Goal: Ask a question: Seek information or help from site administrators or community

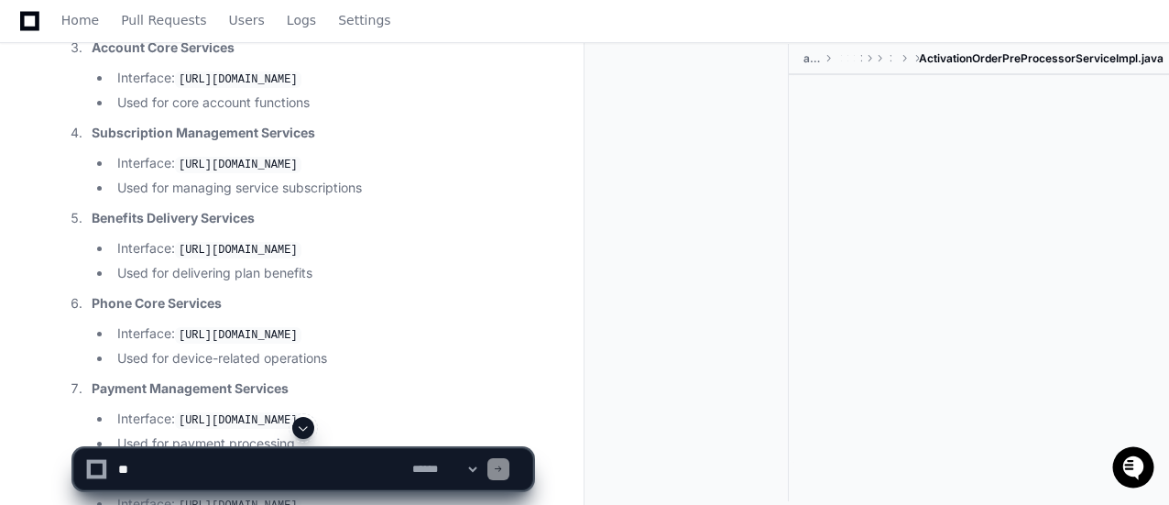
scroll to position [9378, 0]
click at [295, 435] on button at bounding box center [303, 428] width 22 height 22
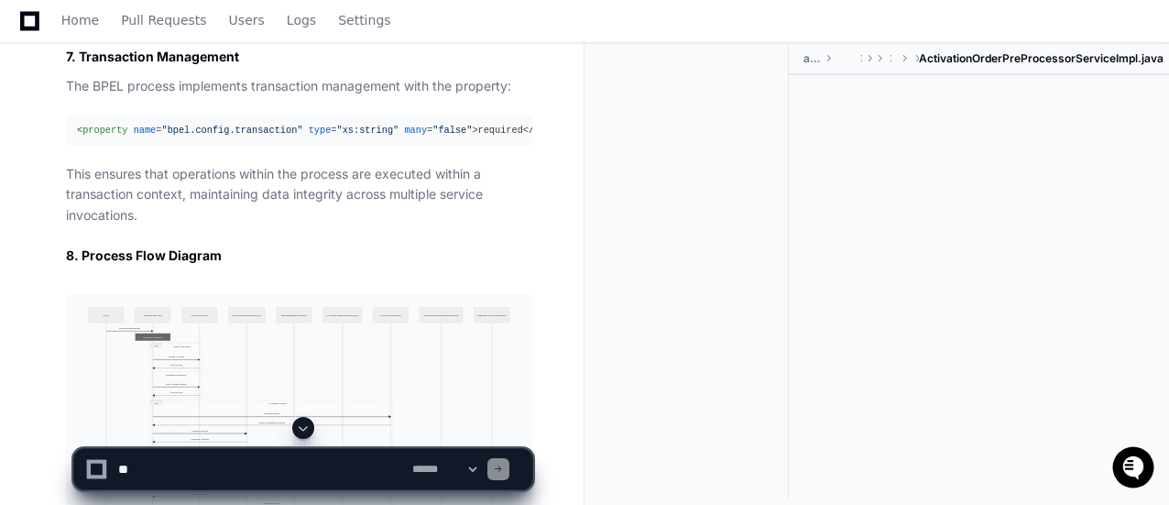
scroll to position [14093, 0]
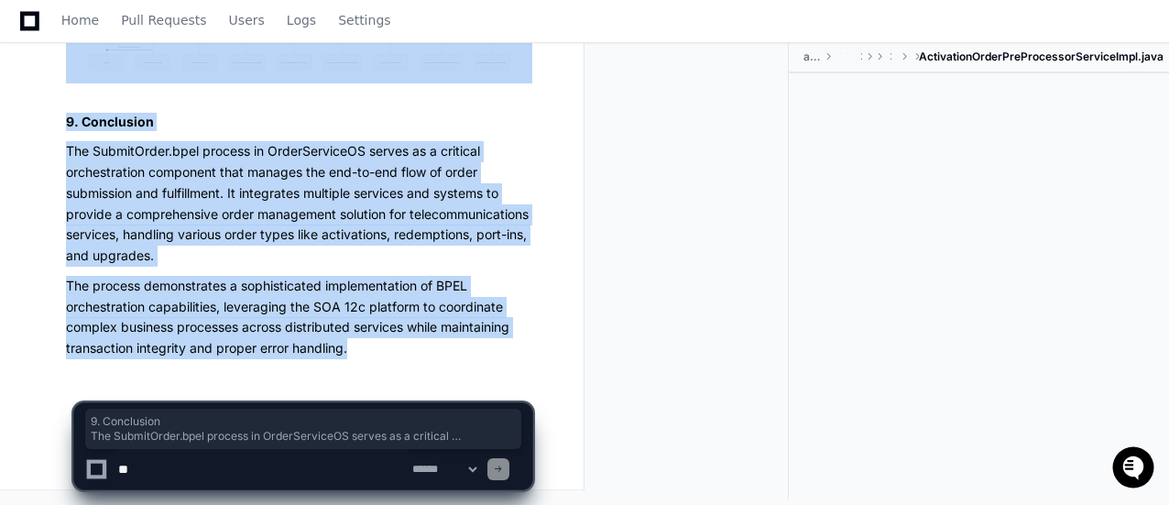
drag, startPoint x: 299, startPoint y: 323, endPoint x: 47, endPoint y: 65, distance: 360.9
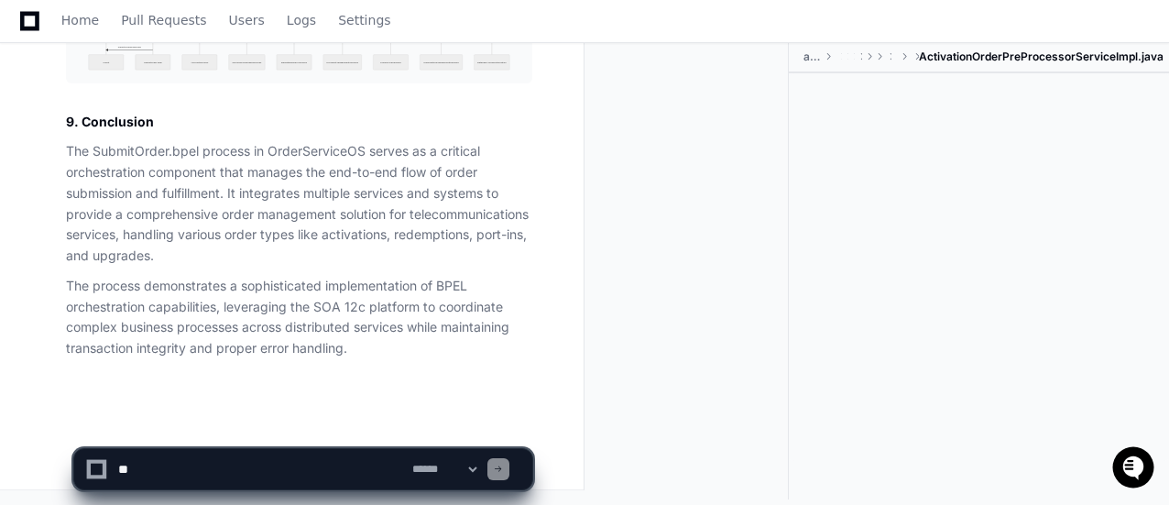
click at [629, 223] on div at bounding box center [694, 270] width 190 height 457
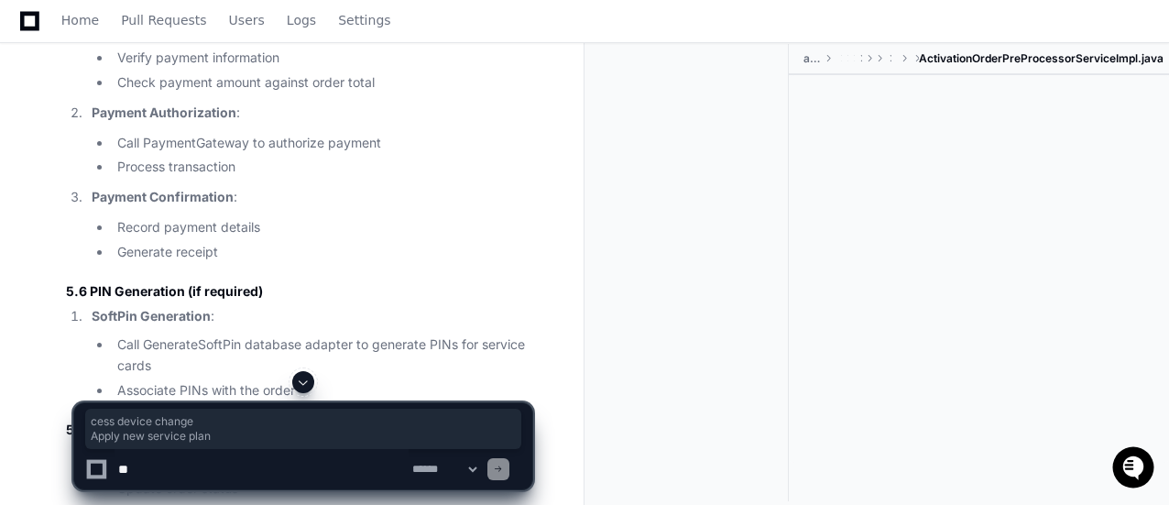
drag, startPoint x: 257, startPoint y: 305, endPoint x: 138, endPoint y: 279, distance: 121.0
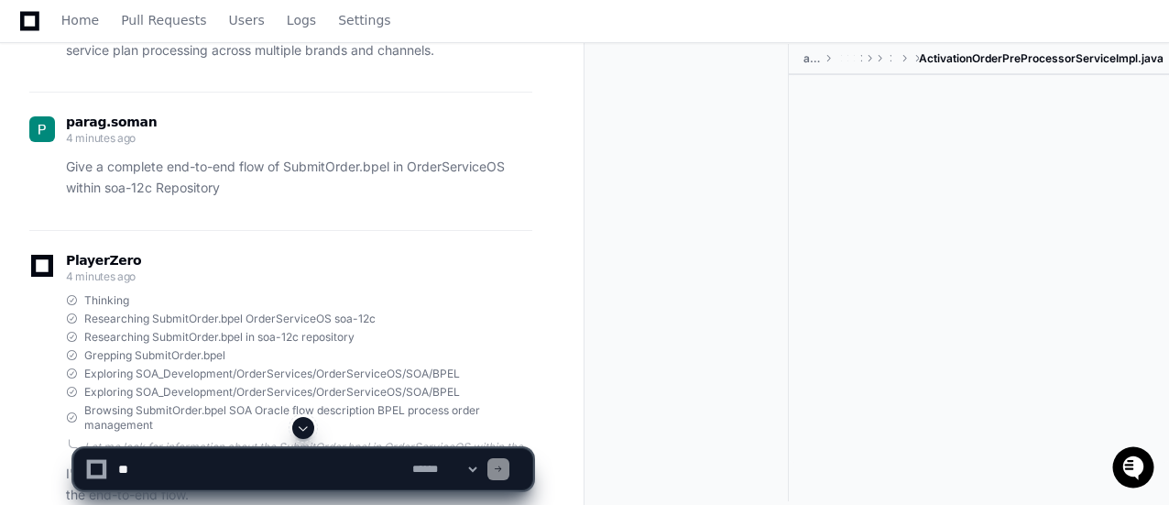
scroll to position [7982, 0]
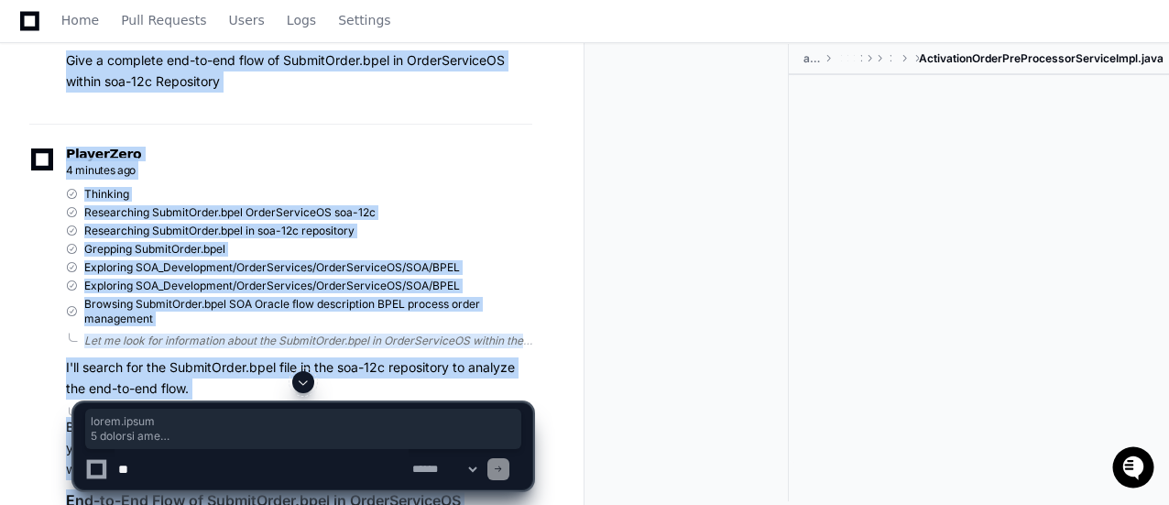
drag, startPoint x: 64, startPoint y: 203, endPoint x: 728, endPoint y: 331, distance: 675.6
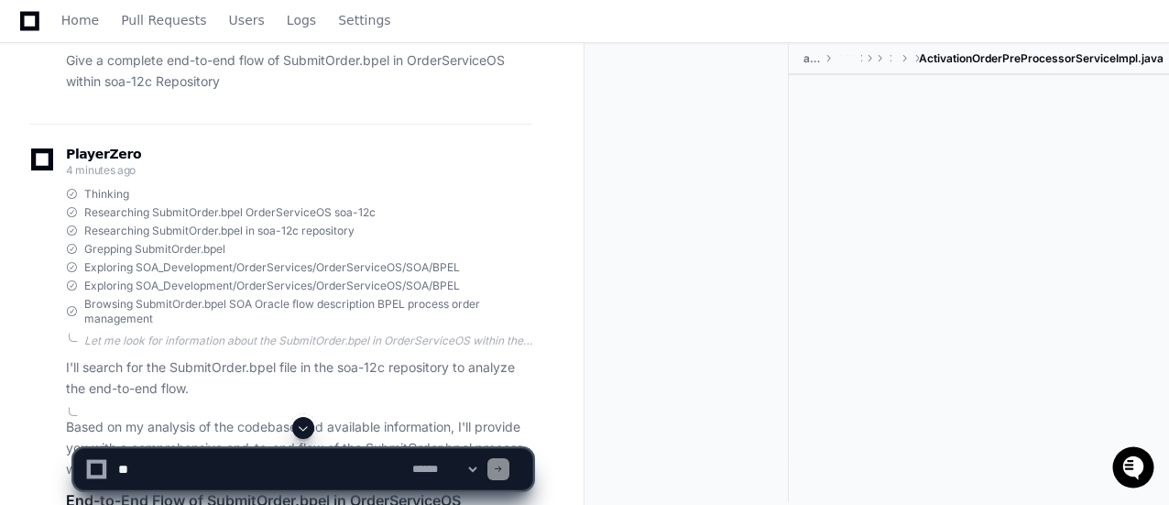
click at [1008, 355] on div at bounding box center [979, 269] width 380 height 388
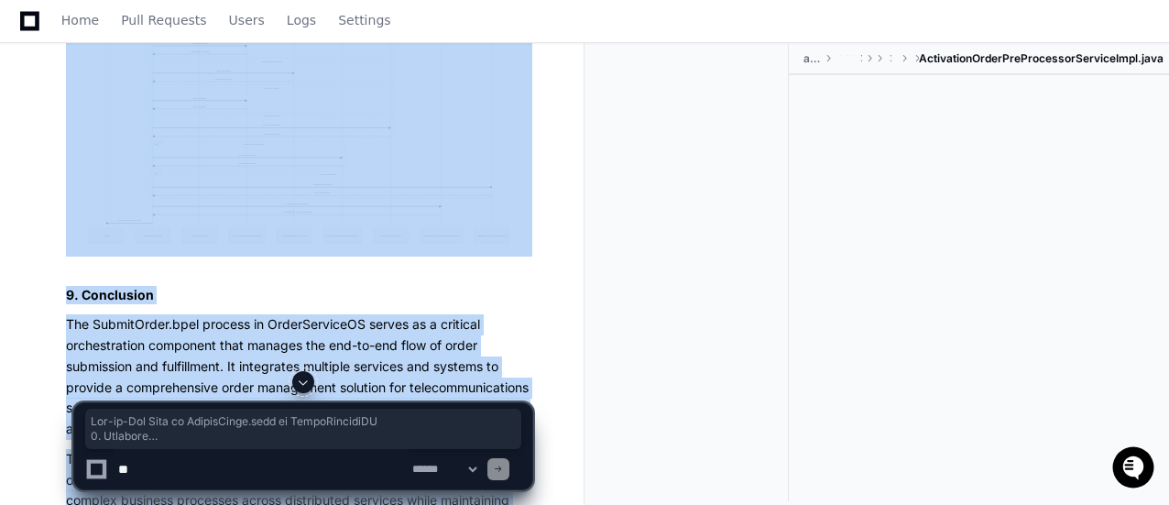
scroll to position [14093, 0]
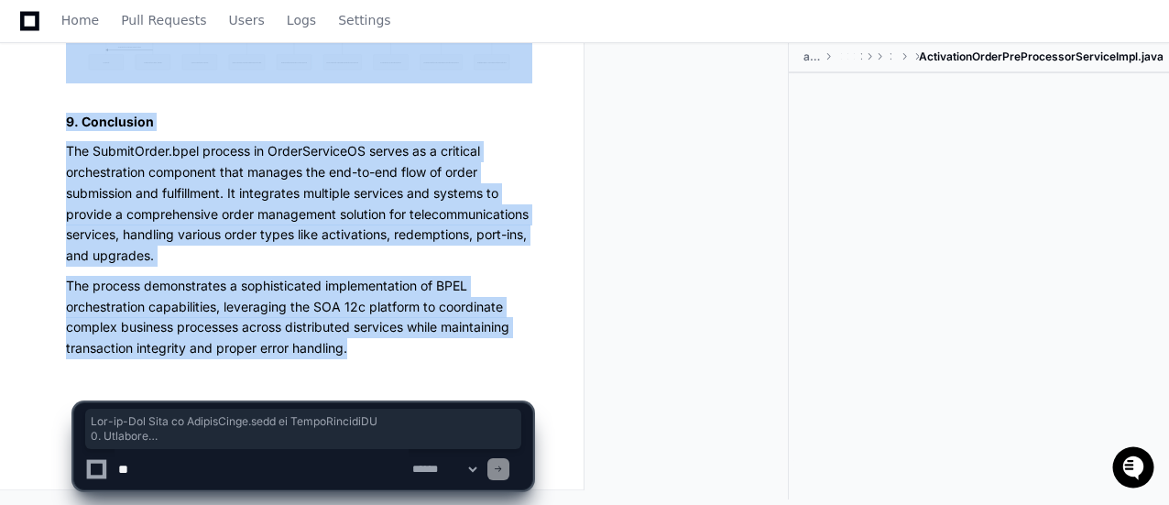
drag, startPoint x: 67, startPoint y: 170, endPoint x: 416, endPoint y: 371, distance: 403.2
copy article "End-to-End Flow of SubmitOrder.bpel in OrderServiceOS 1. Overview SubmitOrder.b…"
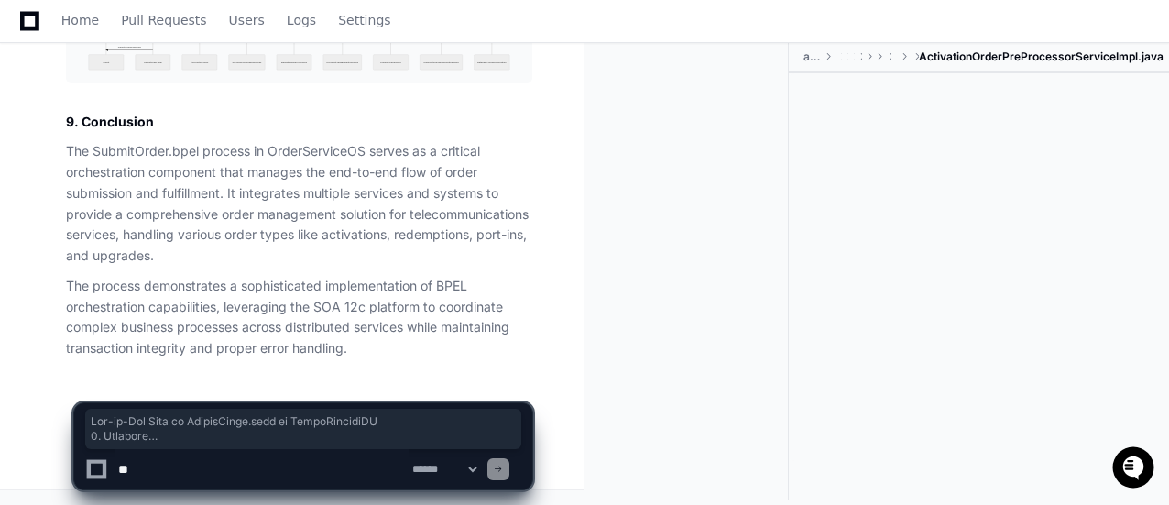
click at [1020, 331] on div at bounding box center [979, 267] width 380 height 388
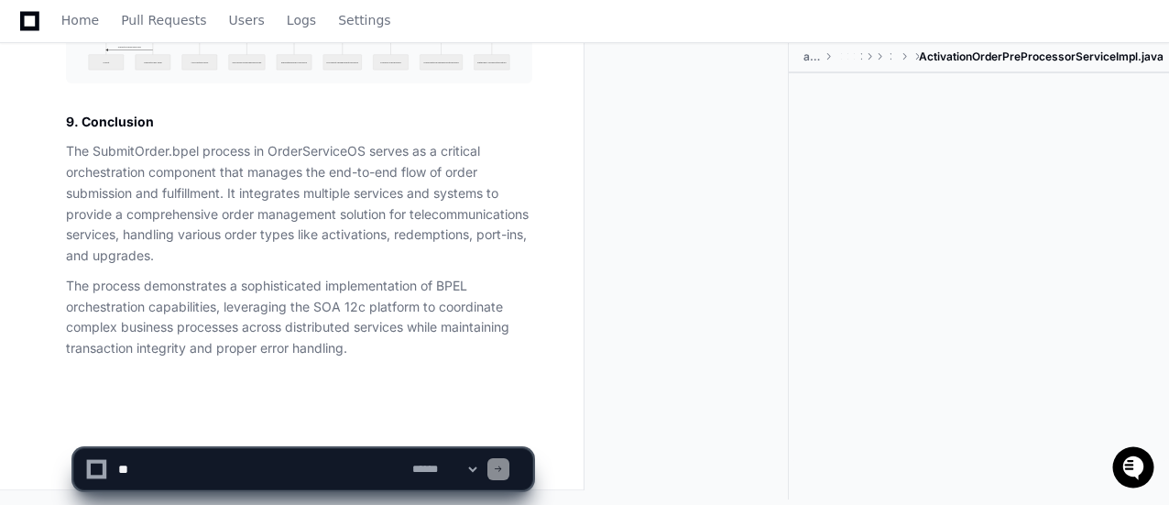
click at [241, 479] on textarea at bounding box center [262, 469] width 294 height 40
click at [954, 271] on div at bounding box center [979, 267] width 380 height 388
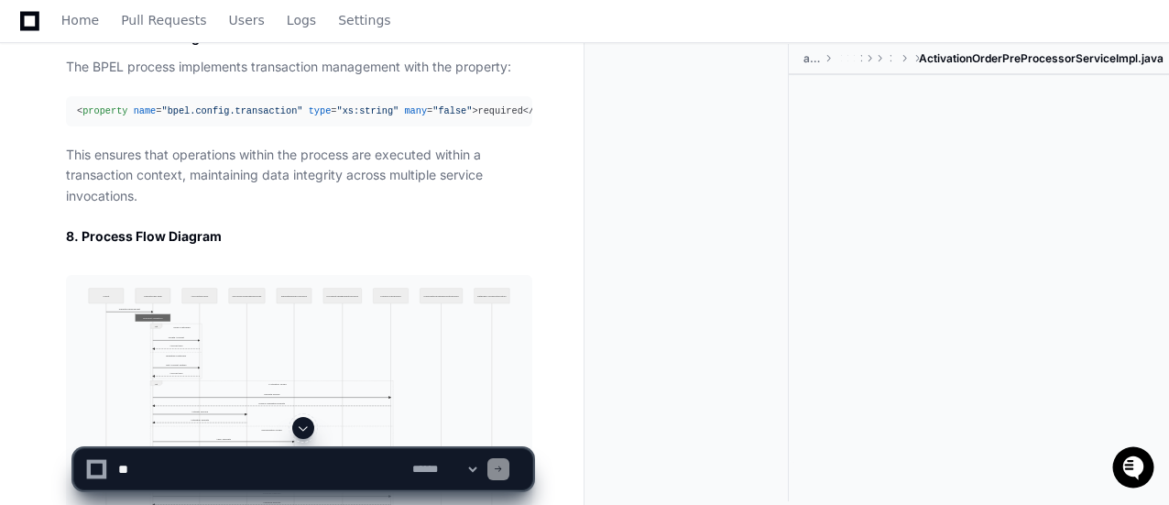
scroll to position [13140, 0]
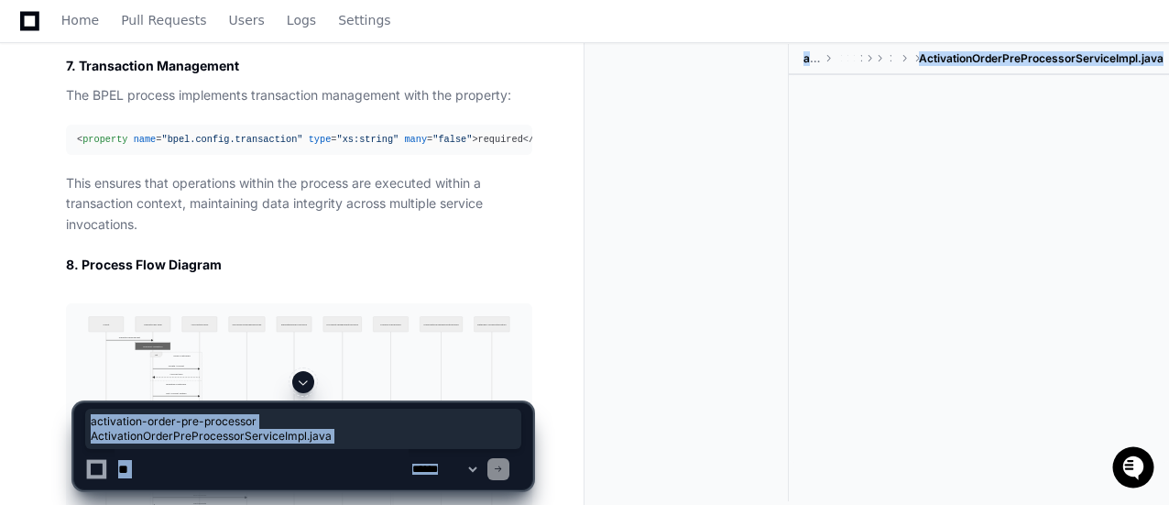
drag, startPoint x: 1168, startPoint y: 465, endPoint x: 1172, endPoint y: 446, distance: 18.7
click at [898, 378] on div "**********" at bounding box center [584, 438] width 1169 height 134
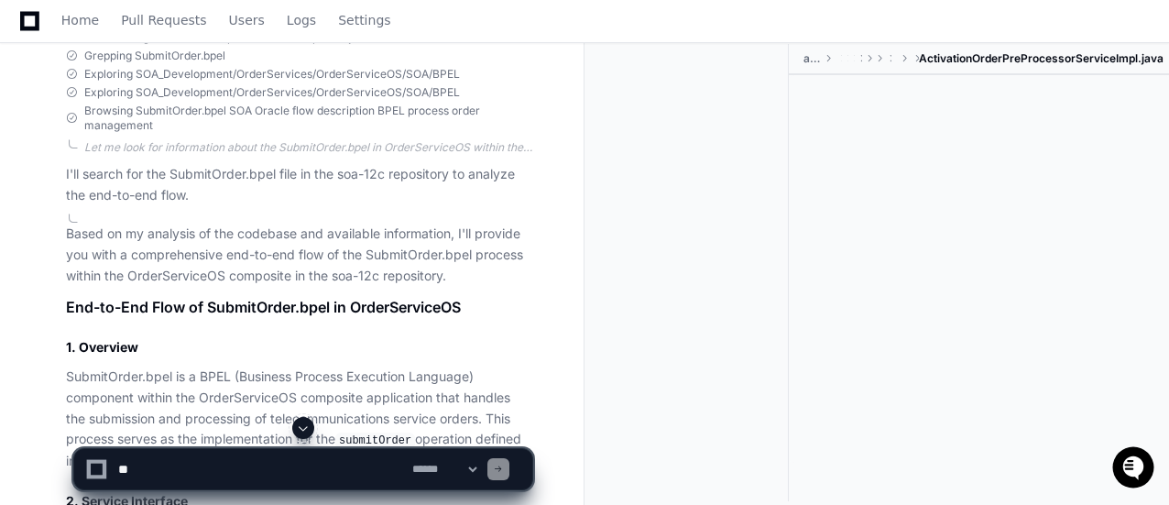
scroll to position [8106, 0]
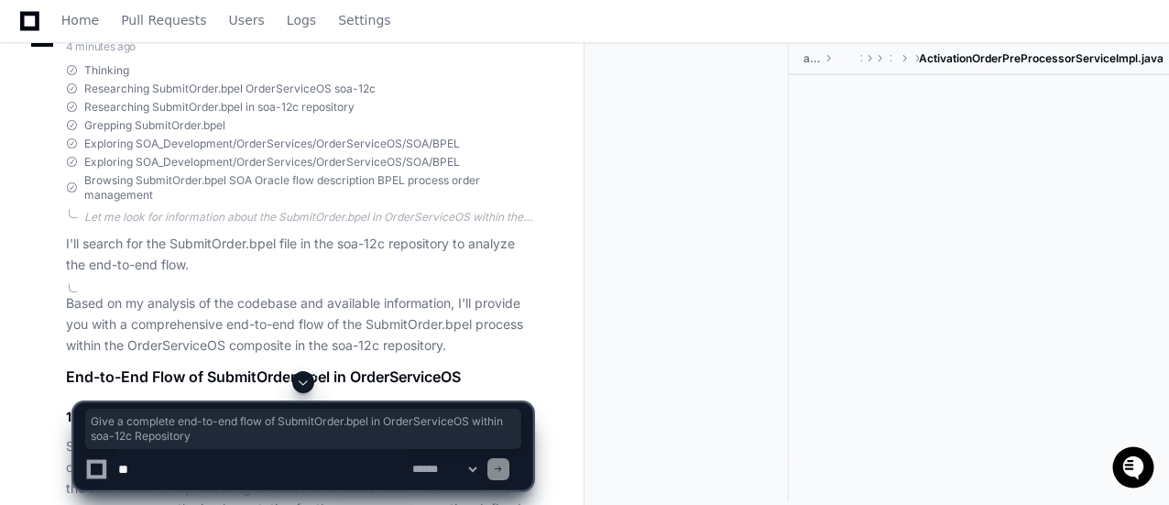
drag, startPoint x: 125, startPoint y: 155, endPoint x: 60, endPoint y: 142, distance: 65.4
drag, startPoint x: 226, startPoint y: 168, endPoint x: 55, endPoint y: 146, distance: 172.8
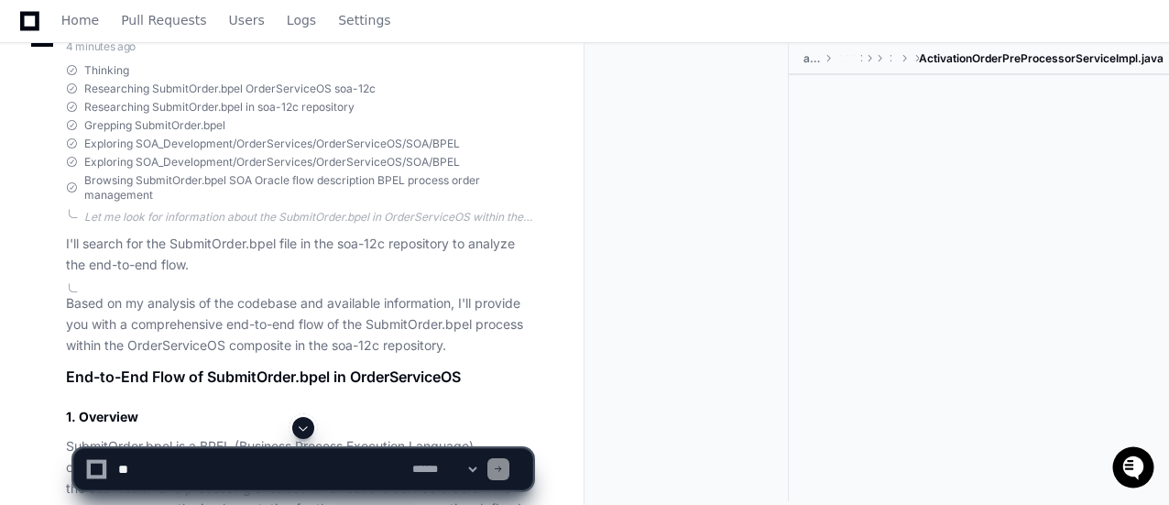
click at [180, 470] on textarea at bounding box center [262, 469] width 294 height 40
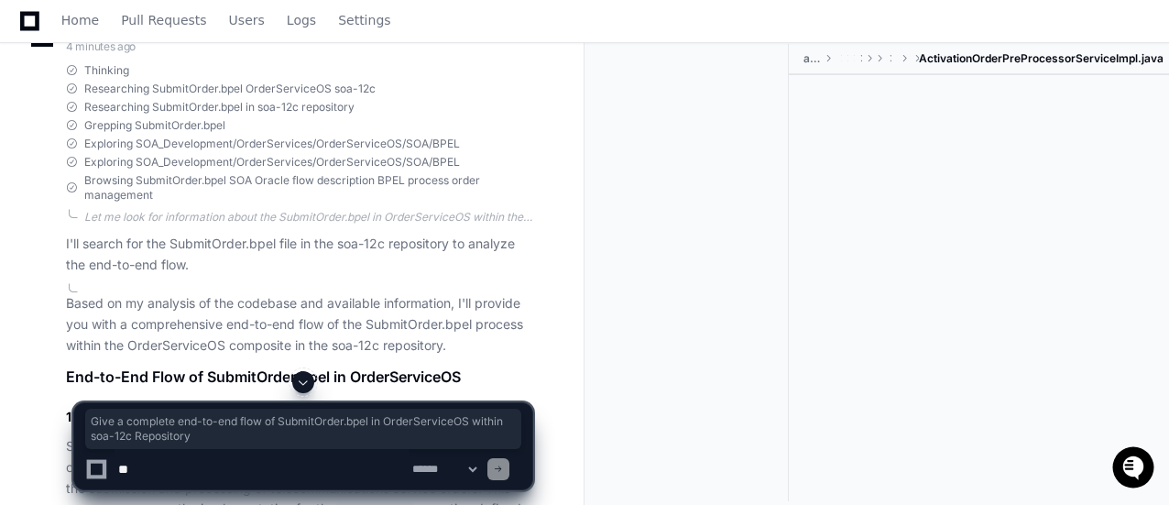
drag, startPoint x: 229, startPoint y: 172, endPoint x: 56, endPoint y: 143, distance: 175.7
copy p "Give a complete end-to-end flow of SubmitOrder.bpel in OrderServiceOS within so…"
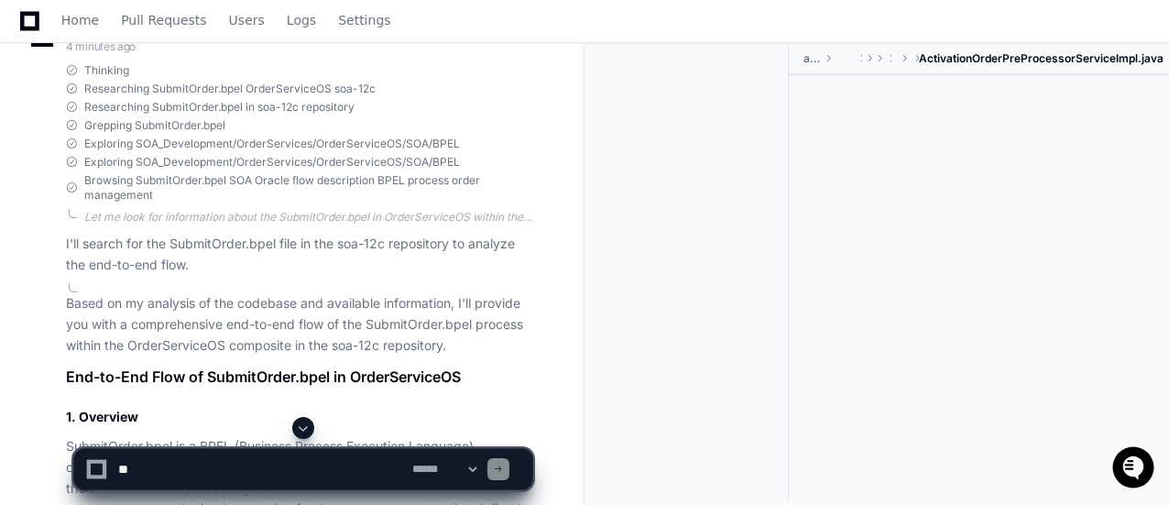
click at [203, 464] on textarea at bounding box center [262, 469] width 294 height 40
paste textarea "**********"
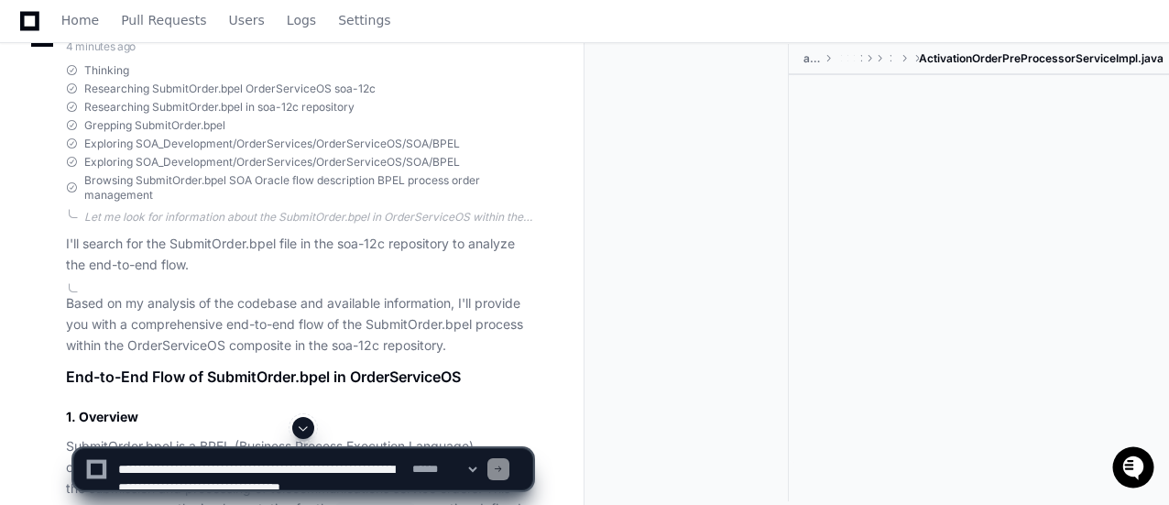
scroll to position [5, 0]
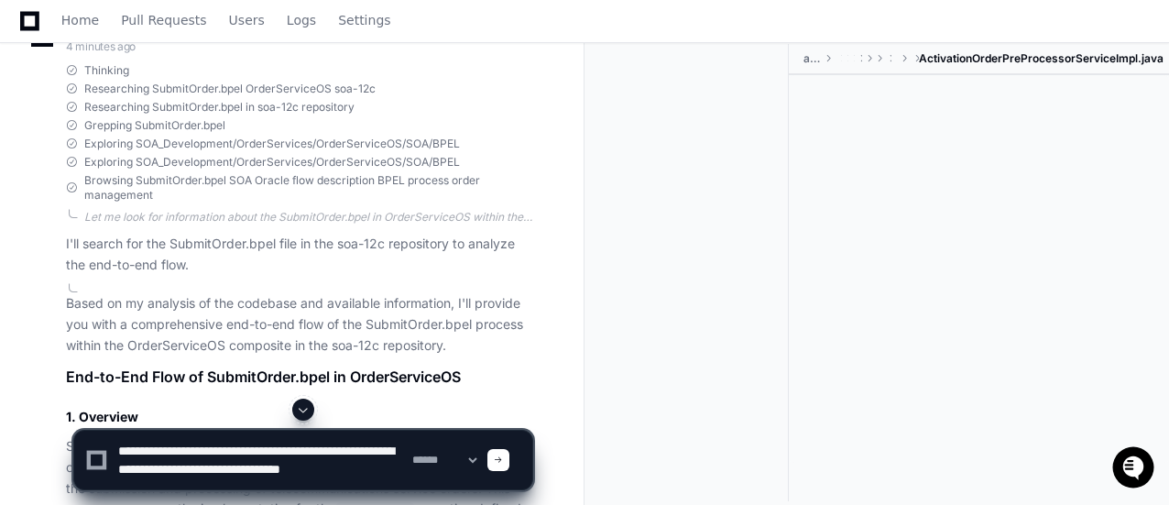
click at [156, 464] on textarea at bounding box center [262, 460] width 294 height 59
click at [346, 443] on textarea at bounding box center [262, 460] width 294 height 59
click at [343, 474] on textarea at bounding box center [262, 460] width 294 height 59
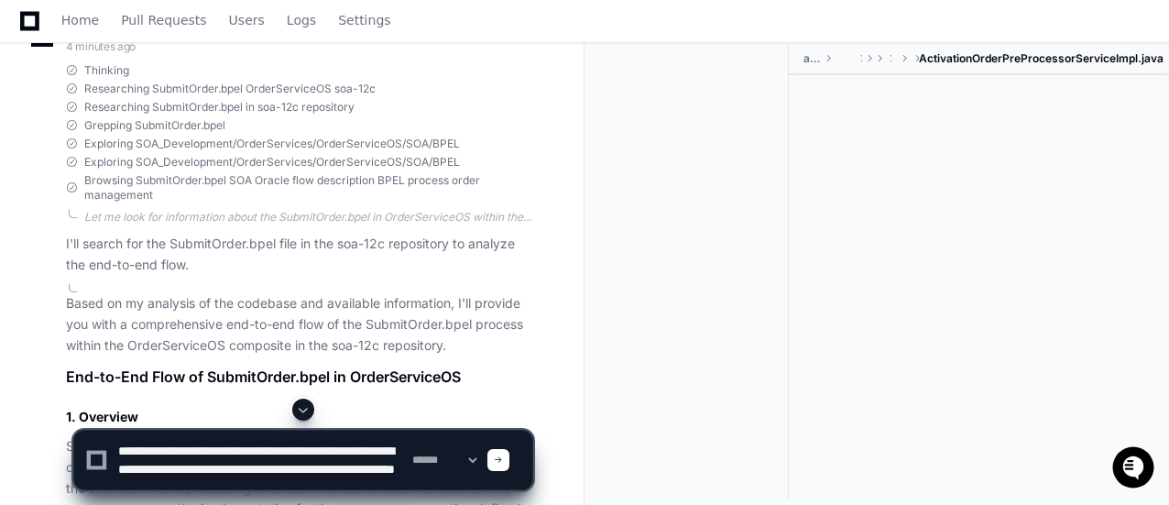
drag, startPoint x: 233, startPoint y: 483, endPoint x: 103, endPoint y: 484, distance: 130.1
click at [103, 484] on div "**********" at bounding box center [303, 460] width 436 height 59
click at [125, 474] on textarea at bounding box center [262, 460] width 294 height 59
click at [261, 470] on textarea at bounding box center [262, 460] width 294 height 59
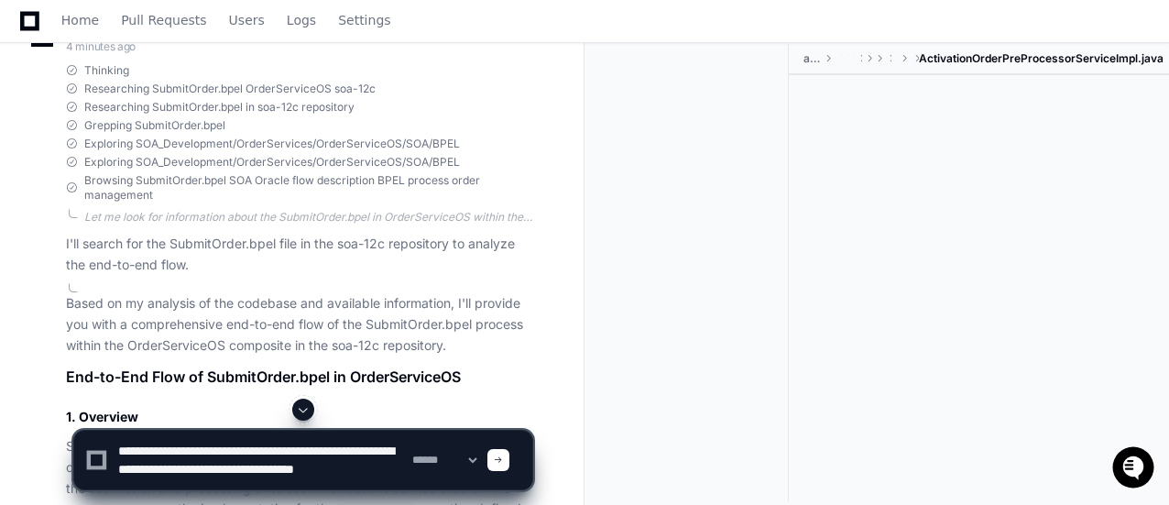
click at [349, 448] on textarea at bounding box center [262, 460] width 294 height 59
click at [320, 430] on div "**********" at bounding box center [303, 460] width 460 height 60
click at [326, 438] on textarea at bounding box center [262, 460] width 294 height 59
click at [319, 439] on textarea at bounding box center [262, 460] width 294 height 59
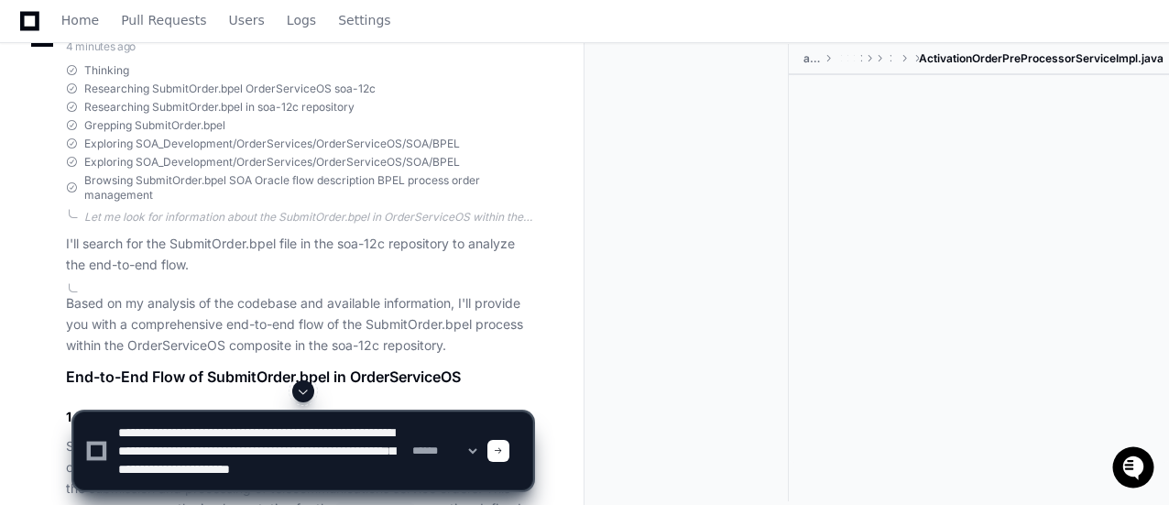
click at [324, 432] on textarea at bounding box center [262, 450] width 294 height 77
click at [115, 457] on textarea at bounding box center [262, 450] width 294 height 77
click at [175, 456] on textarea at bounding box center [262, 450] width 294 height 77
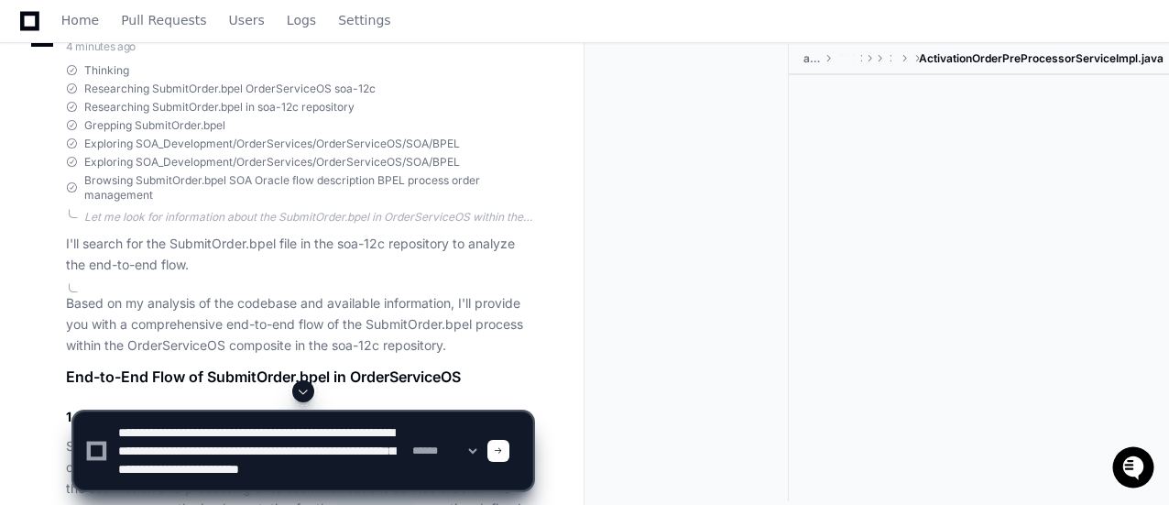
paste textarea "*"
click at [372, 468] on textarea at bounding box center [262, 450] width 294 height 77
type textarea "**********"
click at [473, 448] on select "**********" at bounding box center [444, 450] width 71 height 13
select select "*********"
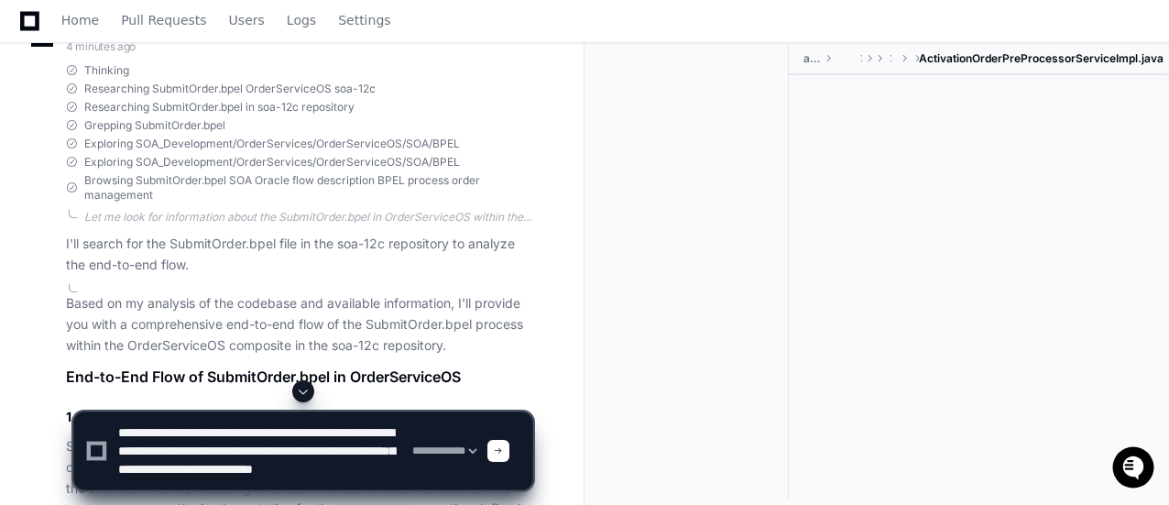
click at [409, 444] on select "**********" at bounding box center [444, 450] width 71 height 13
click at [455, 448] on select "**********" at bounding box center [444, 450] width 71 height 13
drag, startPoint x: 370, startPoint y: 447, endPoint x: 438, endPoint y: 448, distance: 67.8
click at [370, 447] on textarea at bounding box center [262, 450] width 294 height 77
click at [438, 448] on select "**********" at bounding box center [444, 450] width 71 height 13
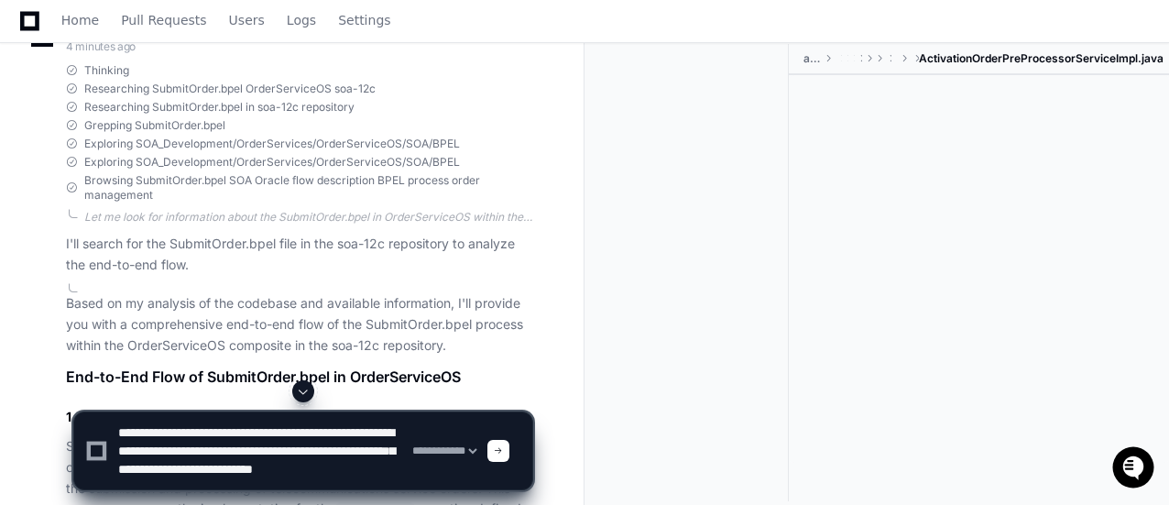
click at [409, 444] on select "**********" at bounding box center [444, 450] width 71 height 13
click at [503, 446] on span at bounding box center [498, 450] width 9 height 9
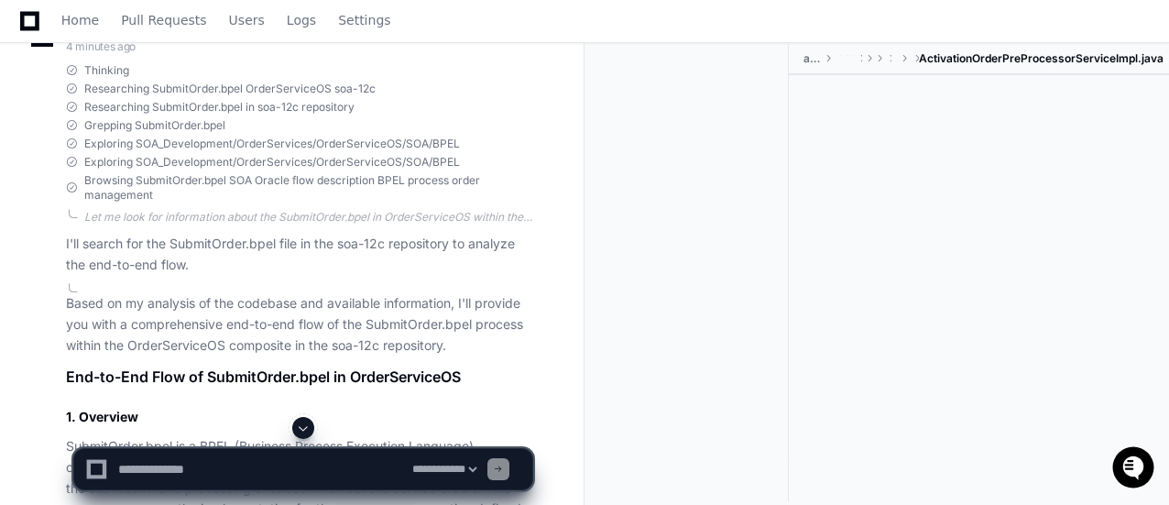
scroll to position [0, 0]
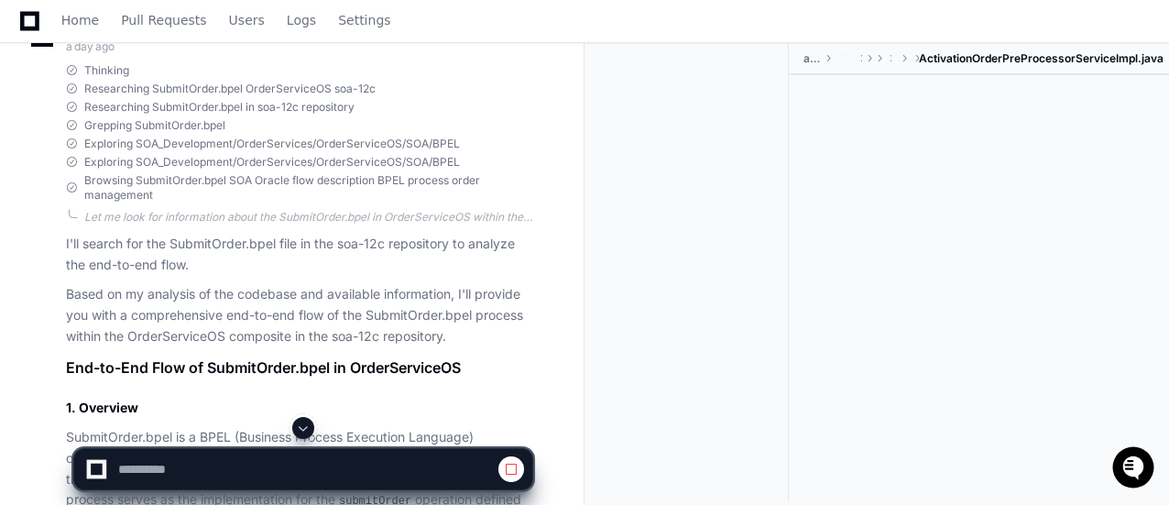
click at [1167, 285] on div at bounding box center [979, 269] width 380 height 388
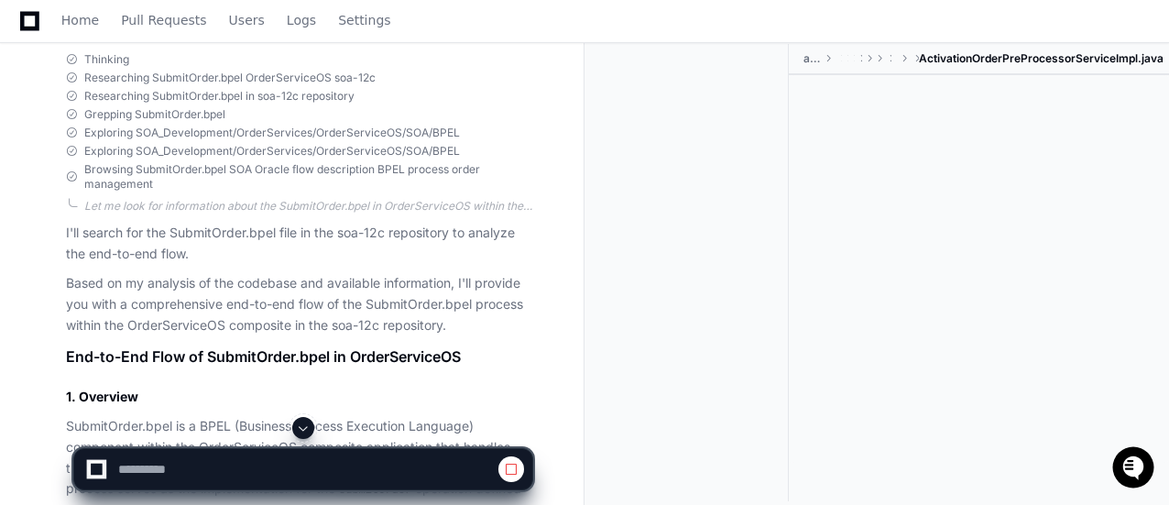
scroll to position [8135, 0]
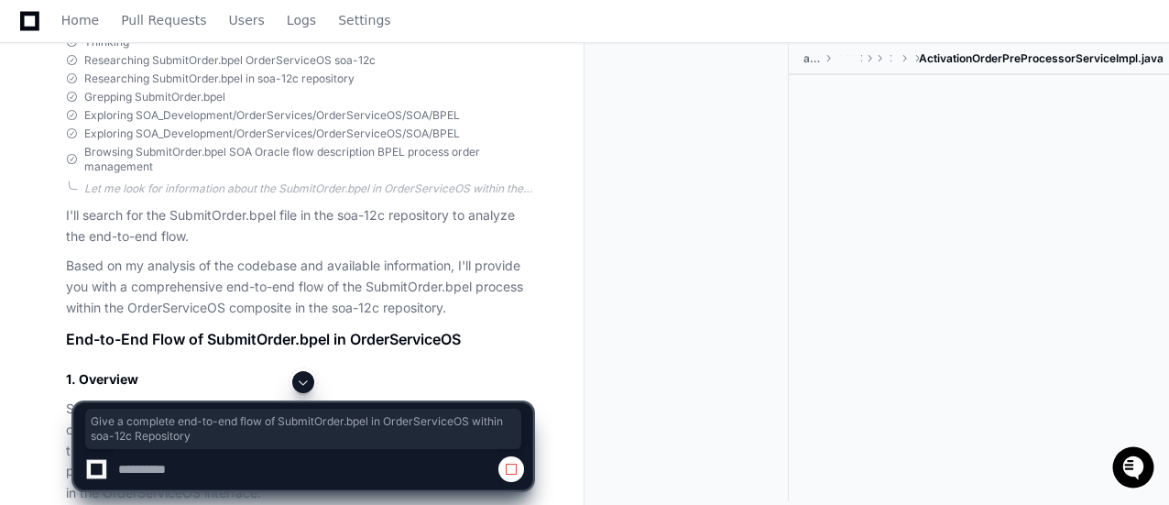
drag, startPoint x: 255, startPoint y: 137, endPoint x: 55, endPoint y: 105, distance: 202.2
copy p "Give a complete end-to-end flow of SubmitOrder.bpel in OrderServiceOS within so…"
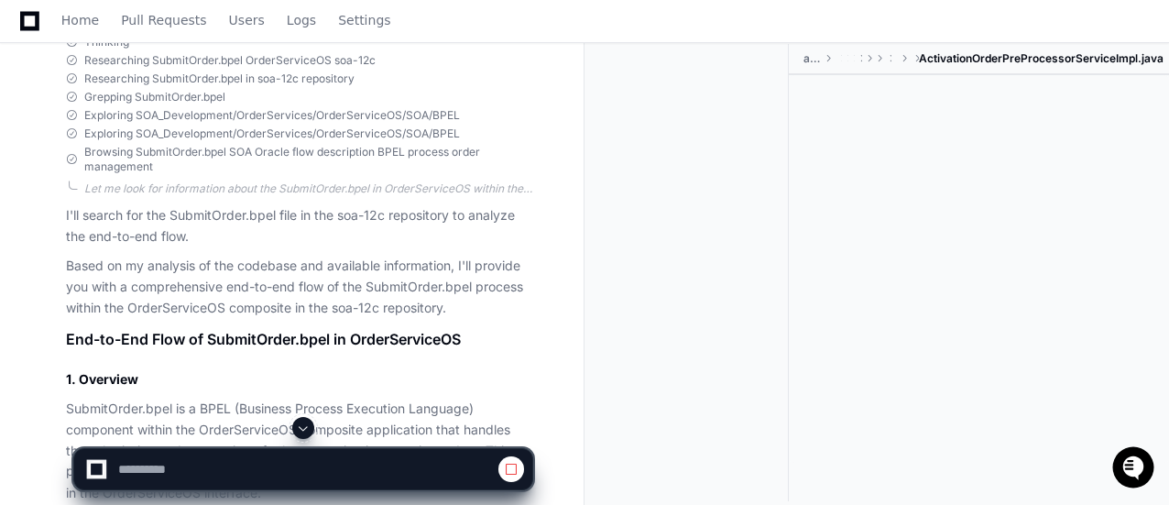
click at [308, 430] on span at bounding box center [303, 428] width 15 height 15
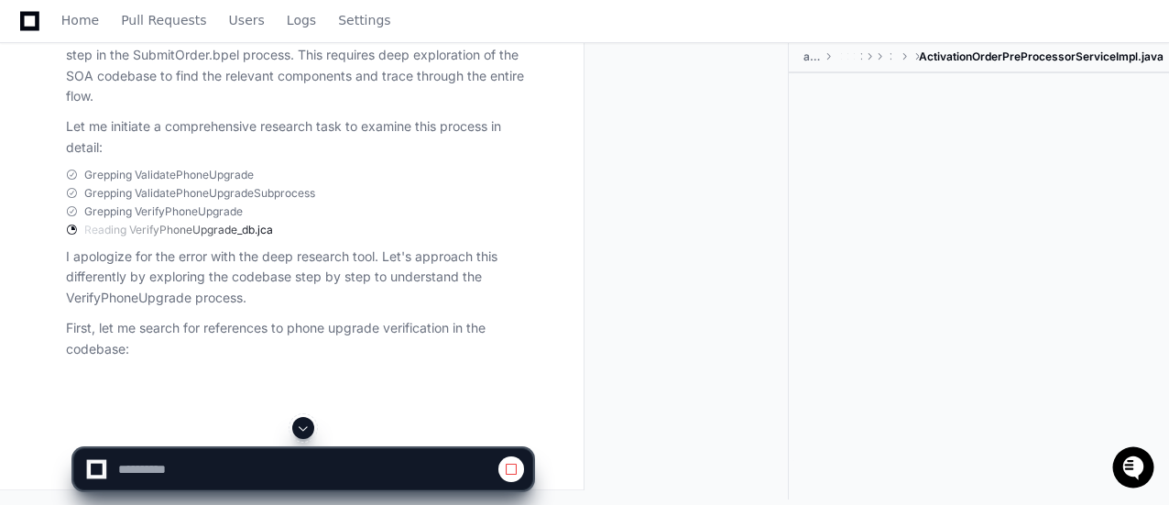
scroll to position [14773, 0]
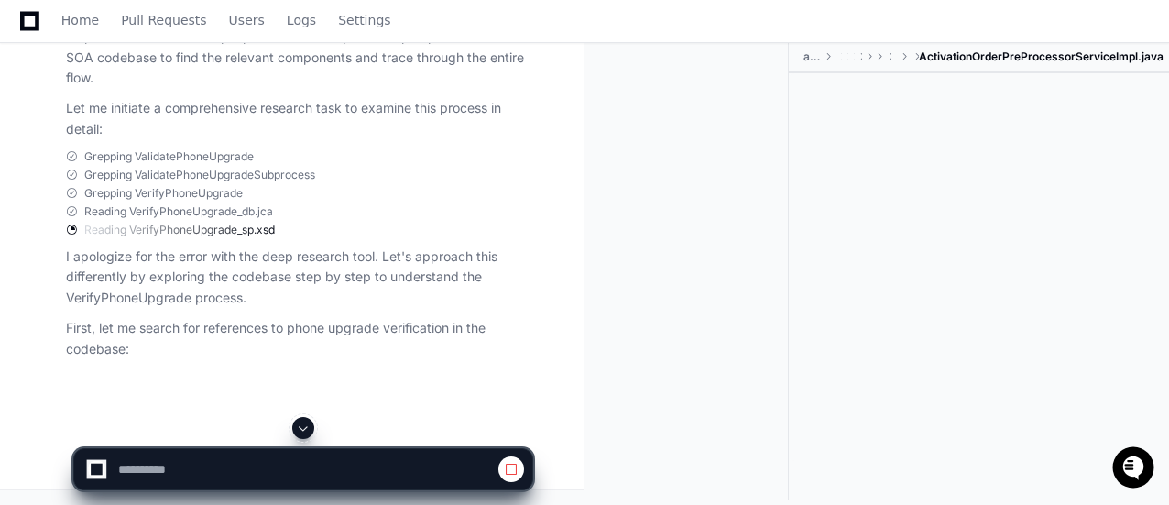
click at [301, 424] on span at bounding box center [303, 428] width 15 height 15
click at [726, 310] on div at bounding box center [694, 270] width 190 height 457
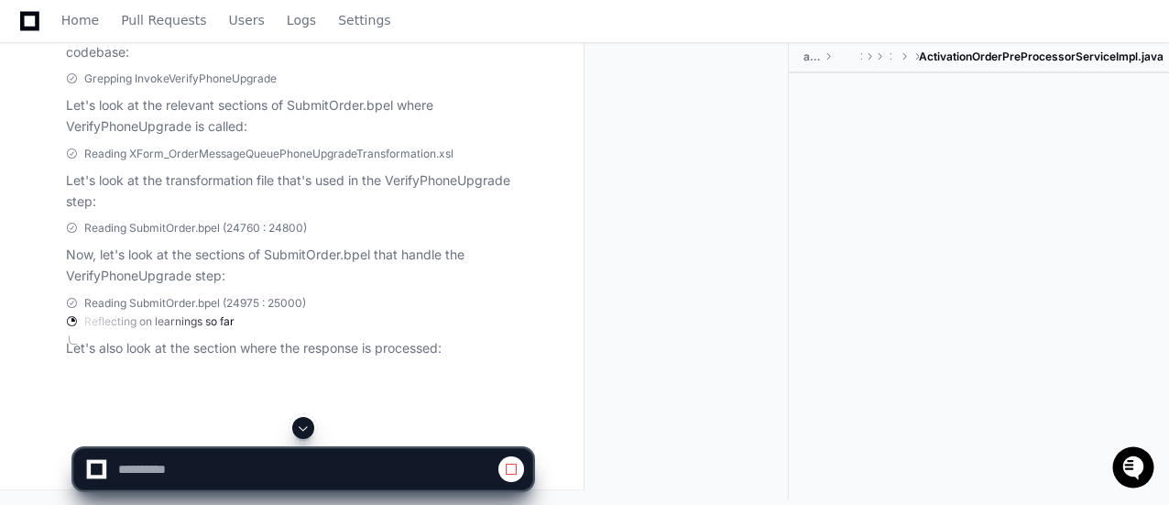
click at [302, 429] on span at bounding box center [303, 428] width 15 height 15
click at [1139, 466] on icon "Open customer support" at bounding box center [1134, 466] width 23 height 23
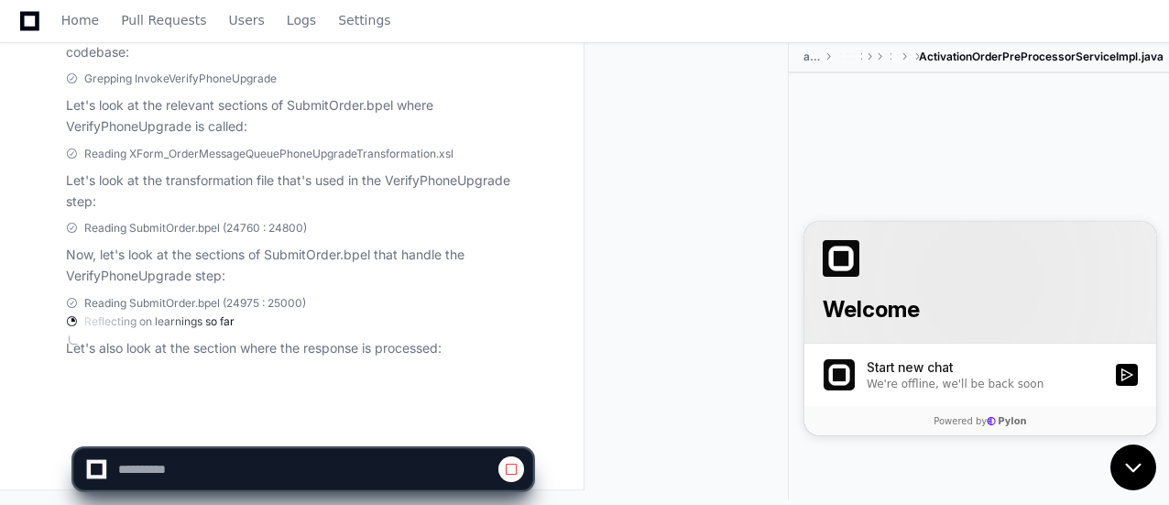
click at [1144, 475] on icon "Open customer support" at bounding box center [1134, 467] width 46 height 46
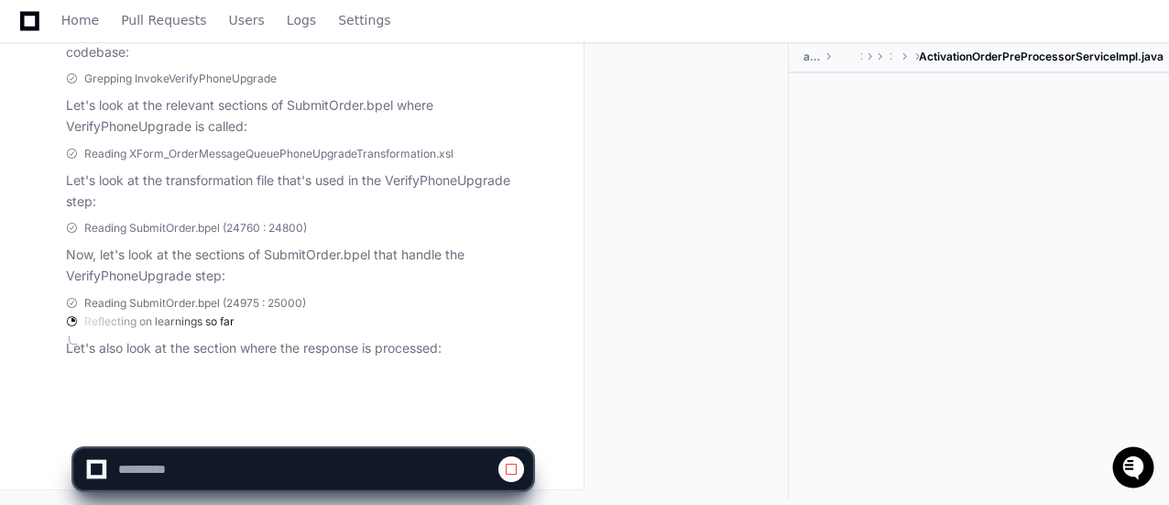
click at [689, 335] on div at bounding box center [694, 270] width 190 height 457
select select "*********"
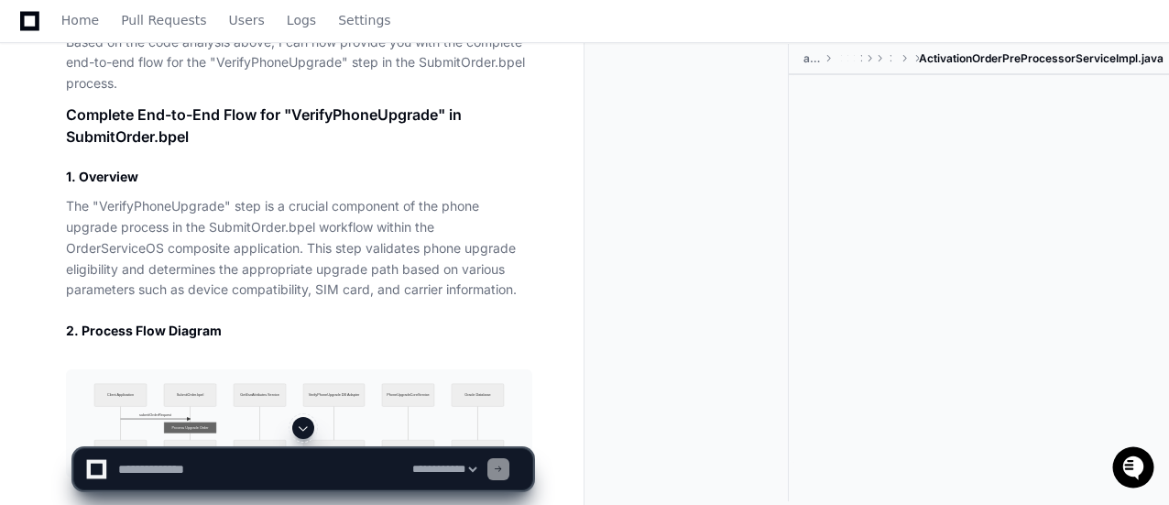
click at [305, 428] on span at bounding box center [303, 428] width 15 height 15
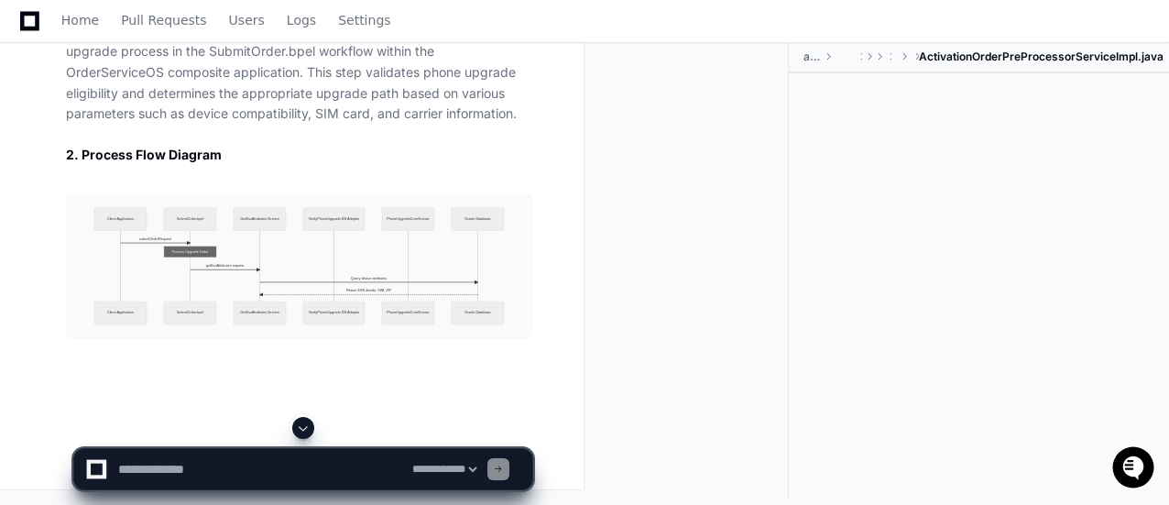
scroll to position [15584, 0]
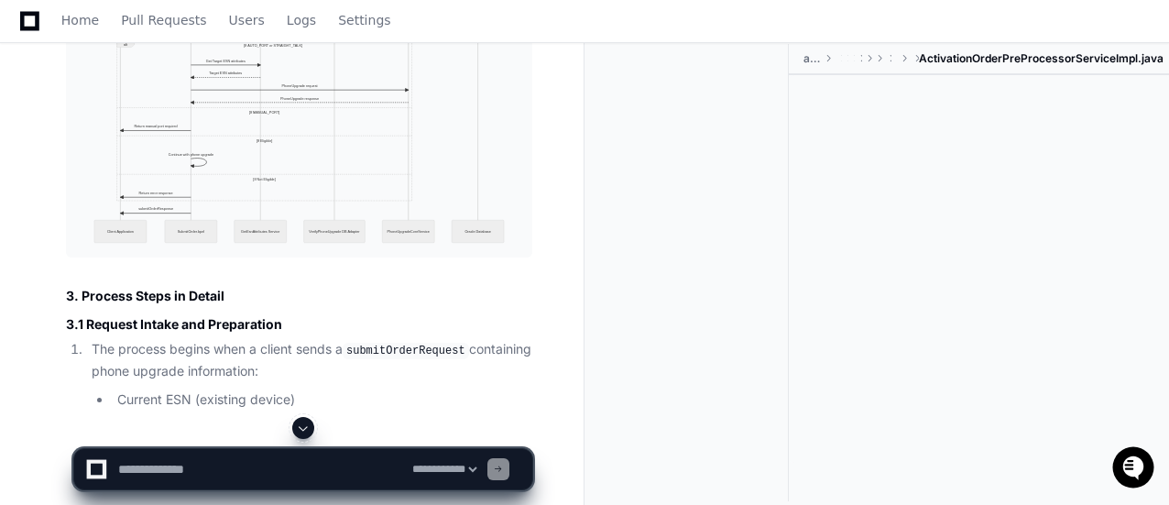
click at [1160, 307] on div at bounding box center [979, 269] width 380 height 388
click at [299, 432] on span at bounding box center [303, 428] width 15 height 15
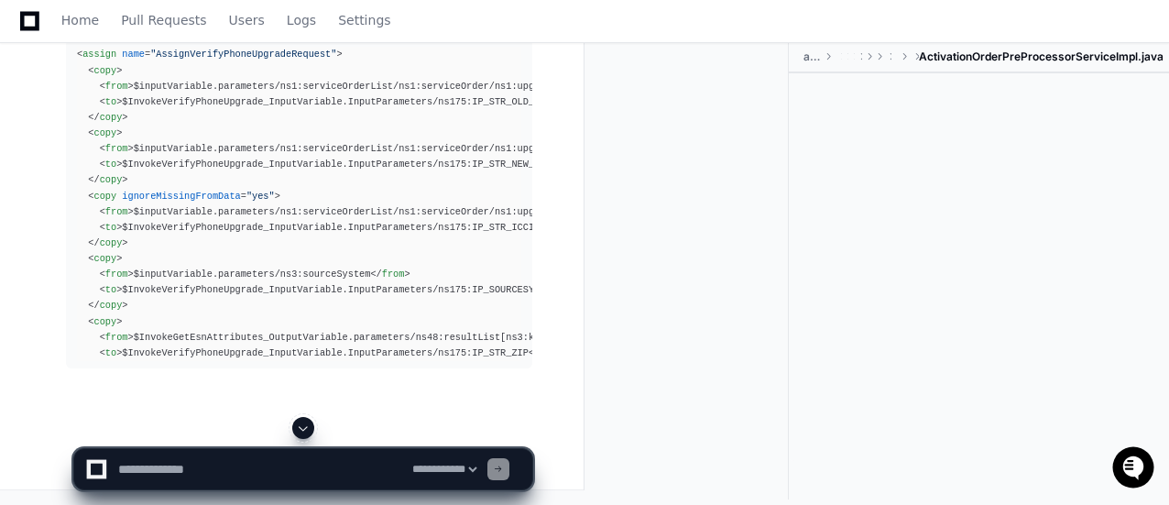
scroll to position [16734, 0]
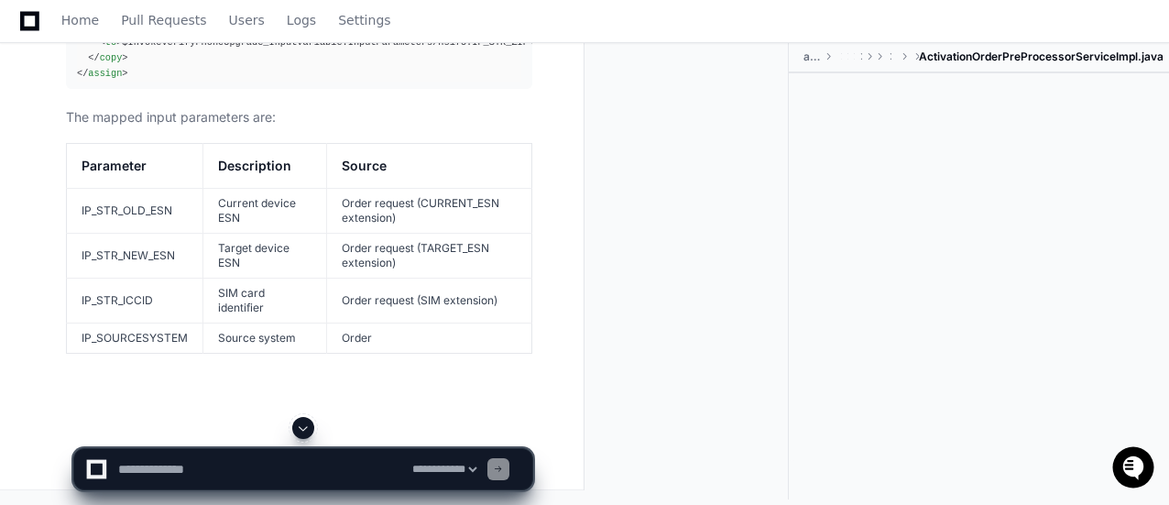
click at [303, 426] on span at bounding box center [303, 428] width 15 height 15
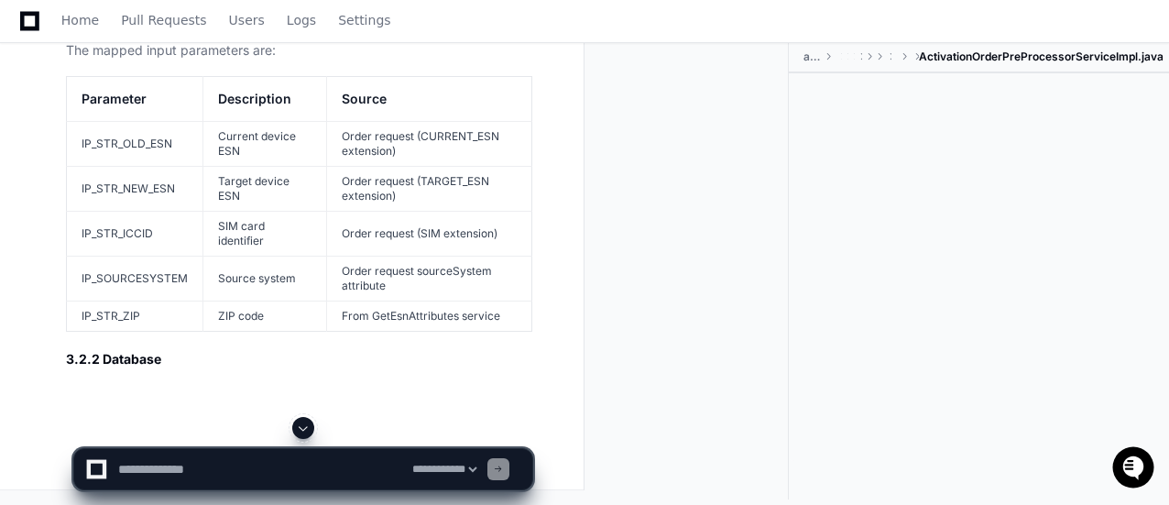
scroll to position [17104, 0]
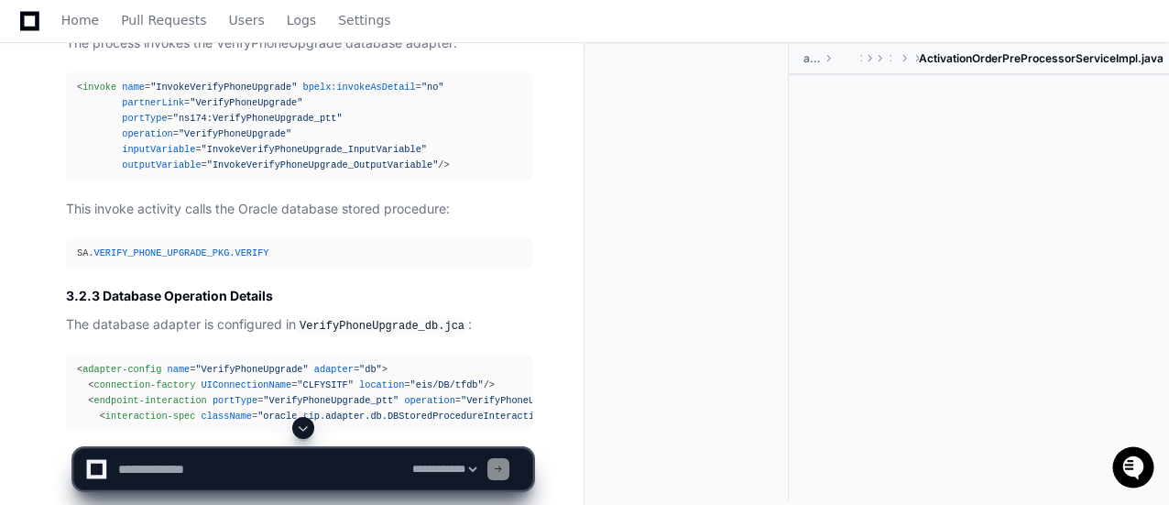
click at [299, 425] on span at bounding box center [303, 428] width 15 height 15
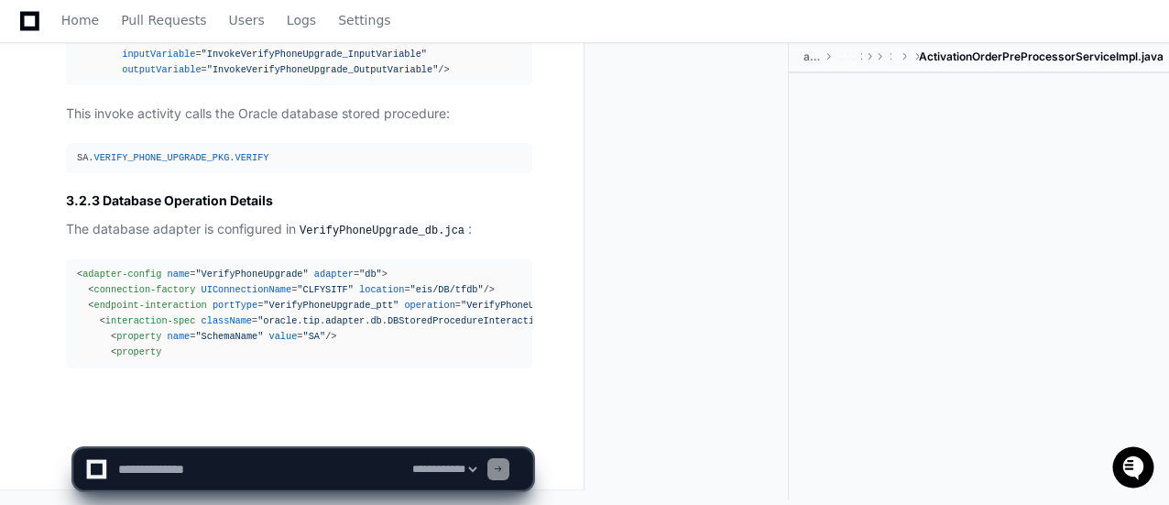
scroll to position [17564, 0]
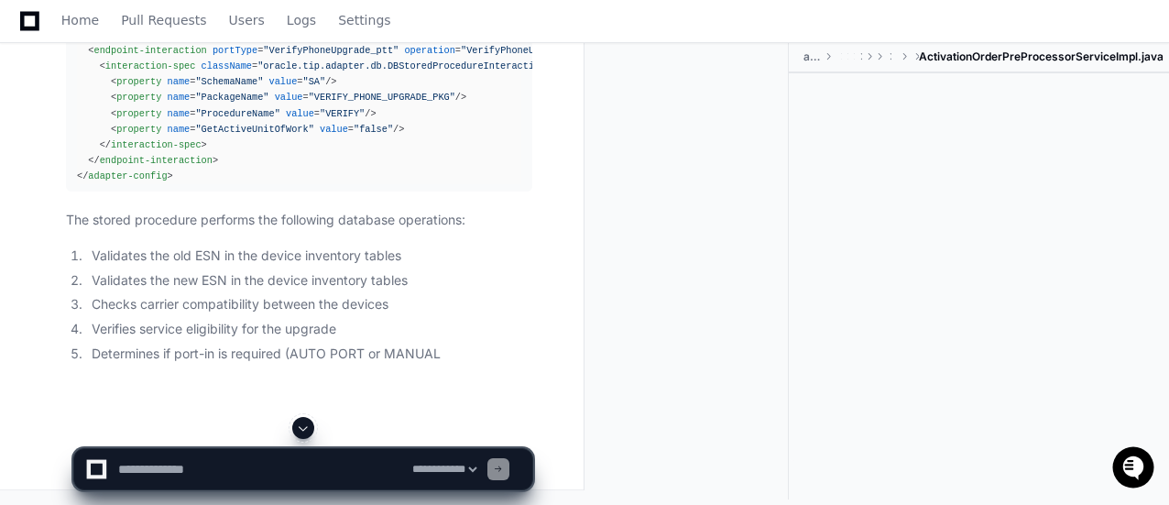
click at [1139, 396] on div at bounding box center [979, 267] width 380 height 388
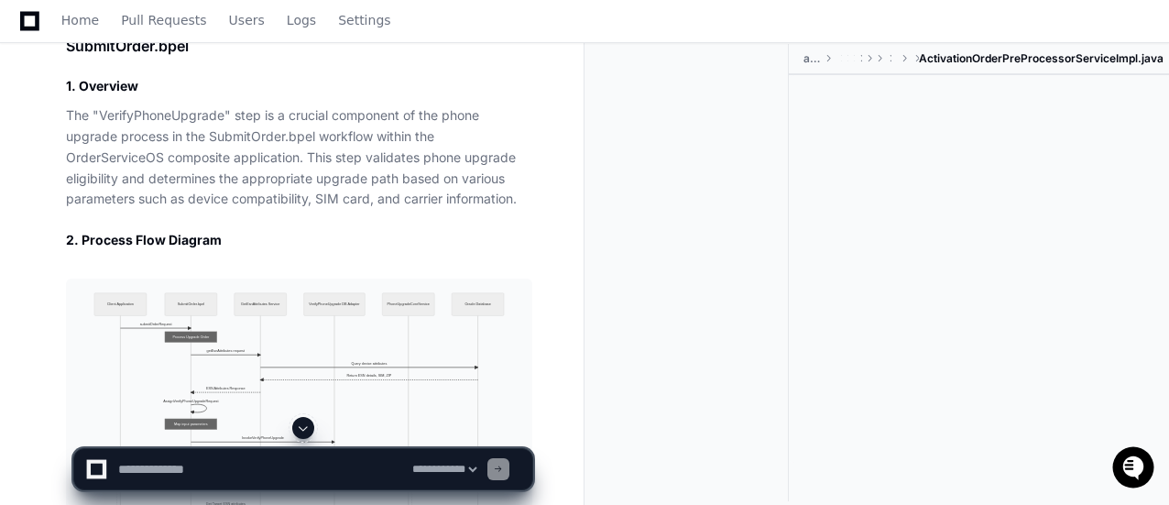
scroll to position [18154, 0]
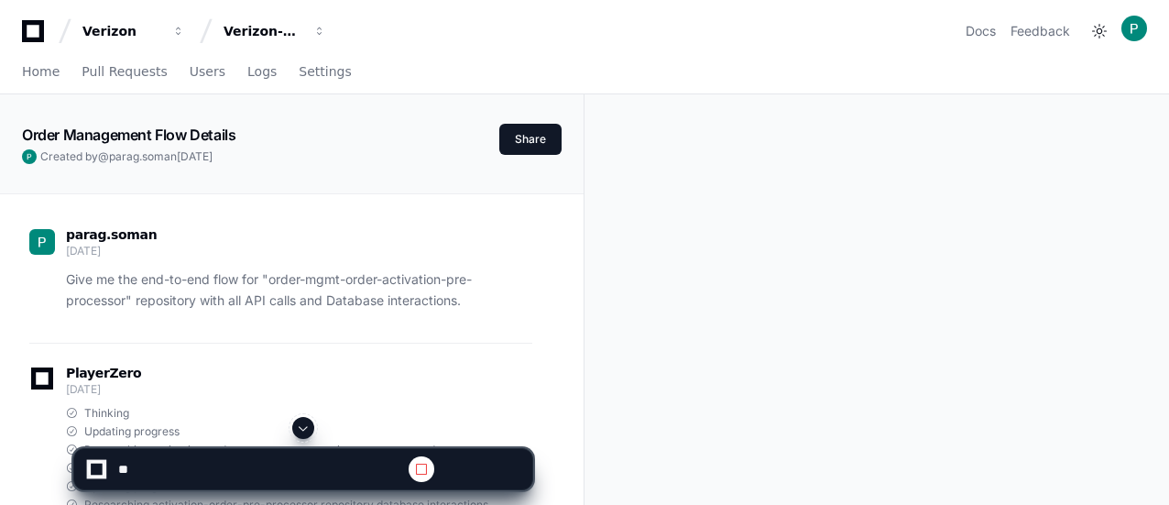
click at [194, 471] on textarea at bounding box center [262, 469] width 294 height 40
click at [300, 426] on span at bounding box center [303, 428] width 15 height 15
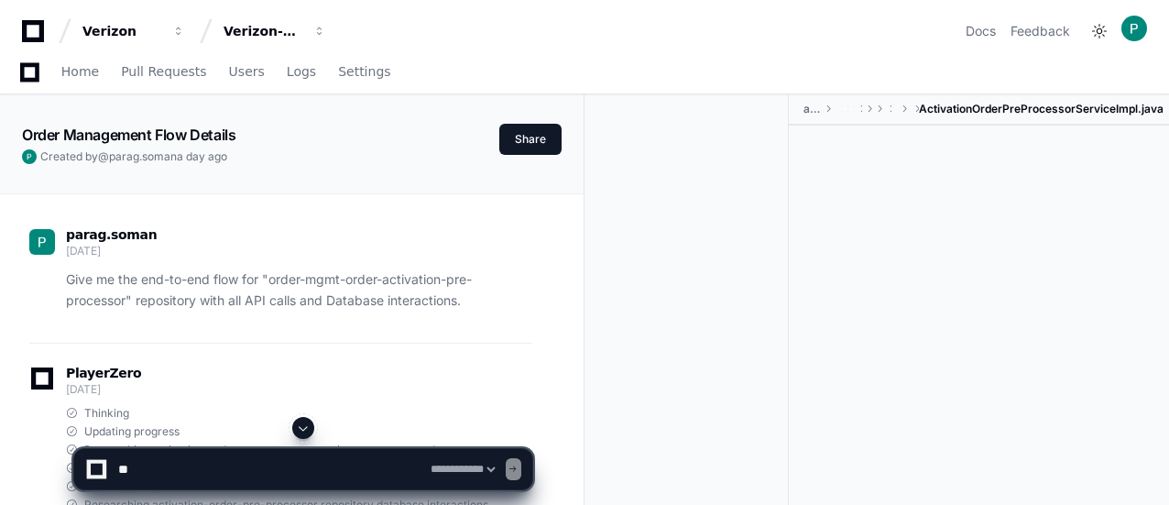
select select "*********"
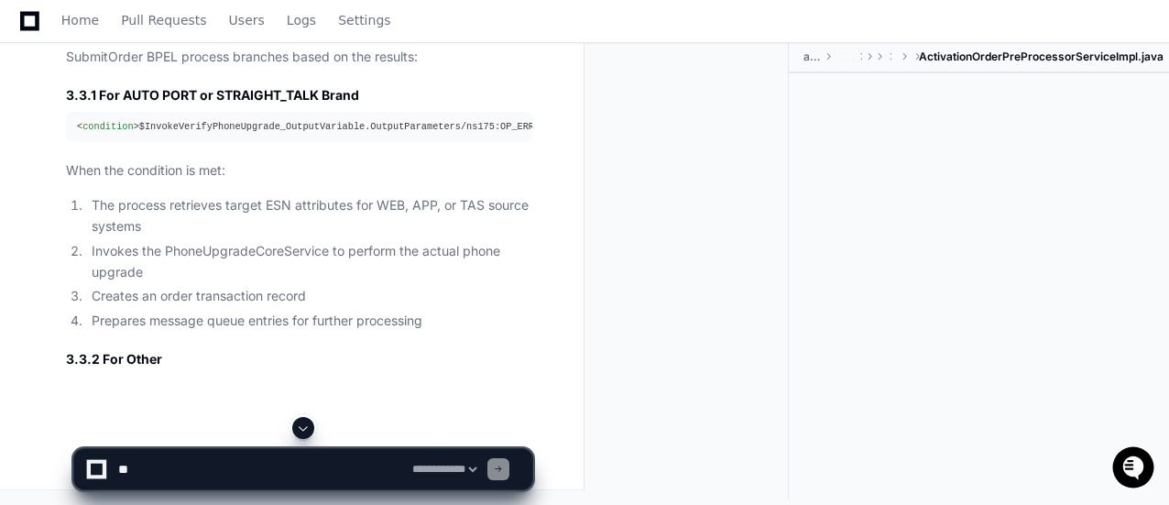
scroll to position [18154, 0]
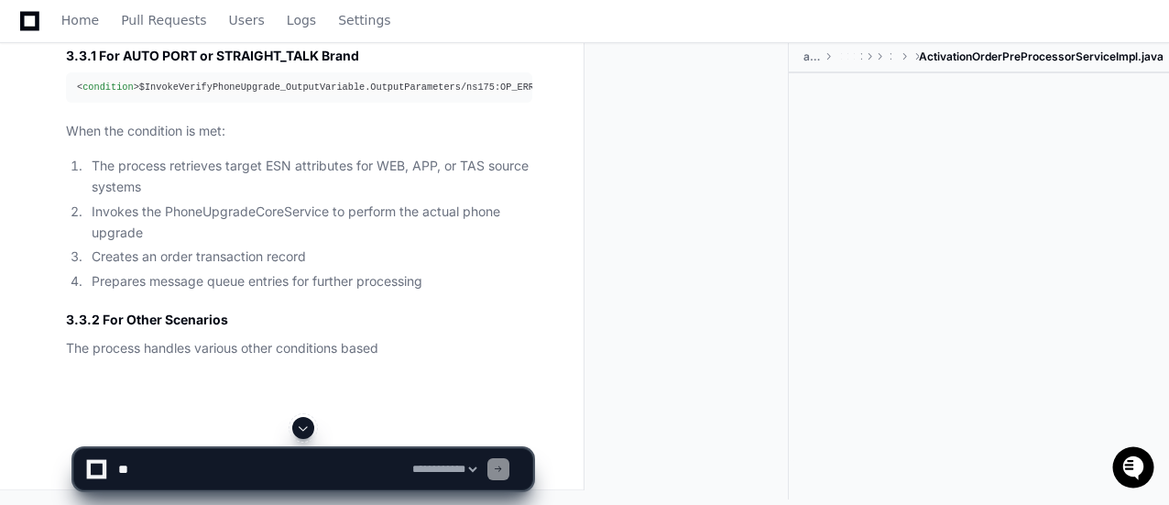
click at [306, 426] on span at bounding box center [303, 428] width 15 height 15
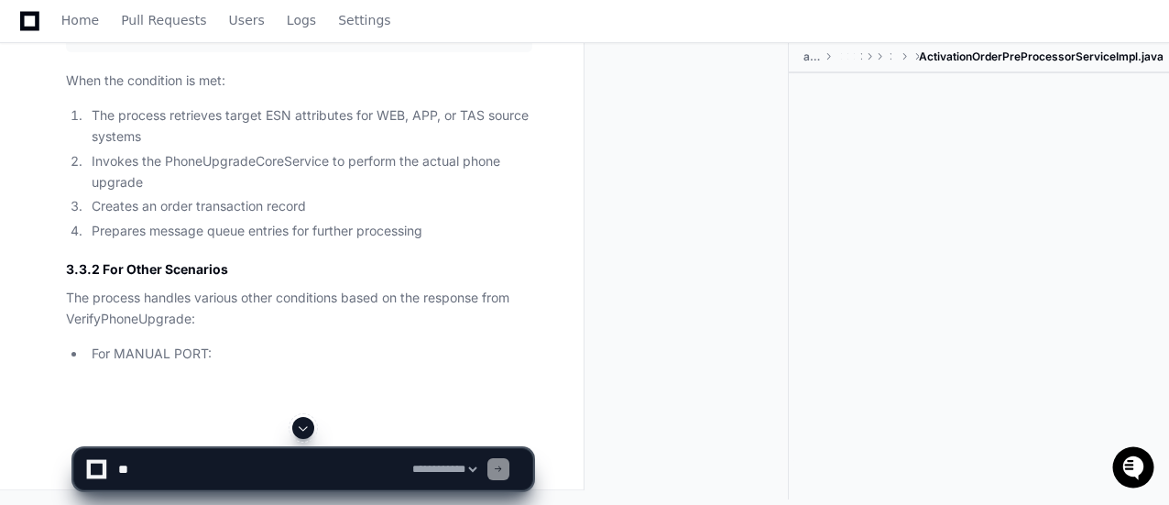
scroll to position [18505, 0]
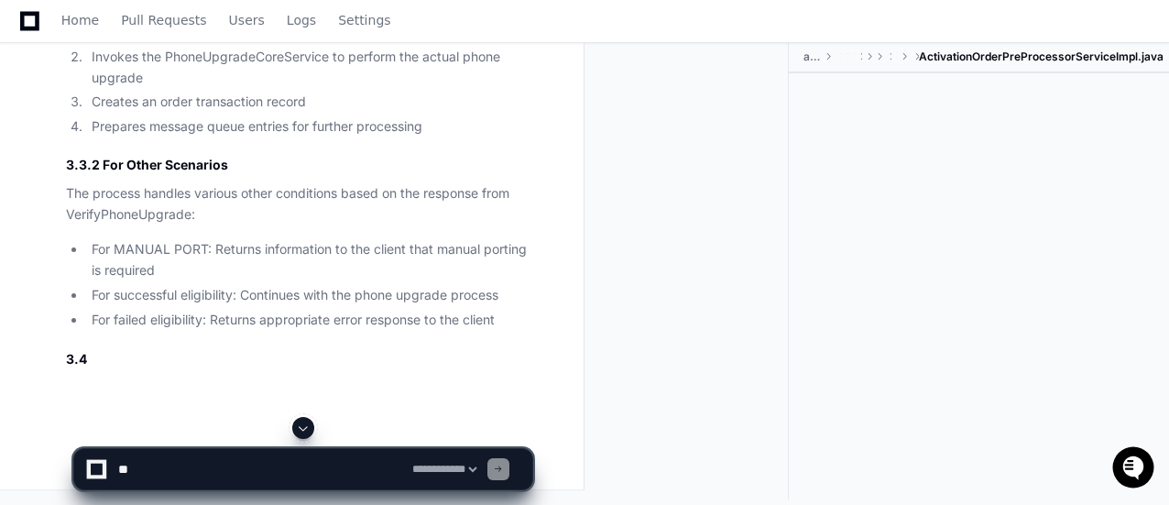
click at [301, 426] on span at bounding box center [303, 428] width 15 height 15
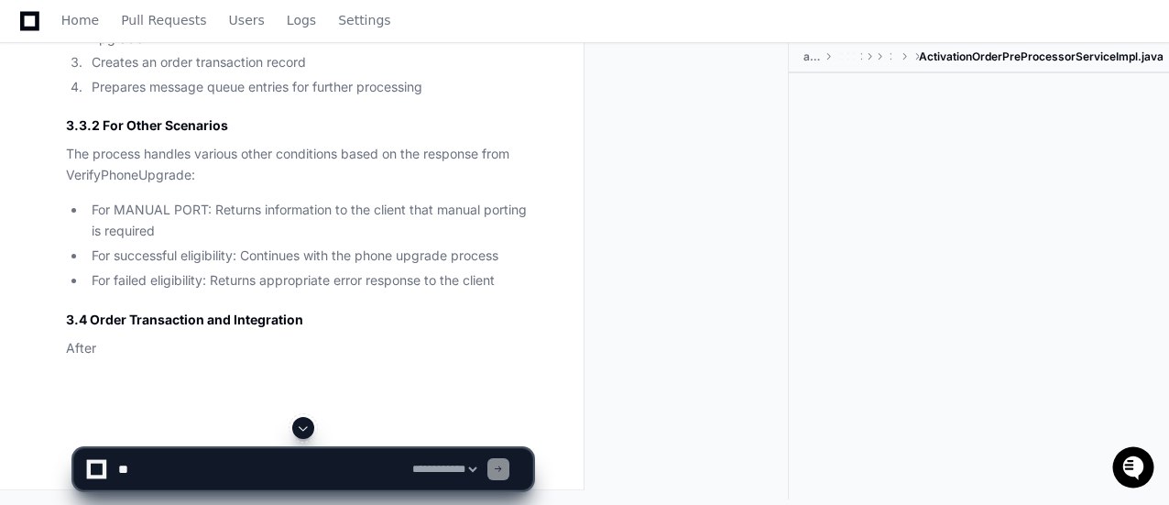
scroll to position [18661, 0]
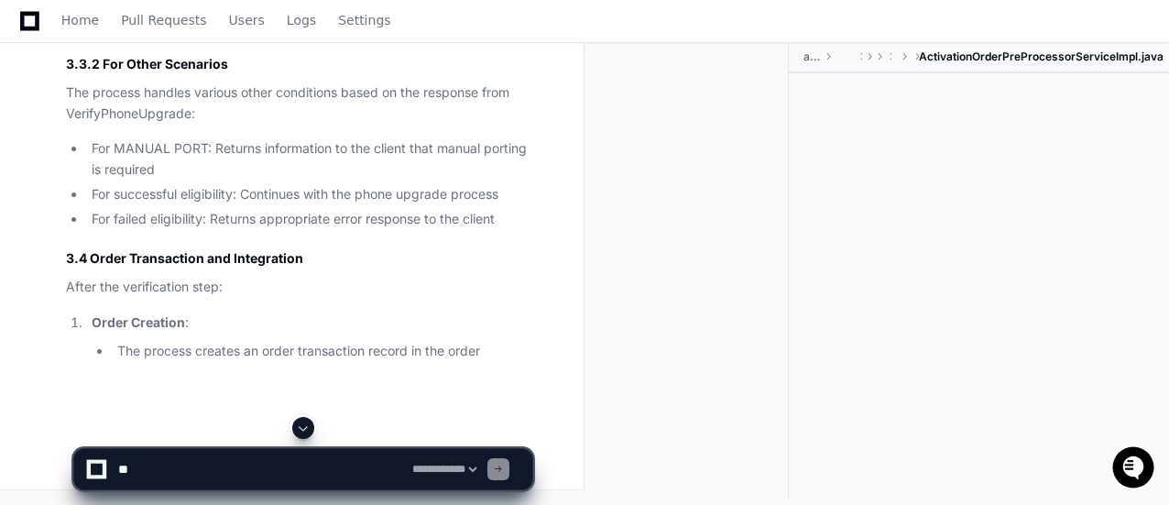
click at [306, 423] on span at bounding box center [303, 428] width 15 height 15
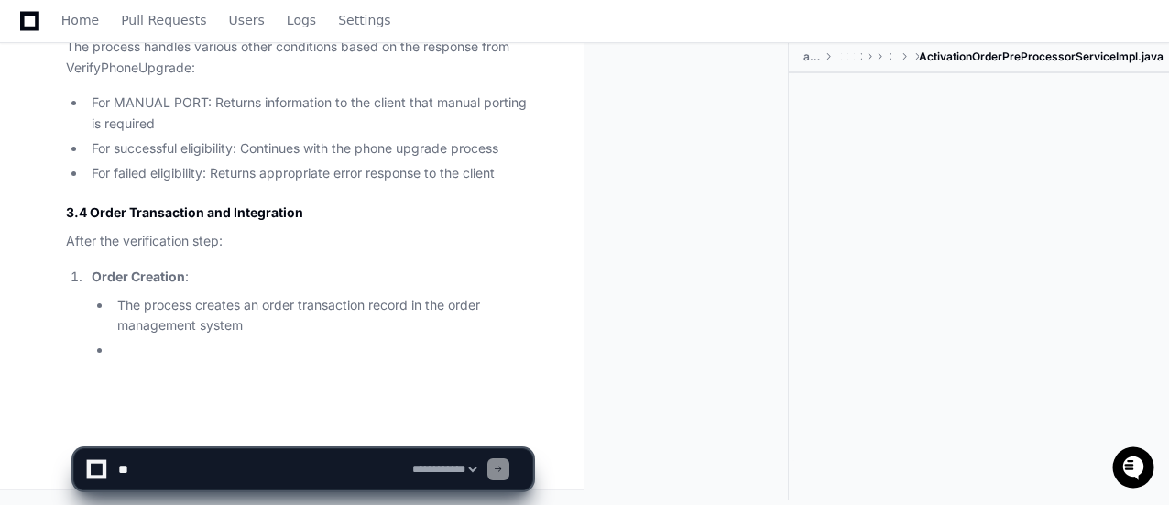
scroll to position [18783, 0]
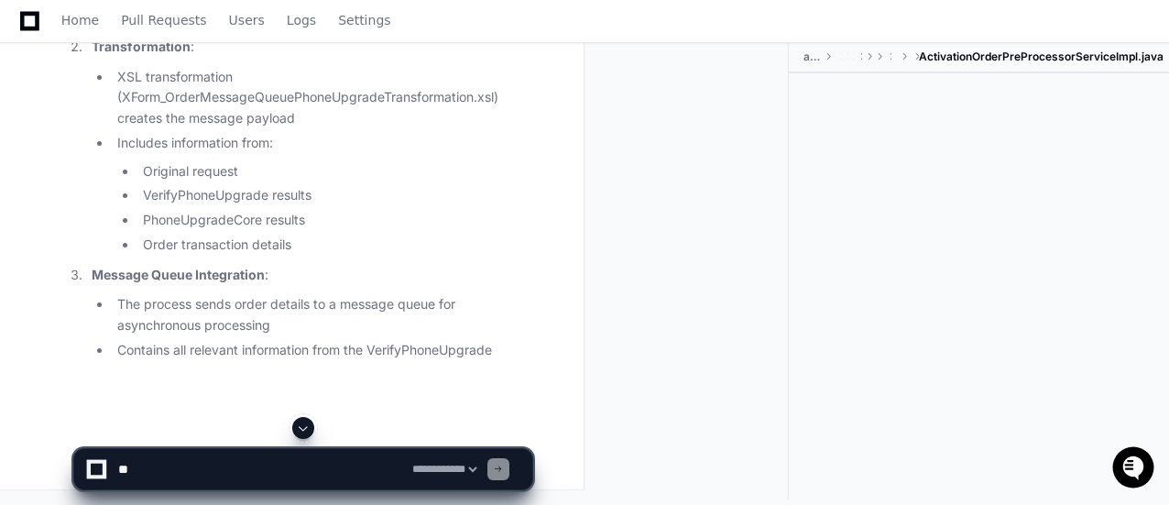
click at [306, 429] on span at bounding box center [303, 428] width 15 height 15
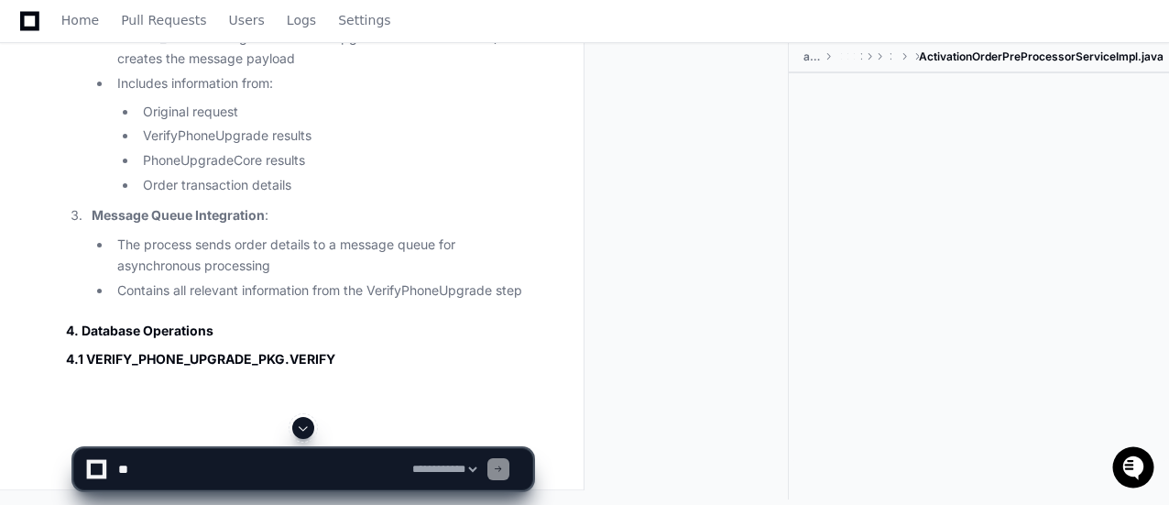
scroll to position [19156, 0]
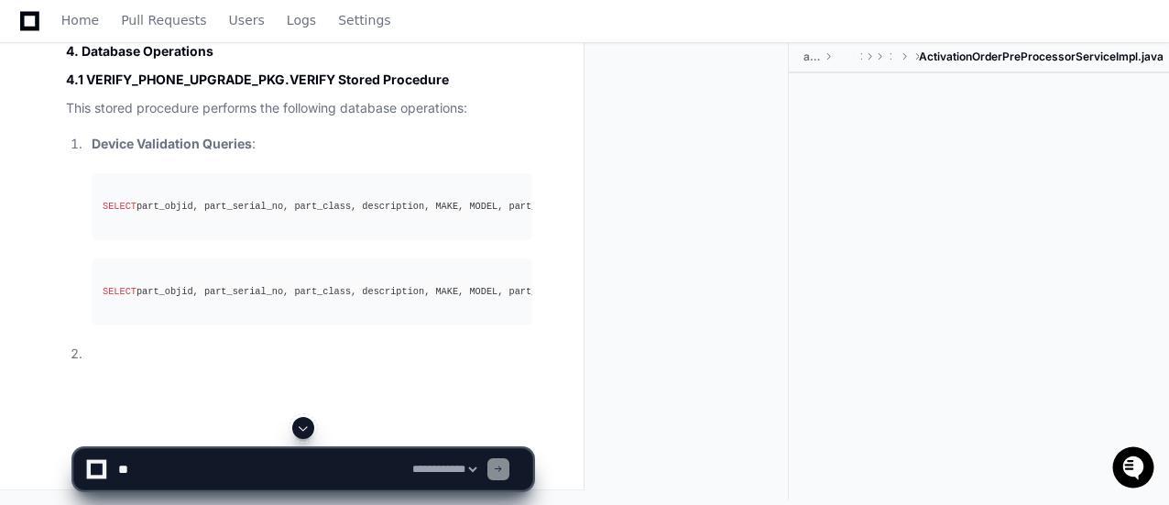
click at [301, 430] on span at bounding box center [303, 428] width 15 height 15
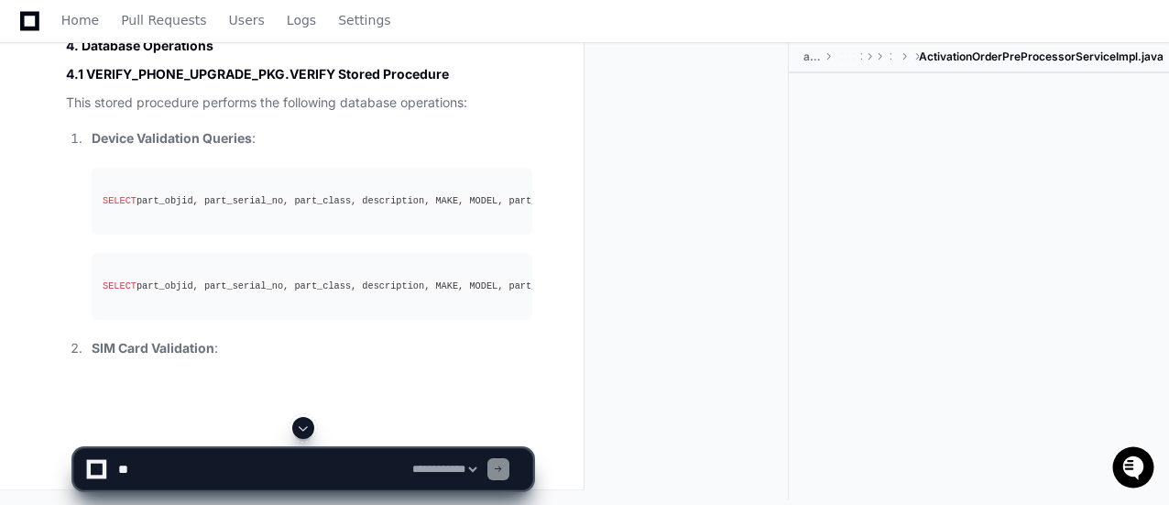
scroll to position [19550, 0]
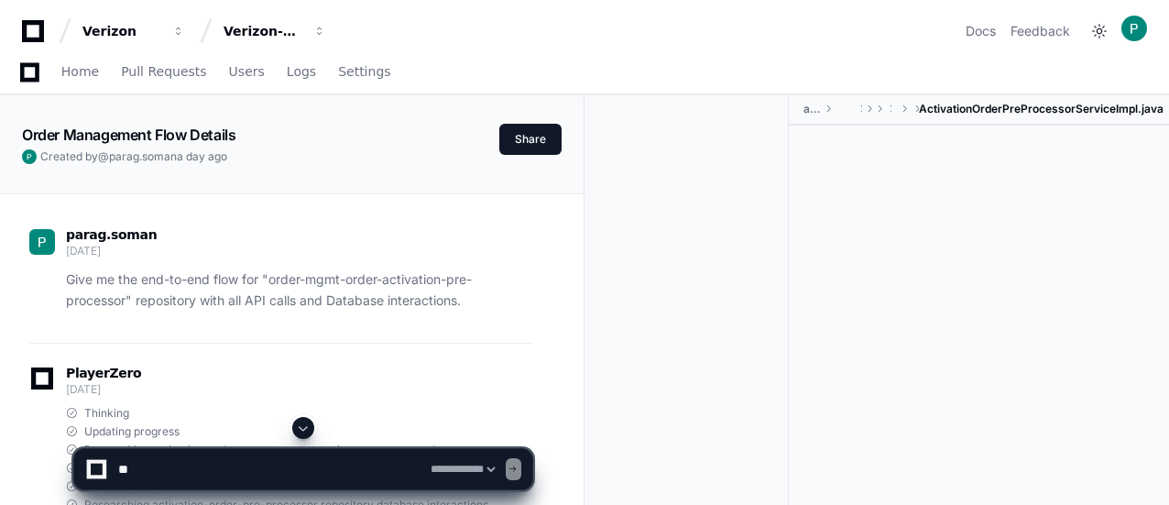
select select "*********"
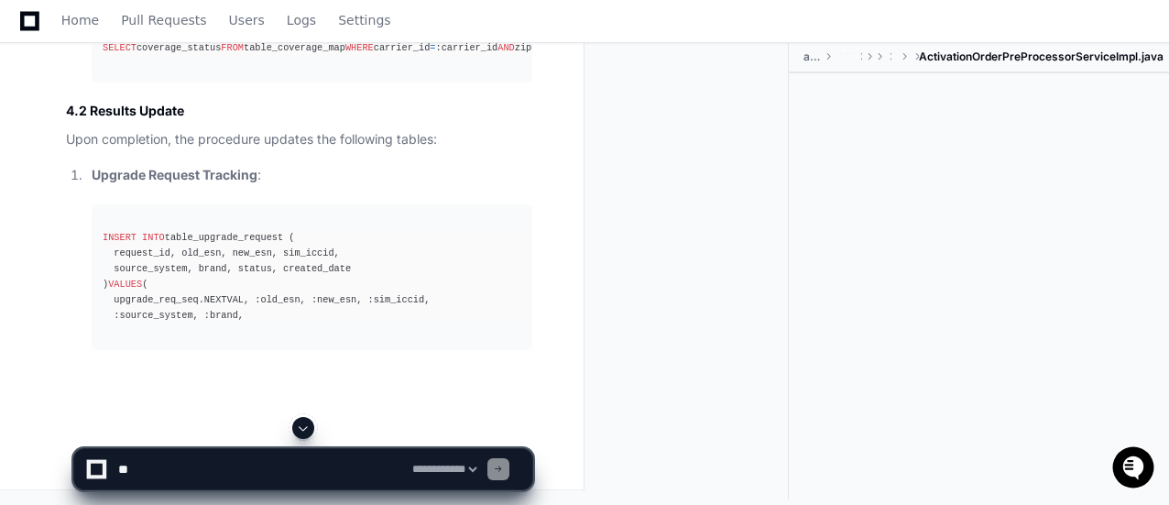
click at [304, 432] on span at bounding box center [303, 428] width 15 height 15
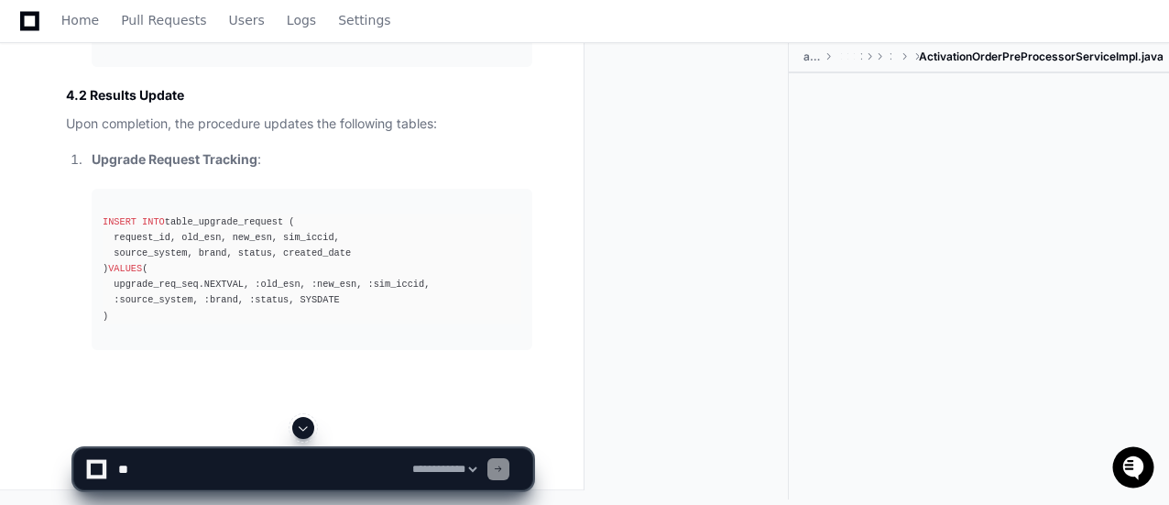
scroll to position [20490, 0]
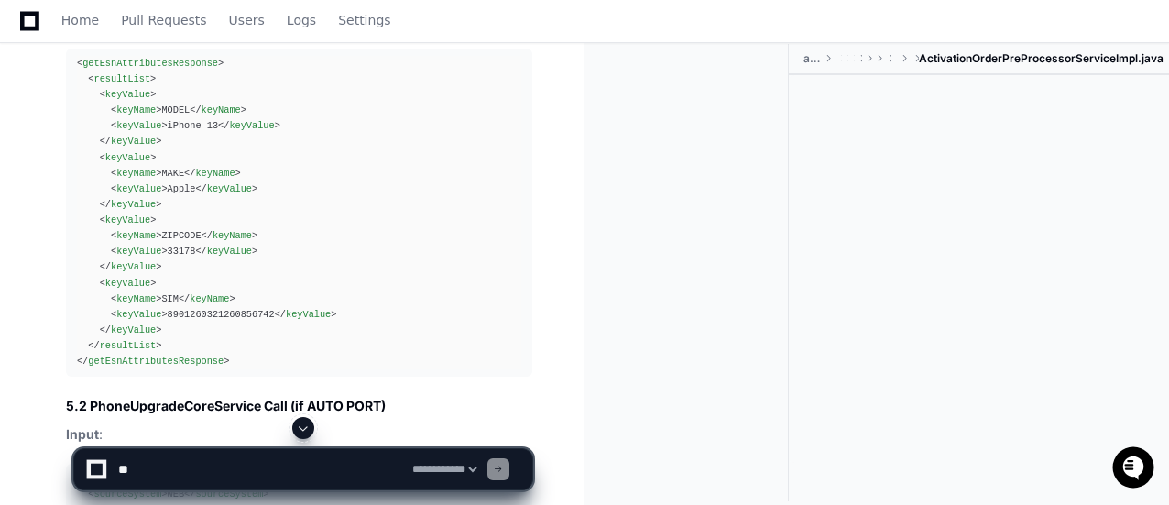
click at [301, 437] on button at bounding box center [303, 428] width 22 height 22
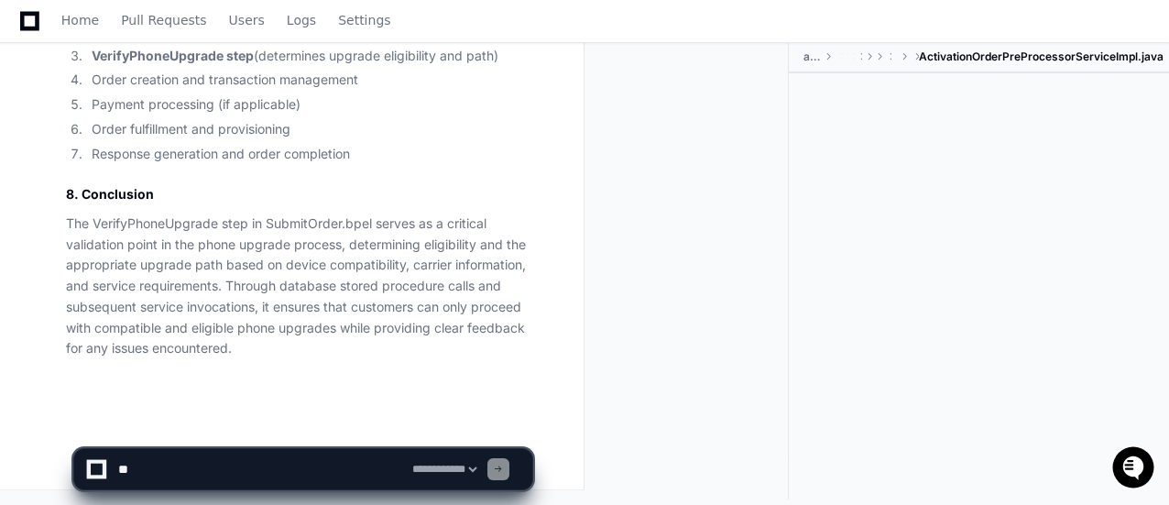
scroll to position [22571, 0]
click at [156, 270] on p "The VerifyPhoneUpgrade step in SubmitOrder.bpel serves as a critical validation…" at bounding box center [299, 287] width 466 height 146
click at [330, 264] on p "The VerifyPhoneUpgrade step in SubmitOrder.bpel serves as a critical validation…" at bounding box center [299, 287] width 466 height 146
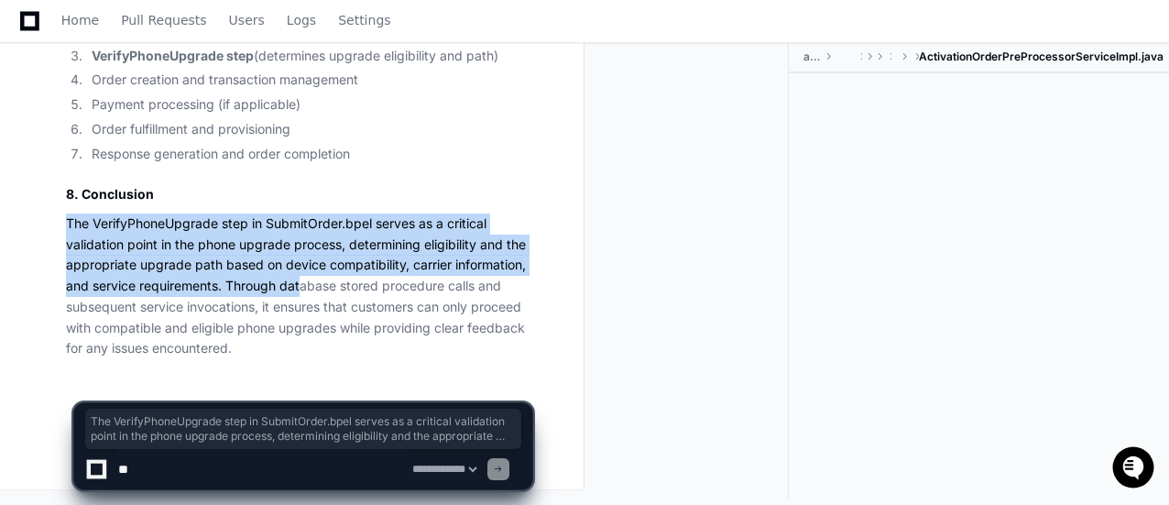
drag, startPoint x: 70, startPoint y: 223, endPoint x: 300, endPoint y: 285, distance: 238.3
click at [300, 285] on p "The VerifyPhoneUpgrade step in SubmitOrder.bpel serves as a critical validation…" at bounding box center [299, 287] width 466 height 146
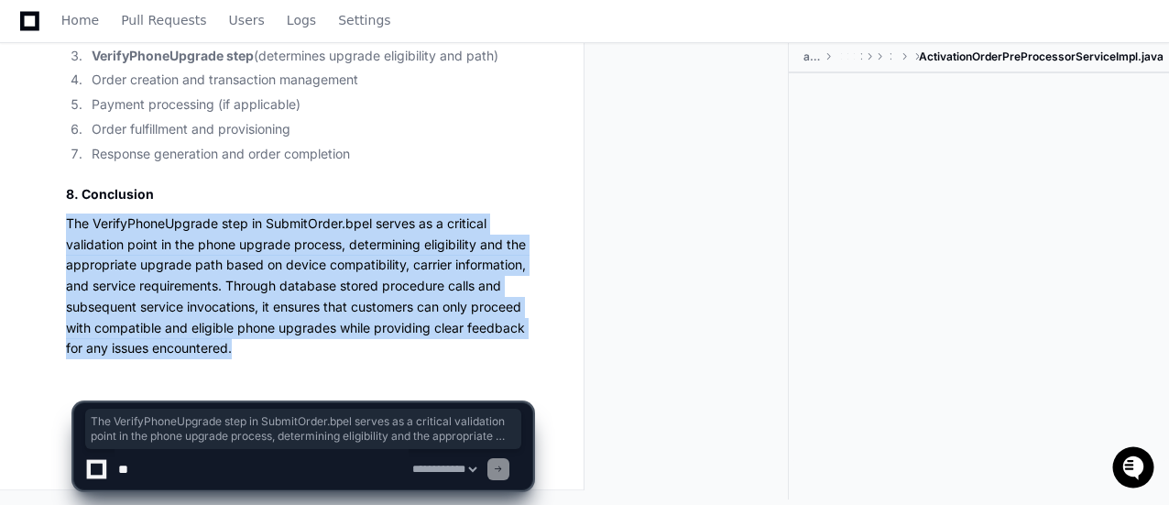
drag, startPoint x: 236, startPoint y: 355, endPoint x: 60, endPoint y: 232, distance: 214.6
copy p "The VerifyPhoneUpgrade step in SubmitOrder.bpel serves as a critical validation…"
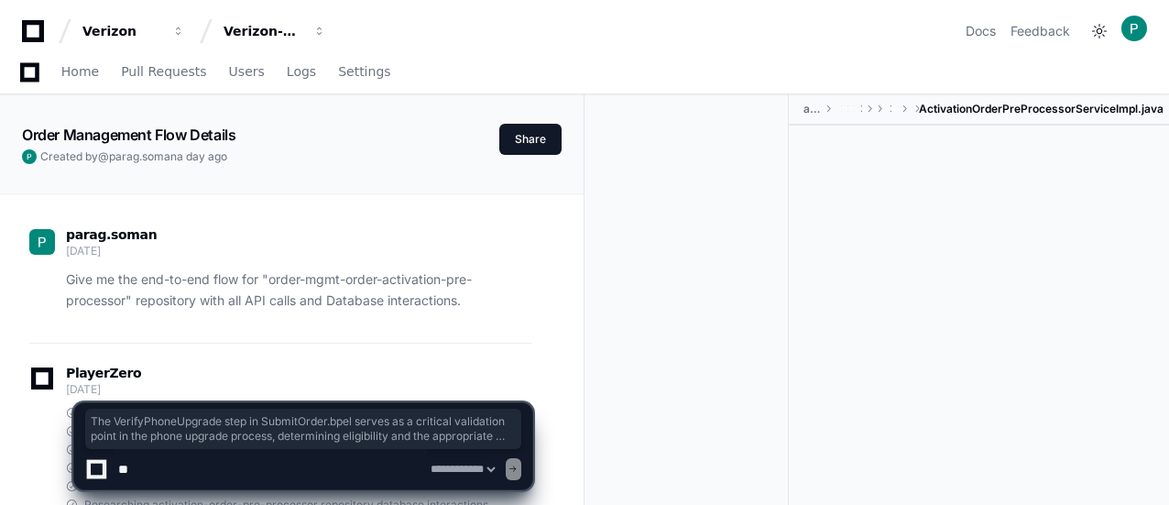
select select "*********"
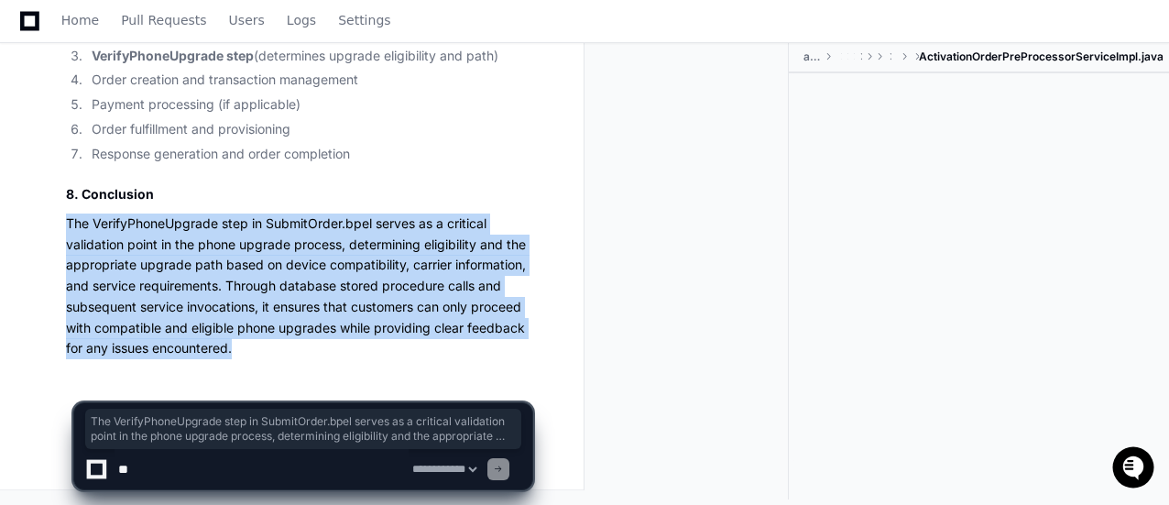
scroll to position [22571, 0]
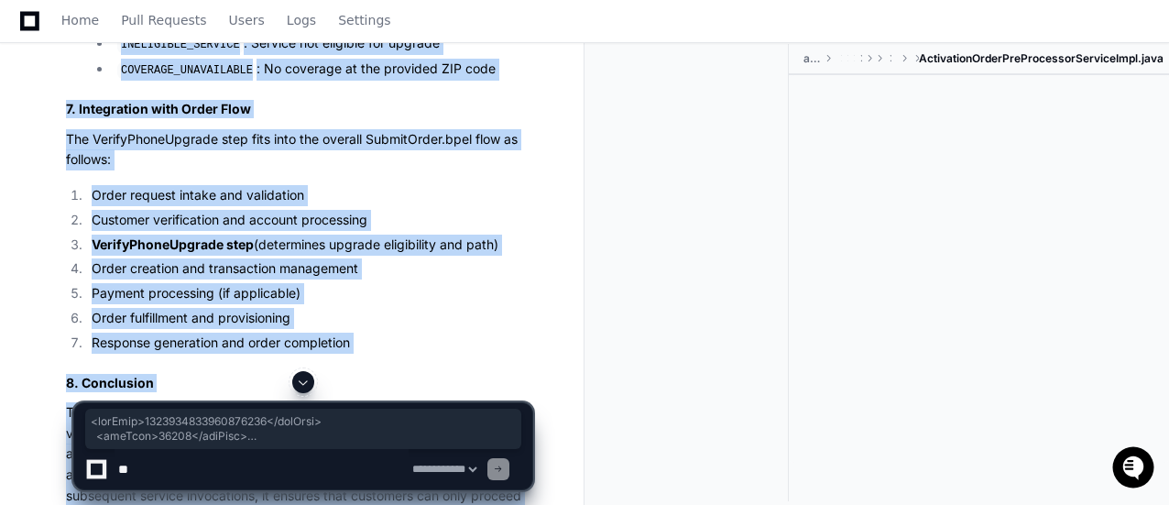
scroll to position [21632, 0]
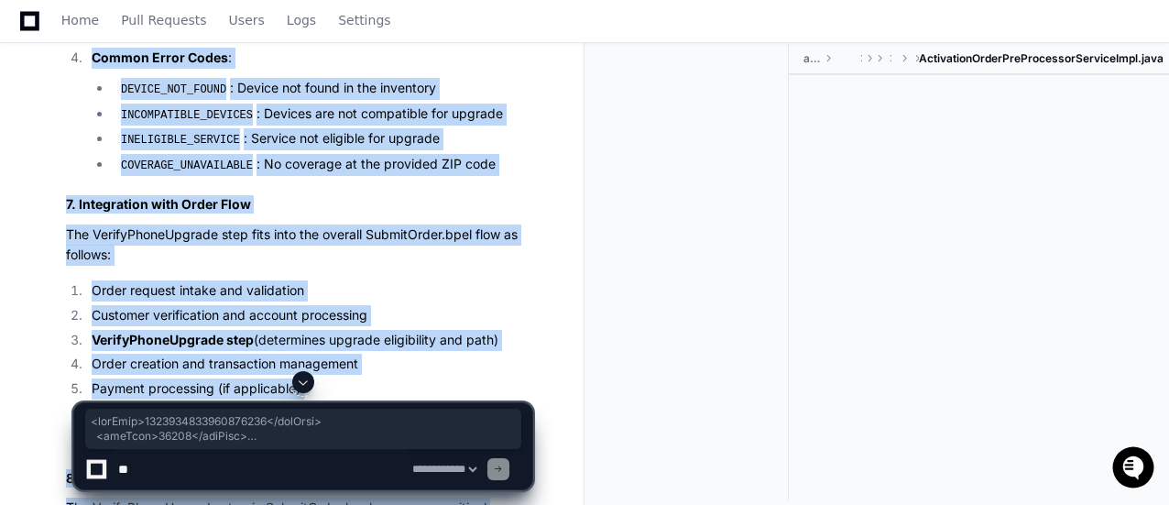
drag, startPoint x: 275, startPoint y: 362, endPoint x: 25, endPoint y: -4, distance: 443.0
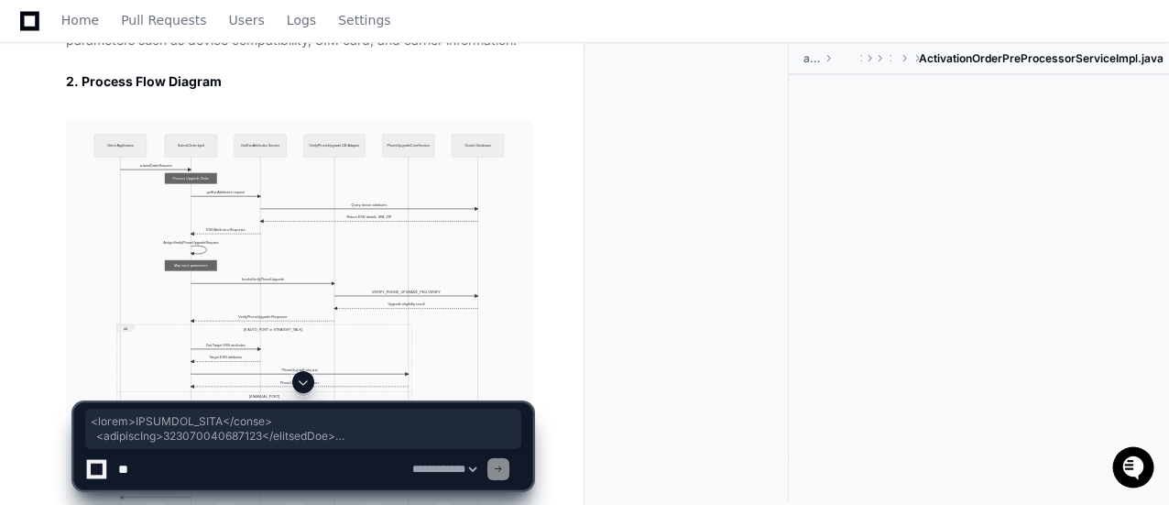
scroll to position [15327, 0]
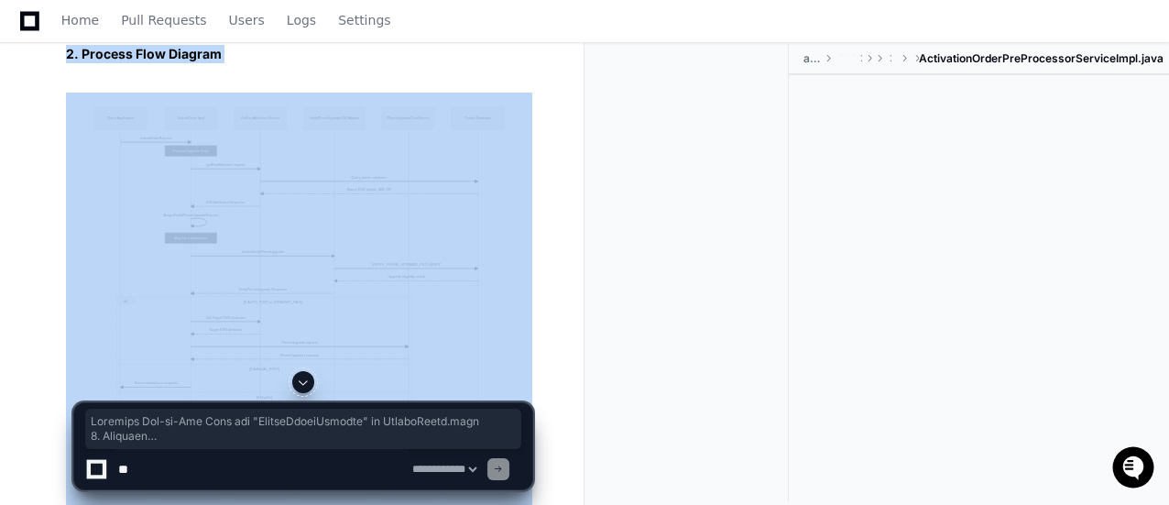
copy article "Complete End-to-End Flow for "VerifyPhoneUpgrade" in SubmitOrder.bpel 1. Overvi…"
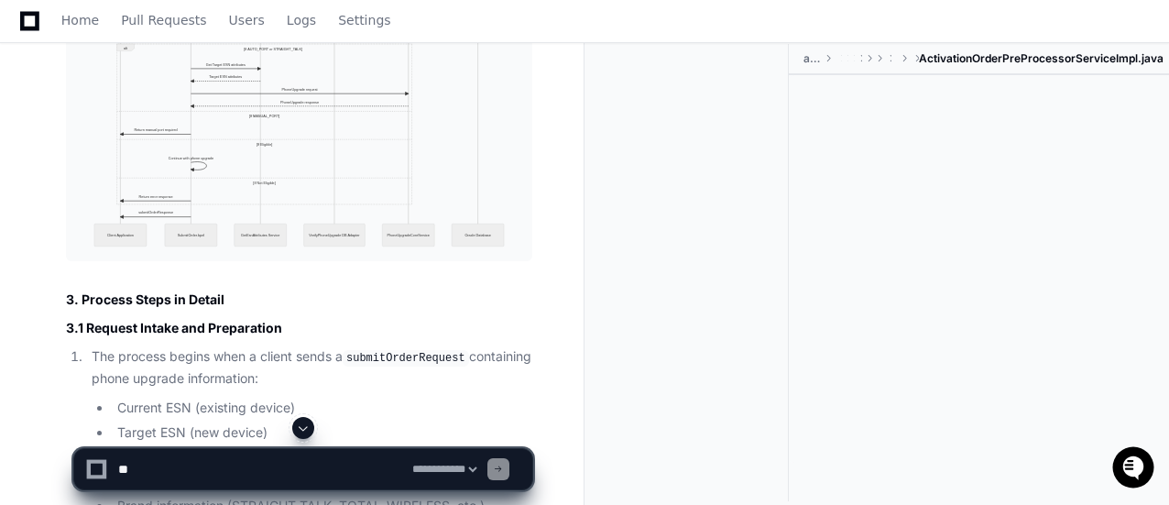
scroll to position [15721, 0]
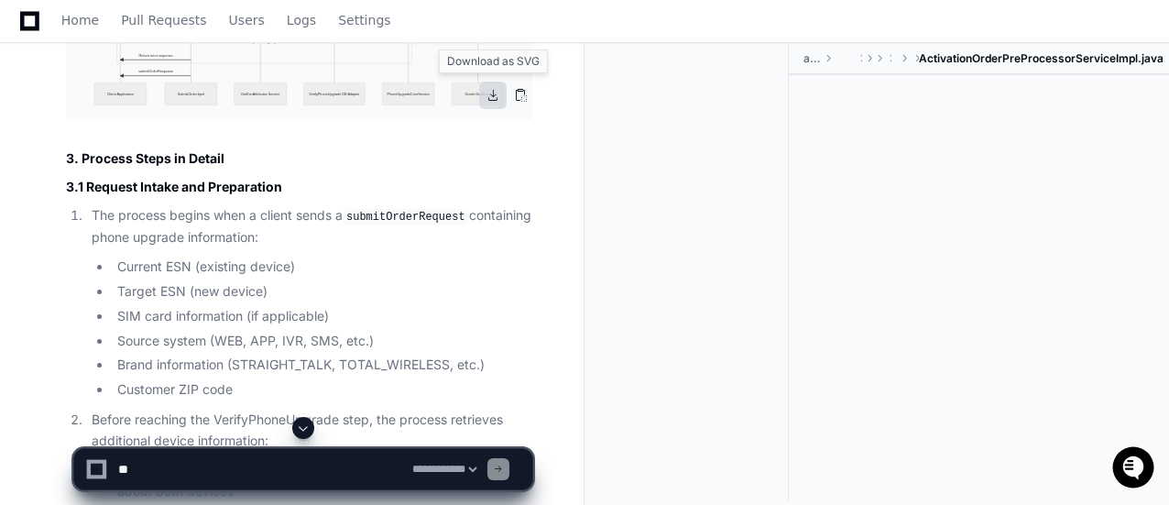
click at [495, 92] on button at bounding box center [492, 95] width 27 height 27
click at [521, 98] on button at bounding box center [520, 95] width 27 height 27
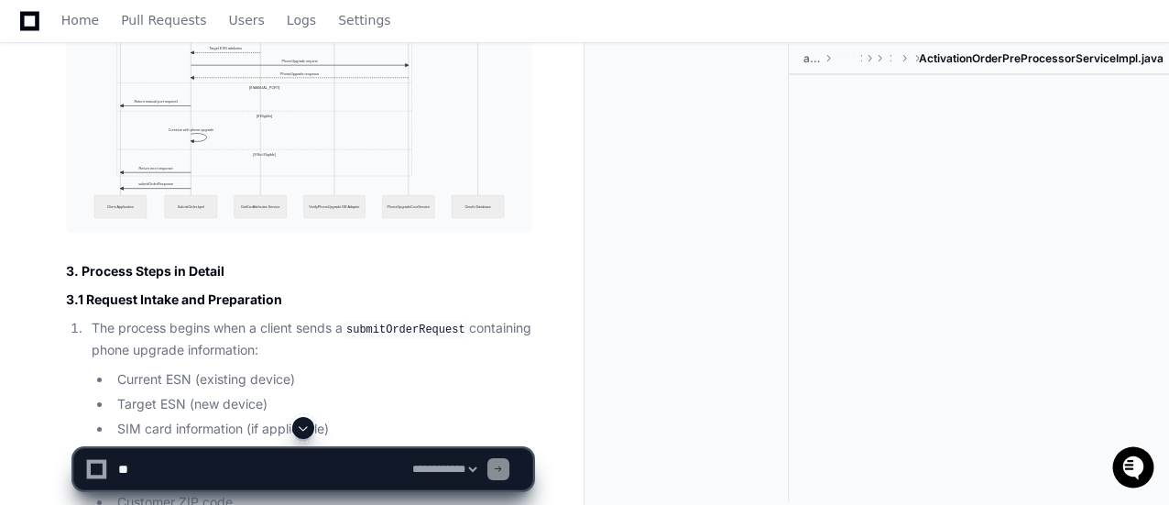
click at [293, 481] on textarea at bounding box center [262, 469] width 294 height 40
click at [181, 467] on textarea at bounding box center [262, 469] width 294 height 40
paste textarea "**********"
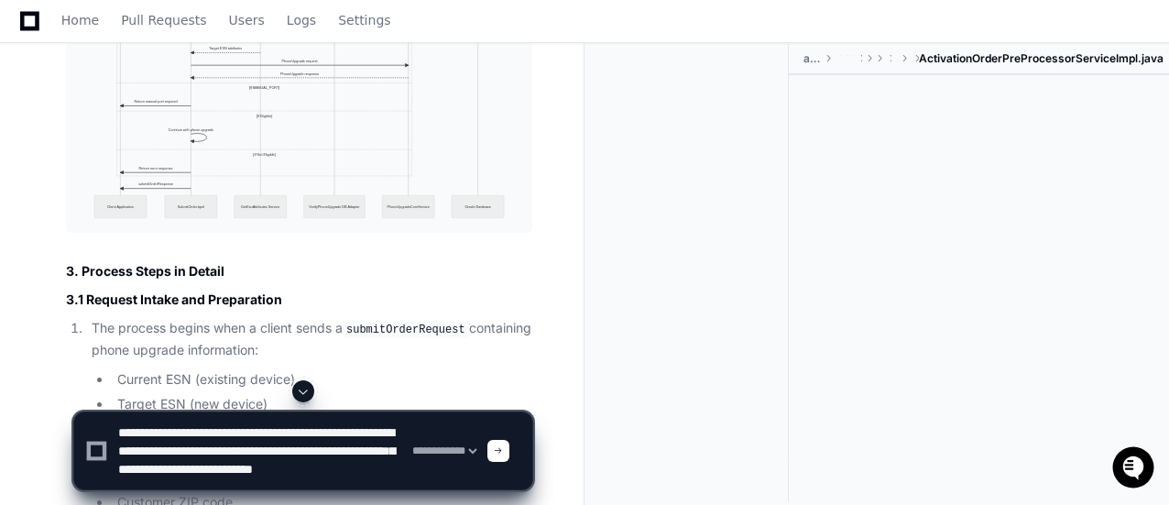
scroll to position [5, 0]
click at [157, 460] on textarea at bounding box center [262, 450] width 294 height 77
paste textarea
click at [286, 489] on textarea at bounding box center [262, 450] width 294 height 77
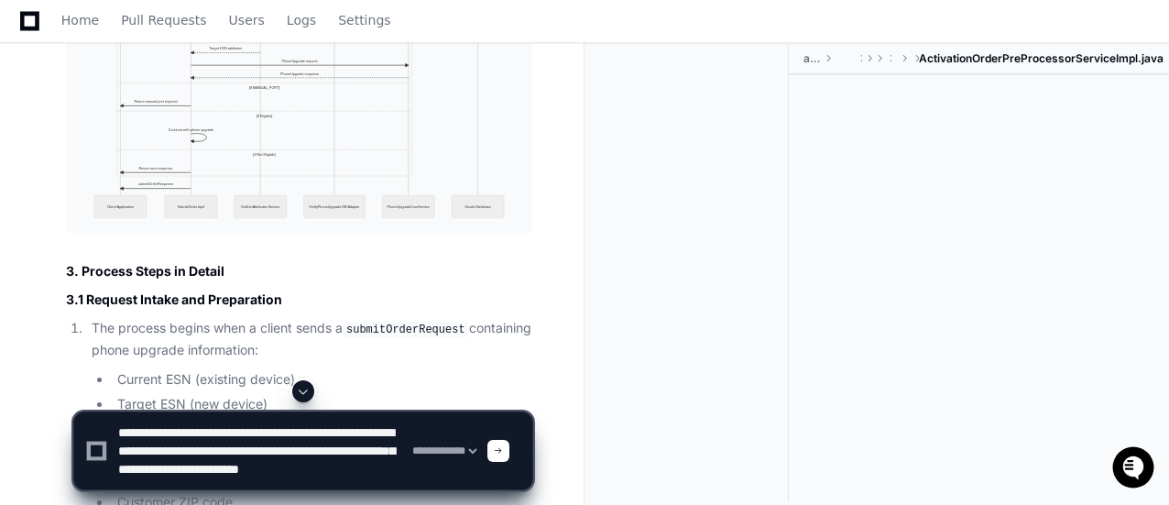
drag, startPoint x: 236, startPoint y: 466, endPoint x: 308, endPoint y: 463, distance: 71.5
click at [308, 463] on textarea at bounding box center [262, 450] width 294 height 77
click at [310, 463] on textarea at bounding box center [262, 450] width 294 height 77
type textarea "**********"
click at [503, 454] on span at bounding box center [498, 450] width 9 height 9
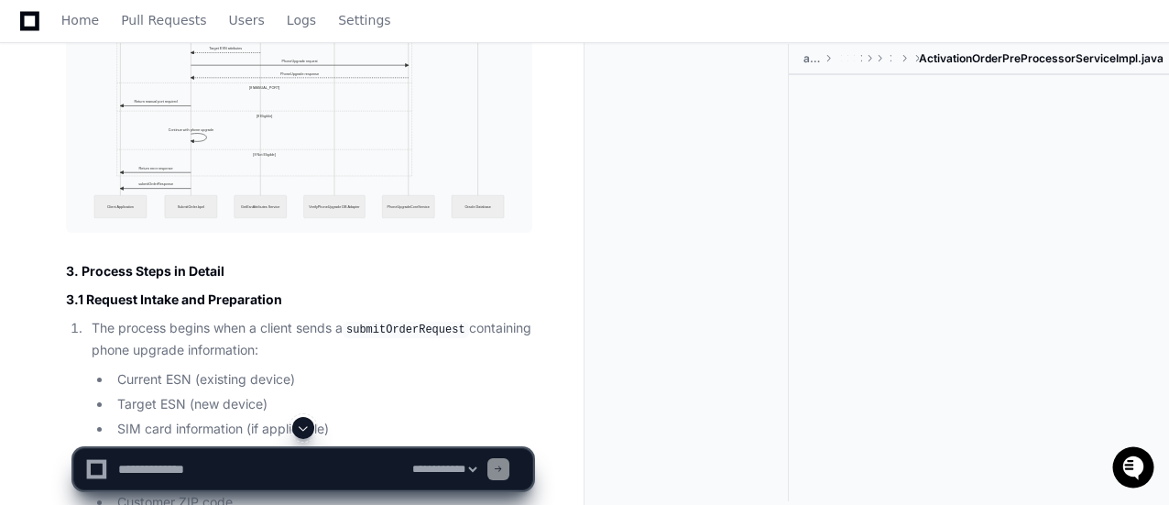
scroll to position [0, 0]
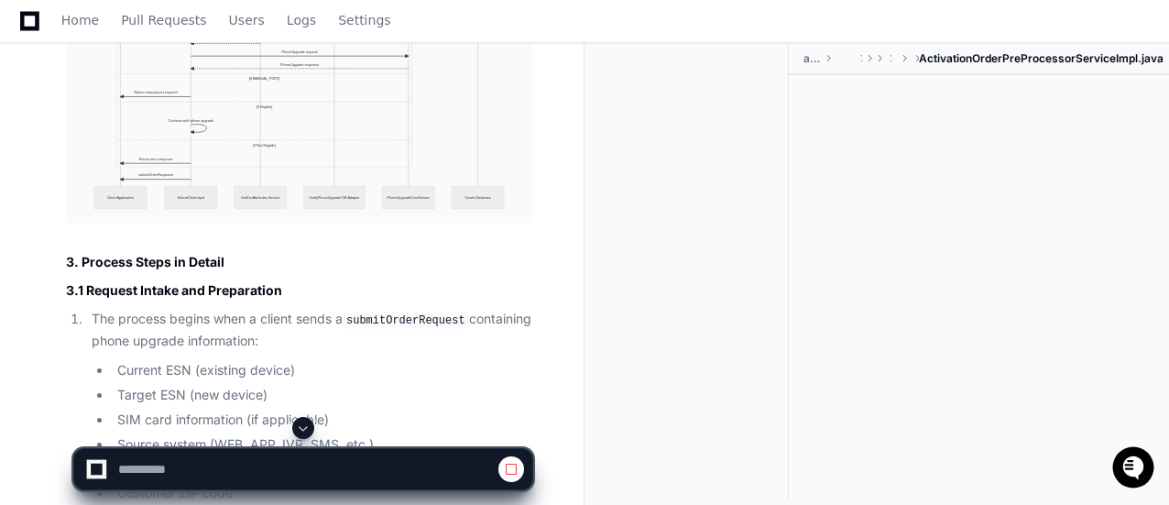
click at [303, 426] on span at bounding box center [303, 428] width 15 height 15
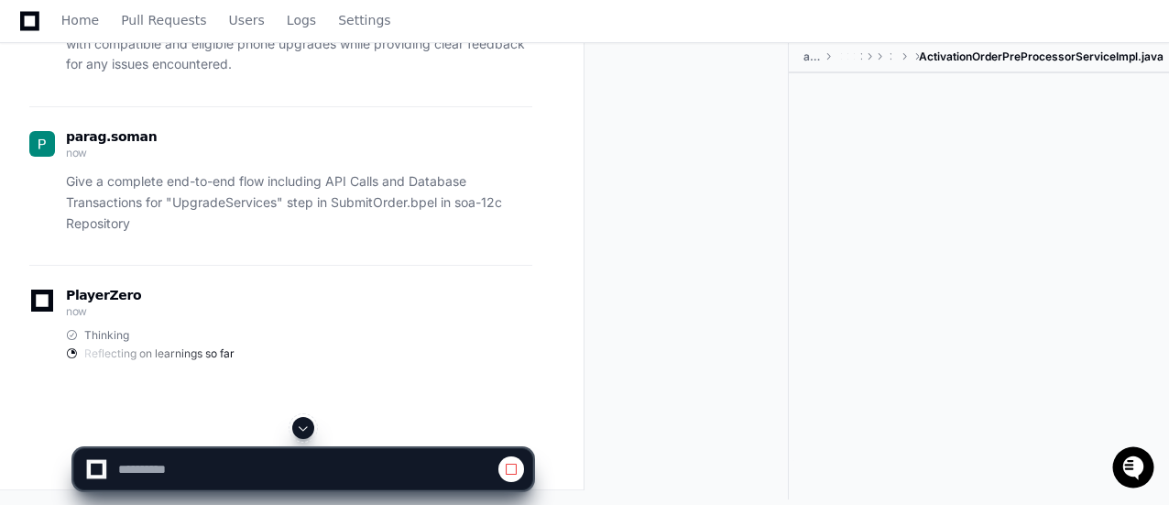
scroll to position [22846, 0]
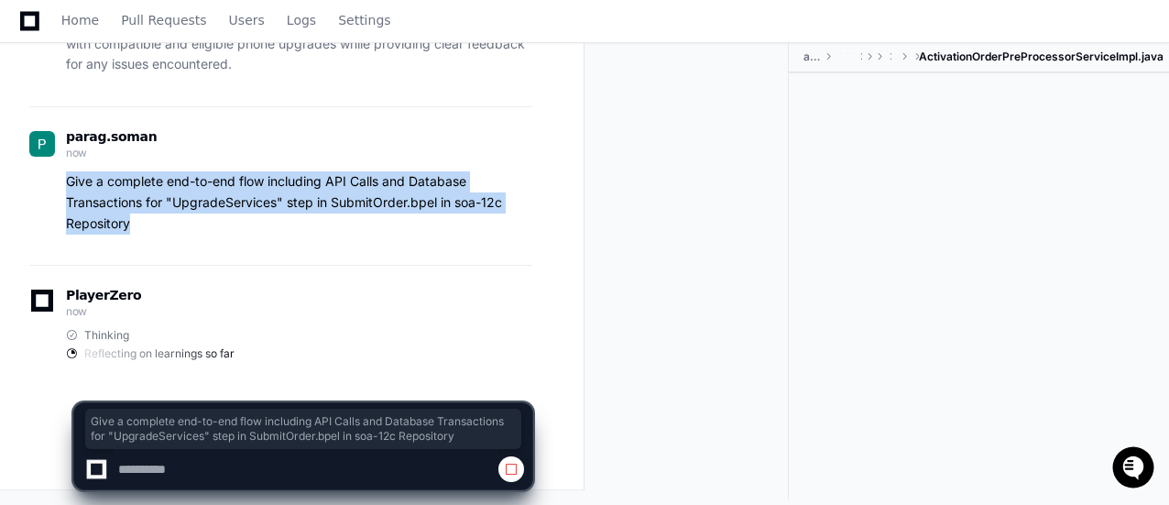
drag, startPoint x: 159, startPoint y: 226, endPoint x: 45, endPoint y: 181, distance: 123.4
click at [45, 181] on div "Give a complete end-to-end flow including API Calls and Database Transactions f…" at bounding box center [280, 202] width 503 height 62
copy p "Give a complete end-to-end flow including API Calls and Database Transactions f…"
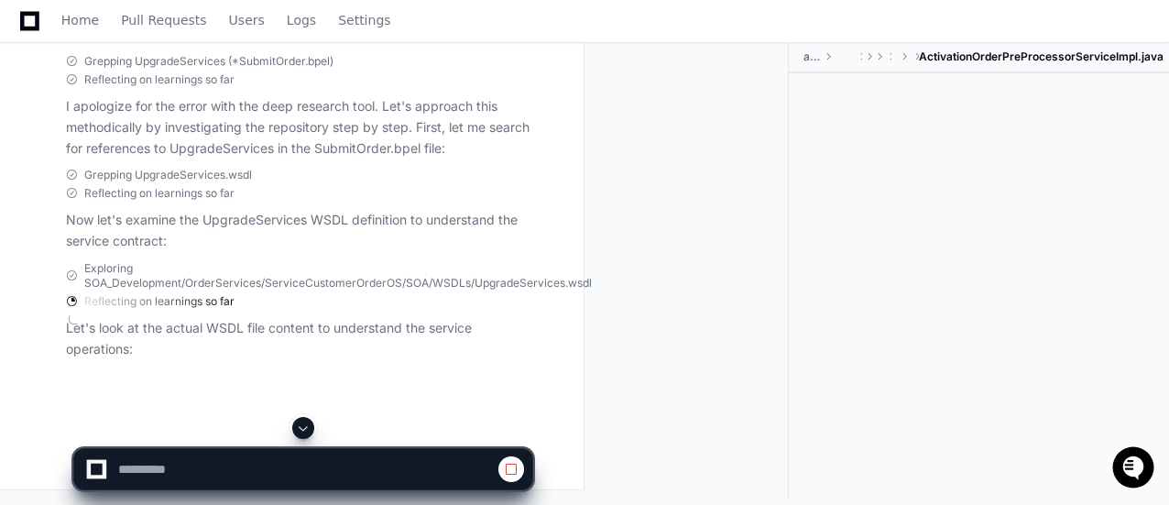
click at [305, 426] on span at bounding box center [303, 428] width 15 height 15
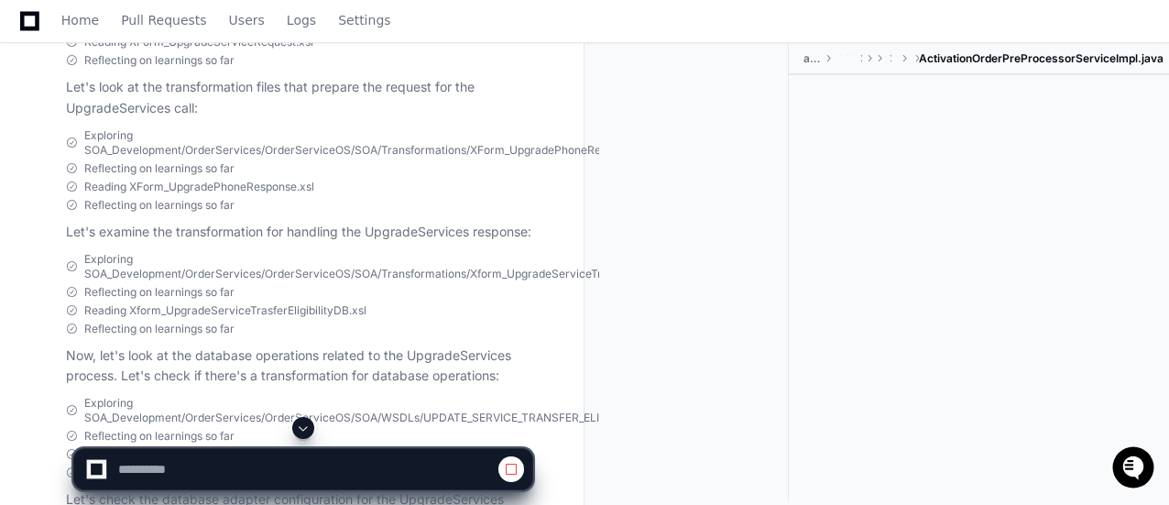
click at [306, 423] on span at bounding box center [303, 428] width 15 height 15
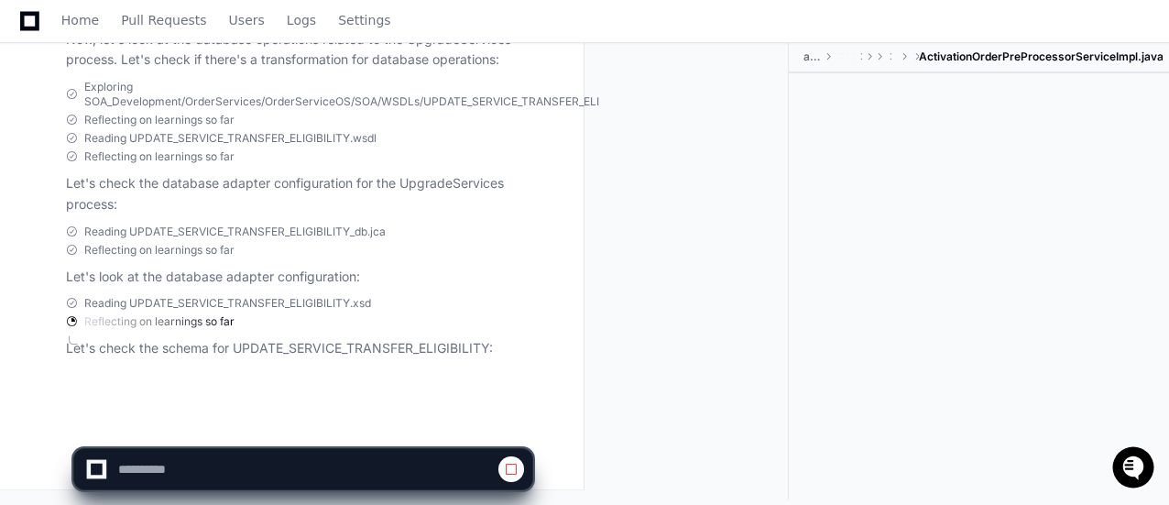
scroll to position [24360, 0]
select select "*********"
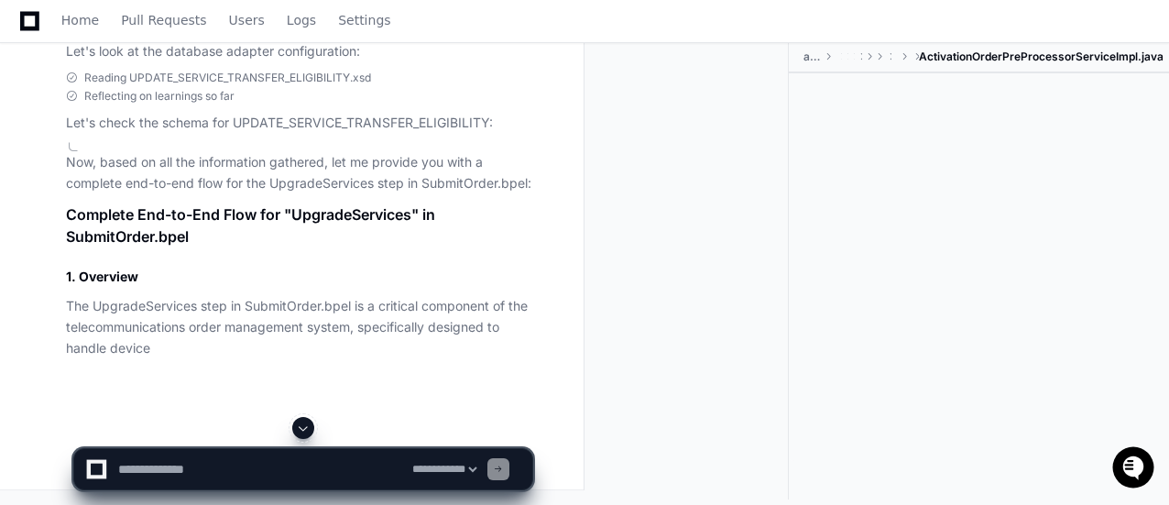
click at [300, 428] on span at bounding box center [303, 428] width 15 height 15
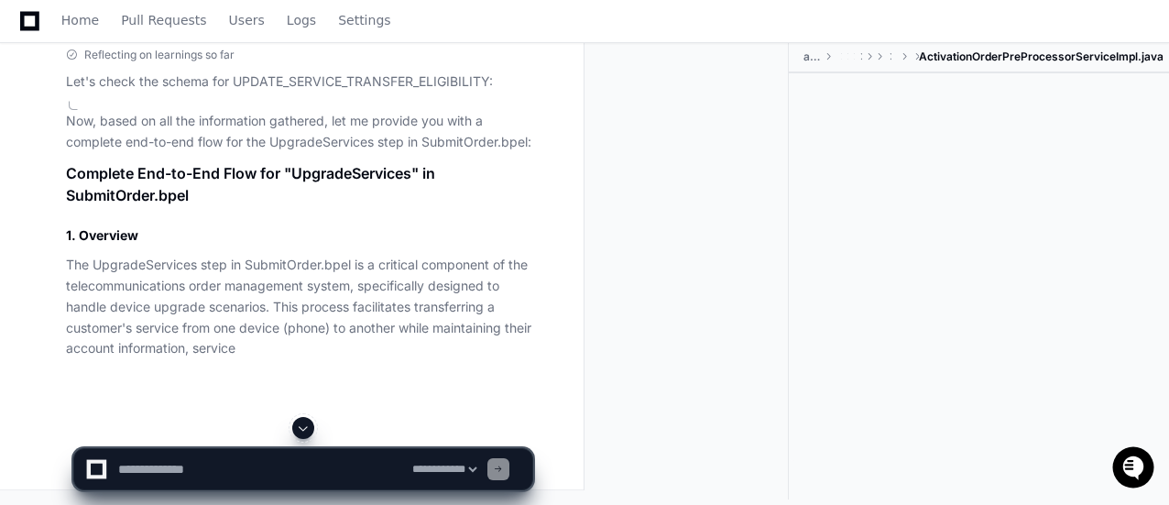
scroll to position [24606, 0]
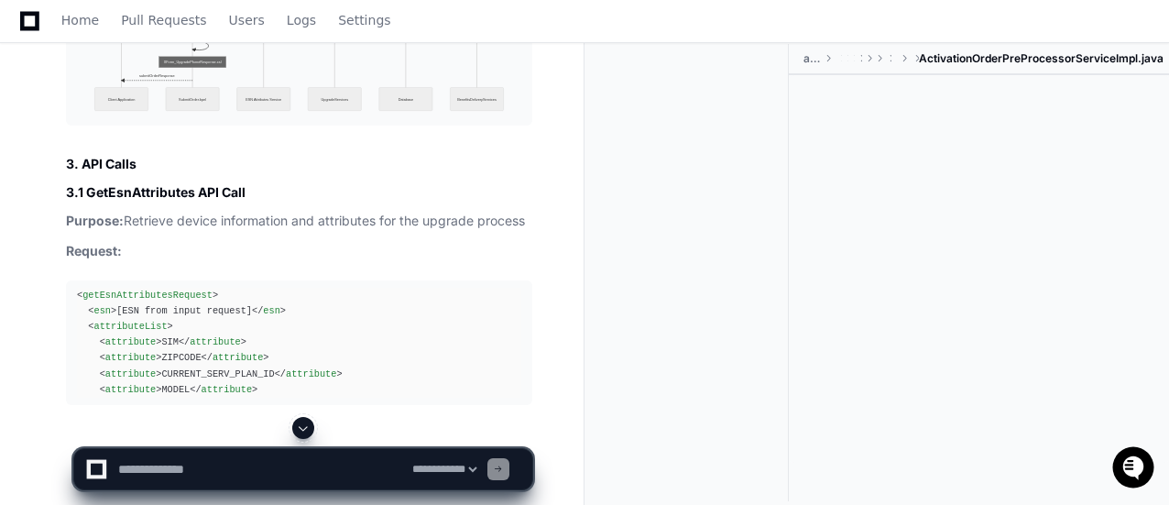
click at [305, 429] on span at bounding box center [303, 428] width 15 height 15
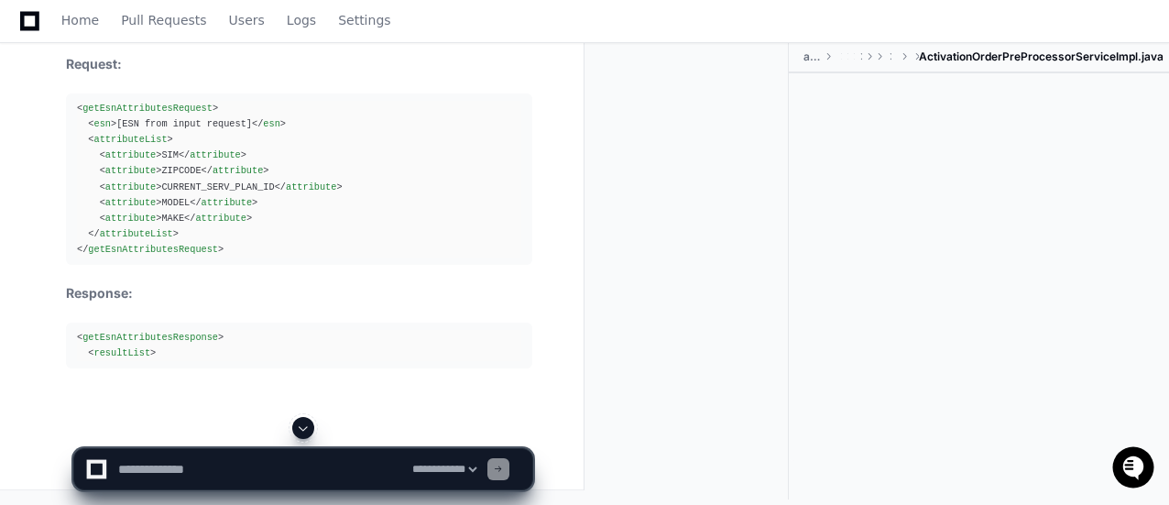
scroll to position [25309, 0]
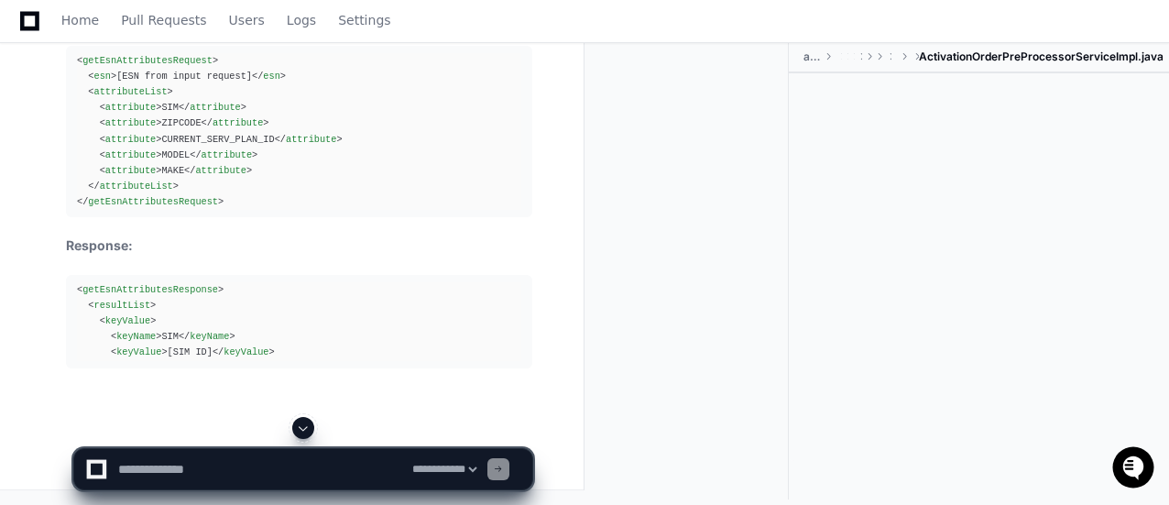
click at [305, 429] on span at bounding box center [303, 428] width 15 height 15
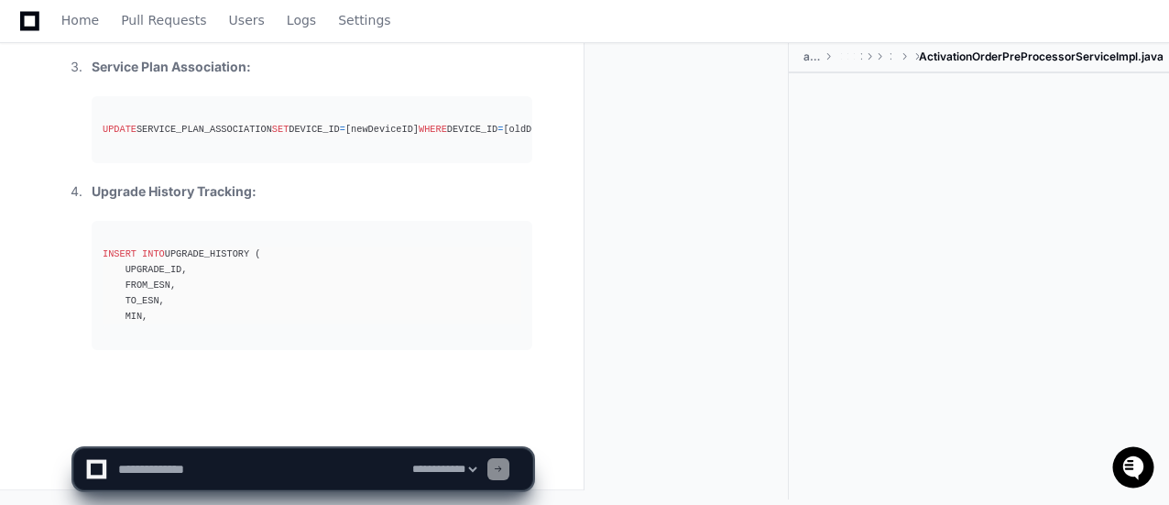
scroll to position [28097, 0]
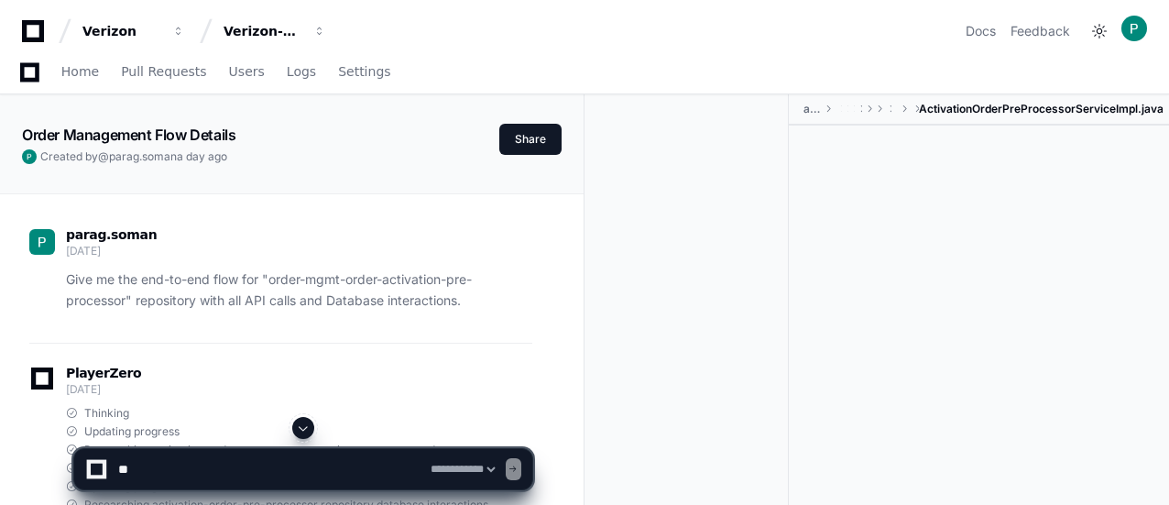
select select "*********"
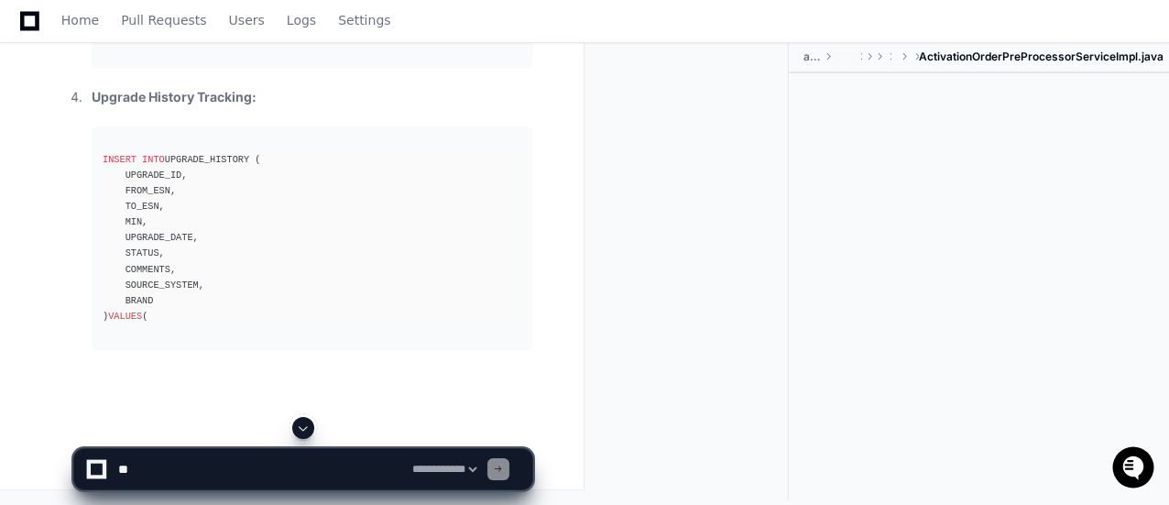
scroll to position [28097, 0]
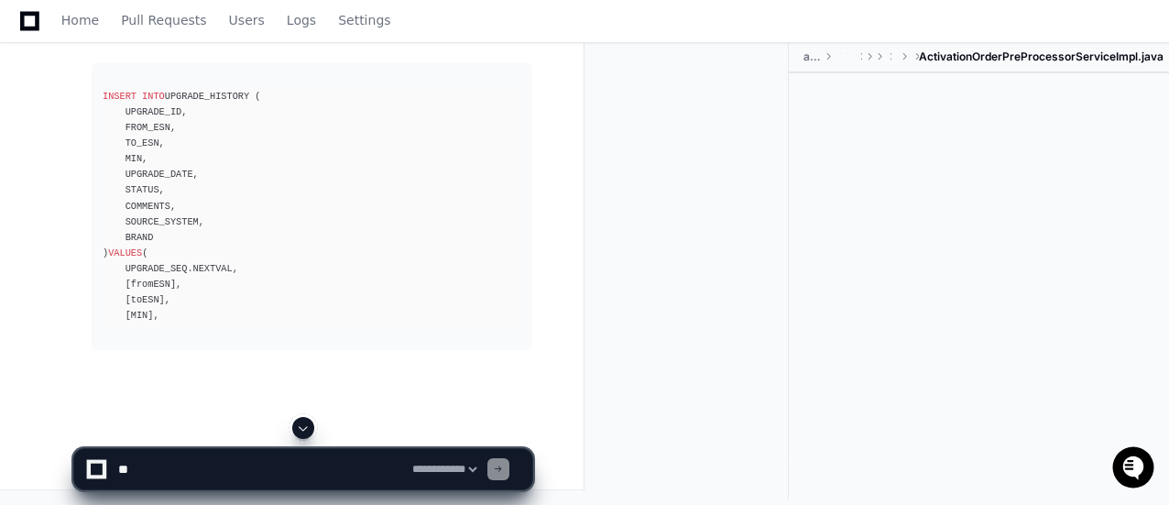
click at [302, 428] on span at bounding box center [303, 428] width 15 height 15
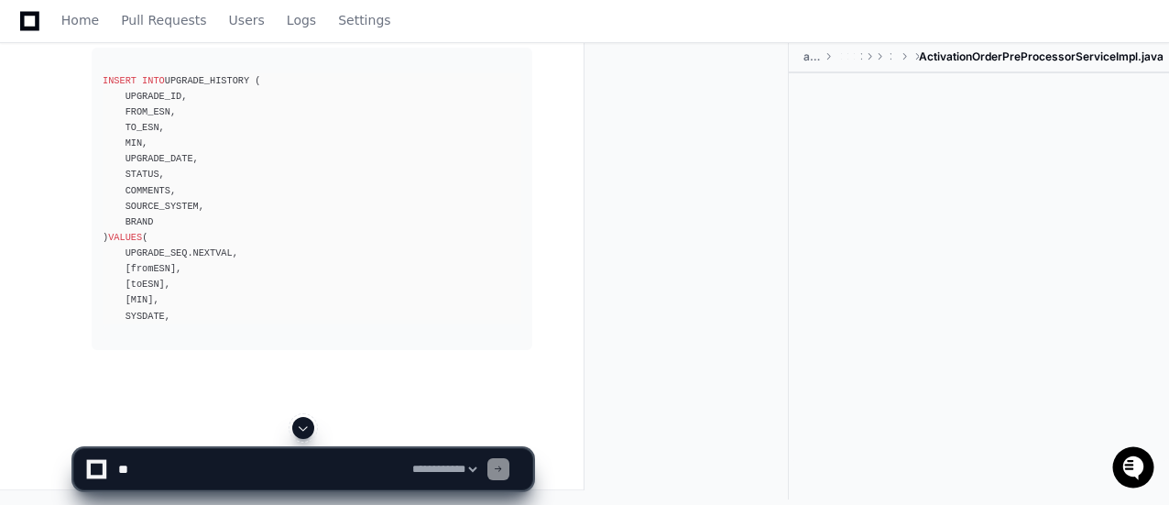
scroll to position [28254, 0]
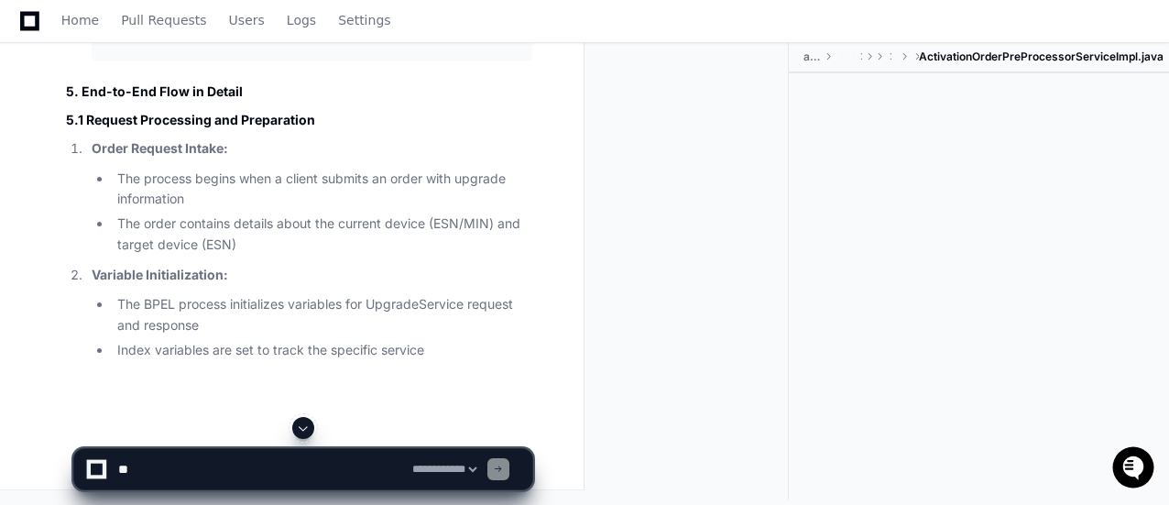
click at [306, 426] on span at bounding box center [303, 428] width 15 height 15
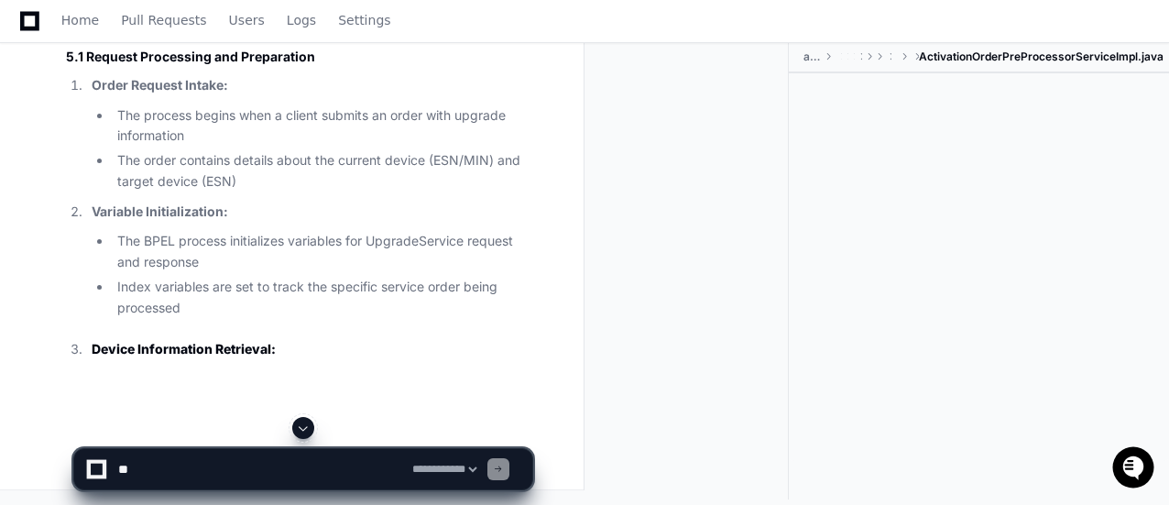
scroll to position [28636, 0]
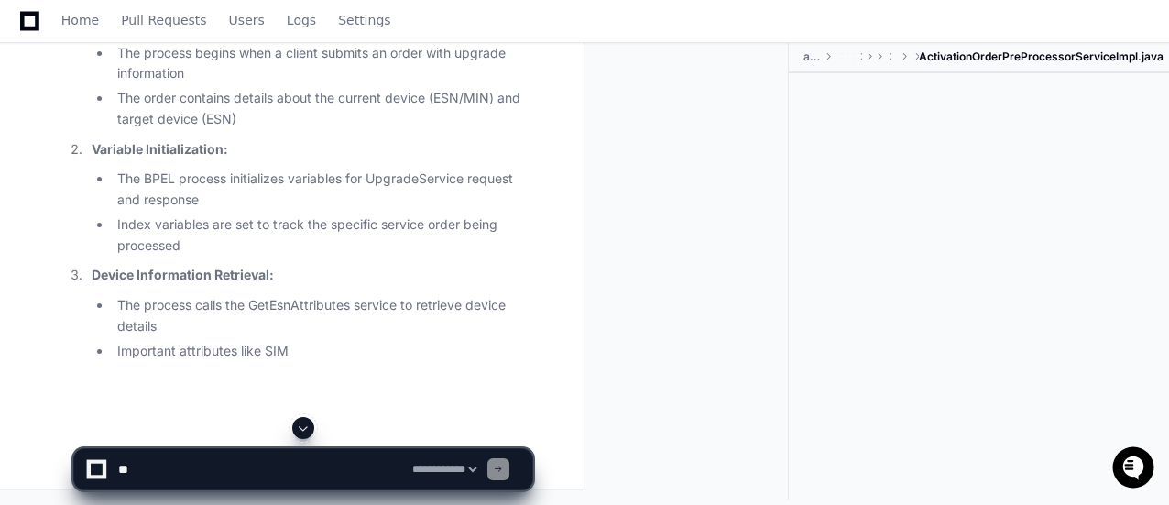
click at [305, 425] on span at bounding box center [303, 428] width 15 height 15
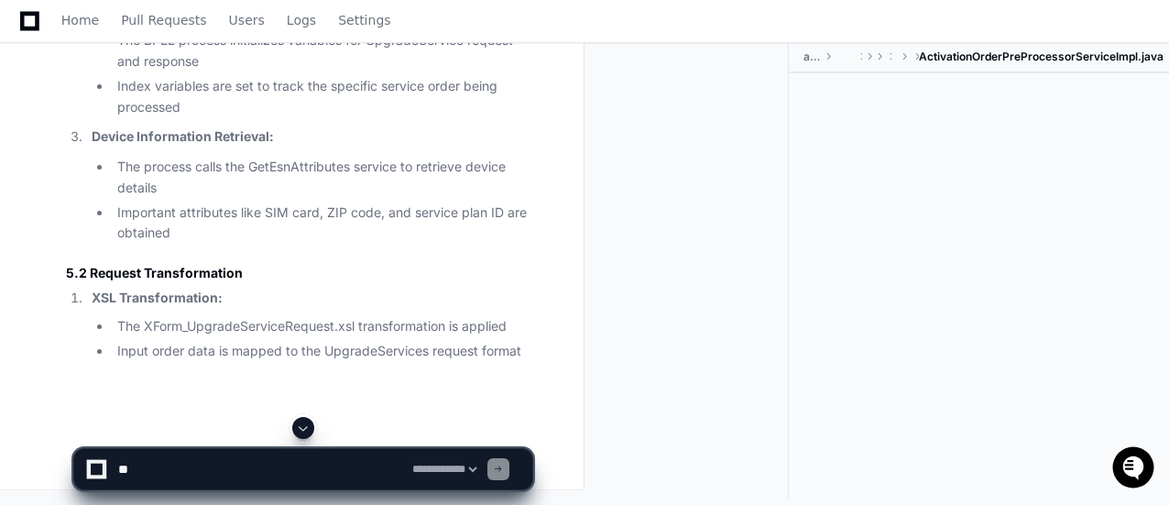
click at [304, 426] on span at bounding box center [303, 428] width 15 height 15
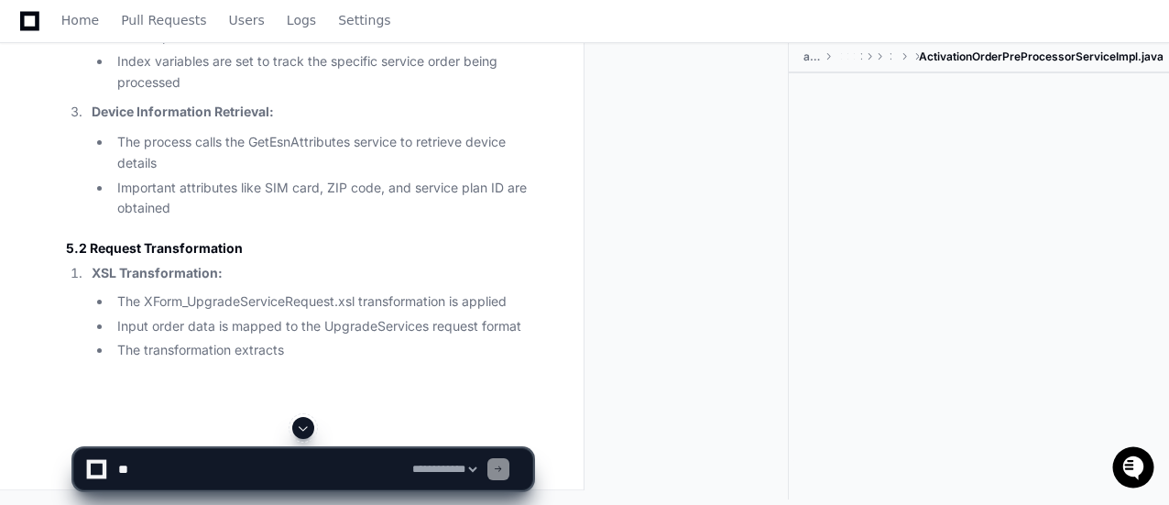
scroll to position [28926, 0]
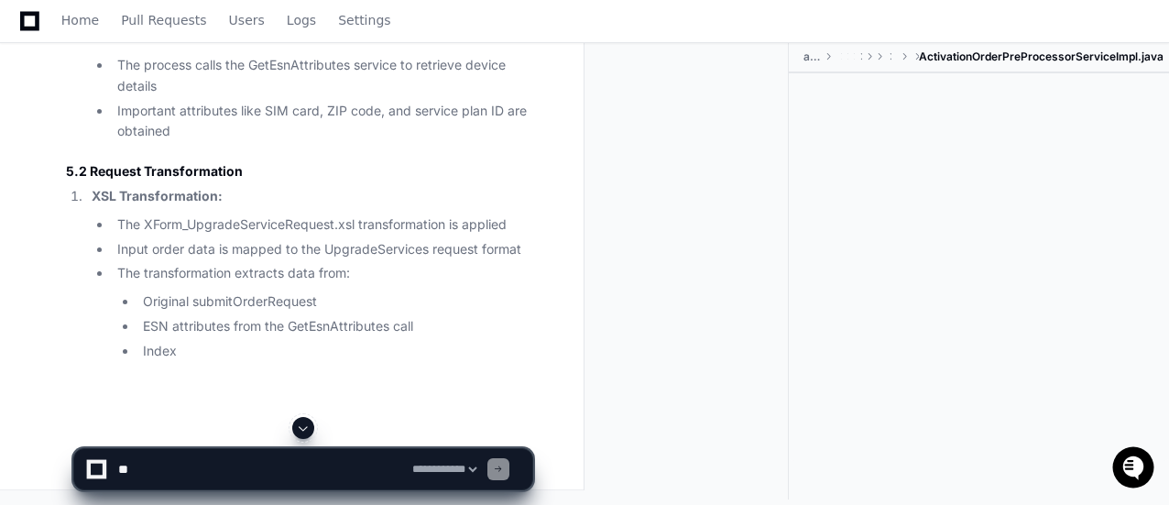
click at [718, 382] on div at bounding box center [694, 270] width 190 height 457
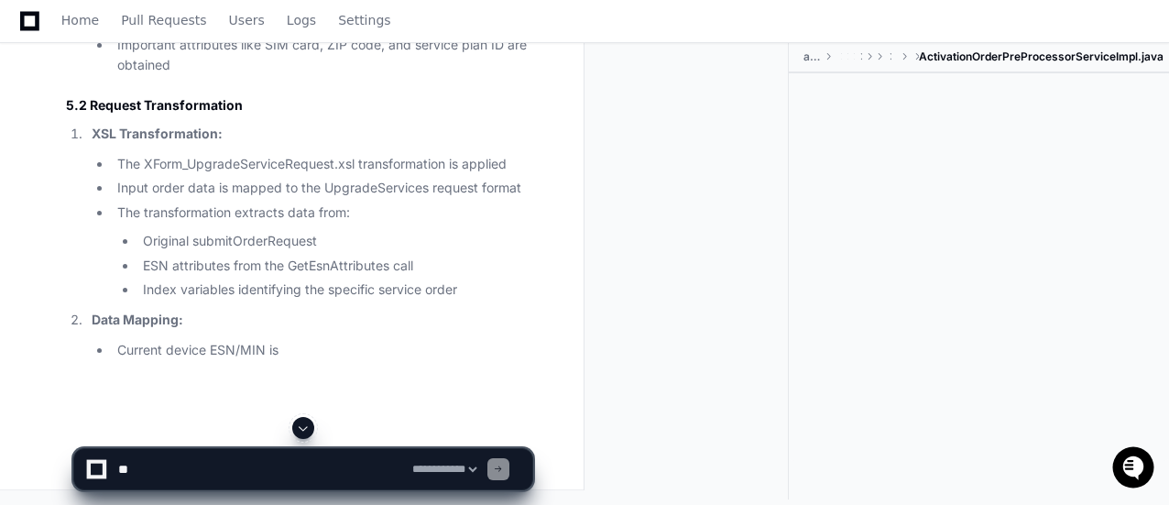
click at [299, 432] on span at bounding box center [303, 428] width 15 height 15
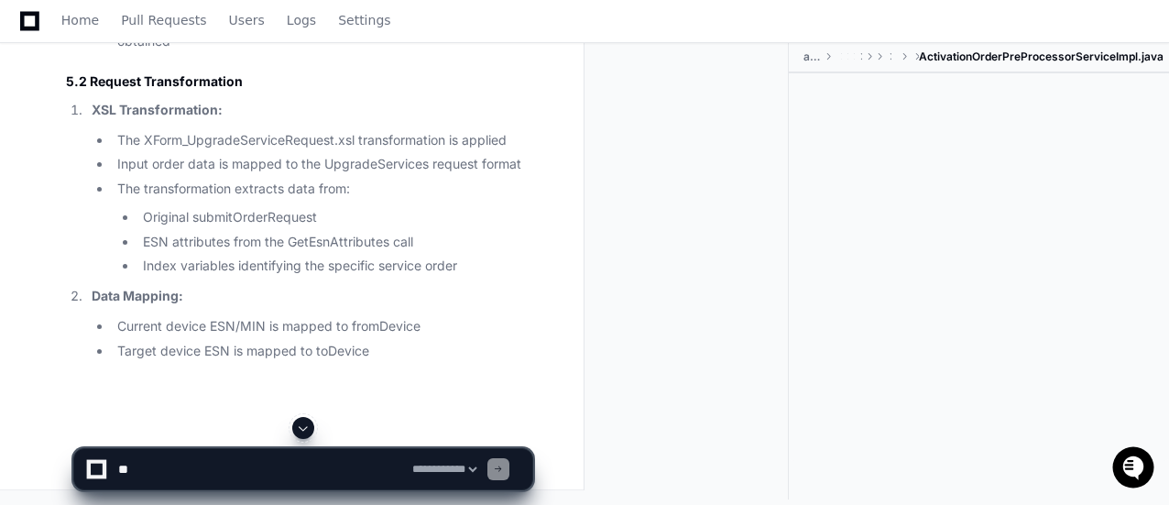
click at [661, 356] on div at bounding box center [694, 270] width 190 height 457
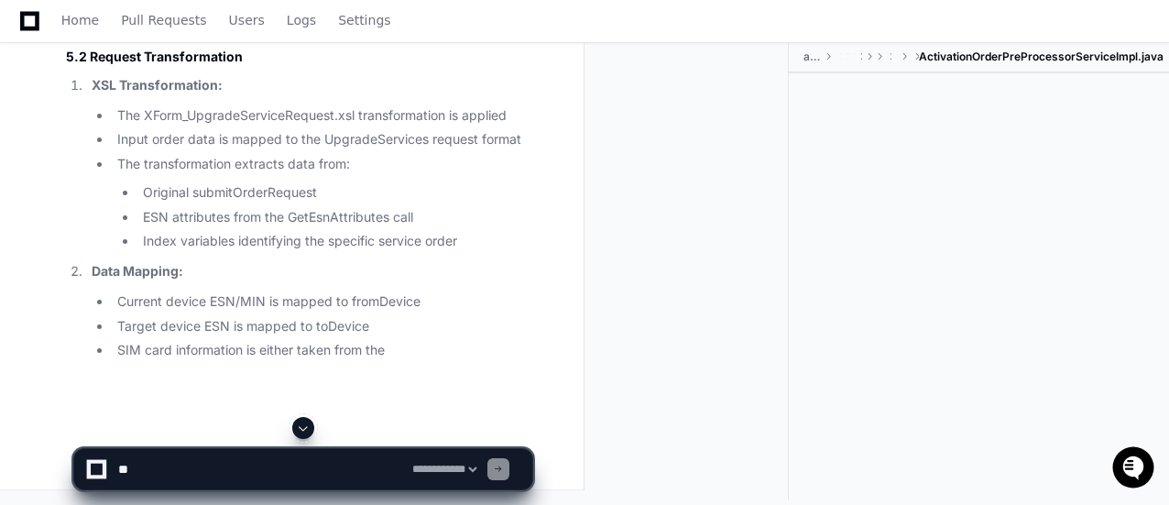
click at [532, 228] on li "ESN attributes from the GetEsnAttributes call" at bounding box center [334, 217] width 395 height 21
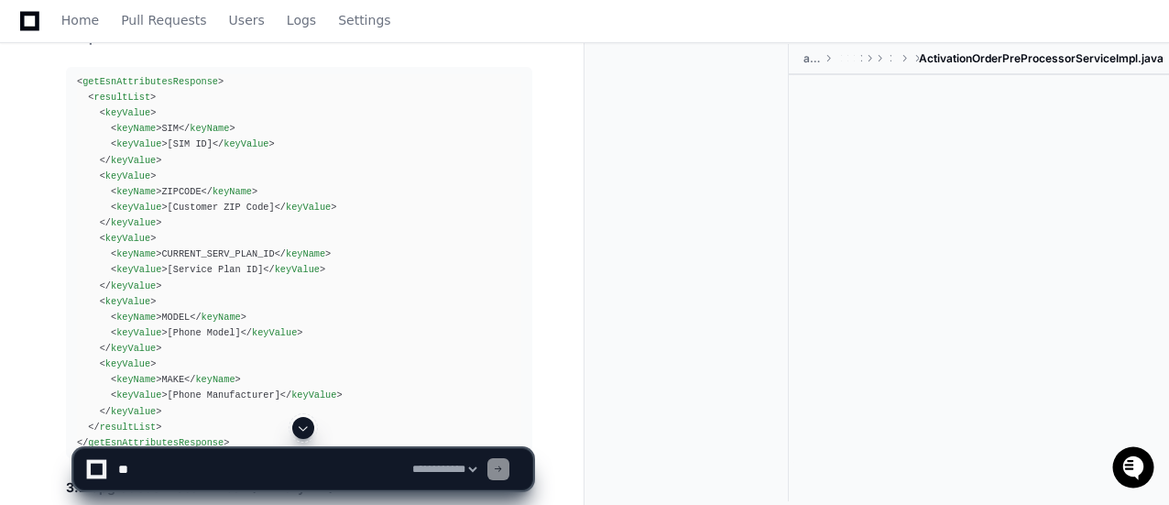
scroll to position [24669, 0]
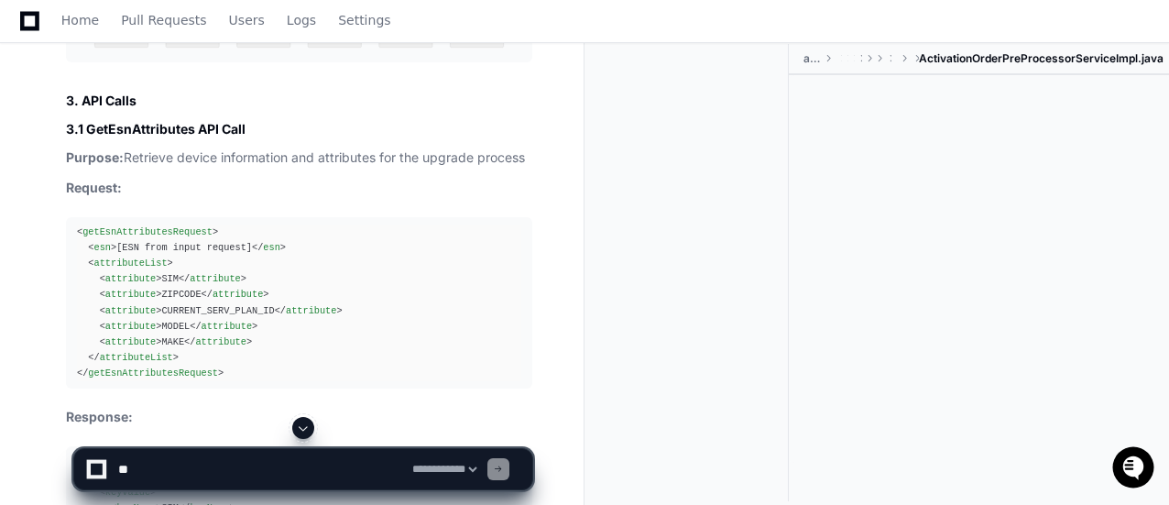
click at [301, 428] on span at bounding box center [303, 428] width 15 height 15
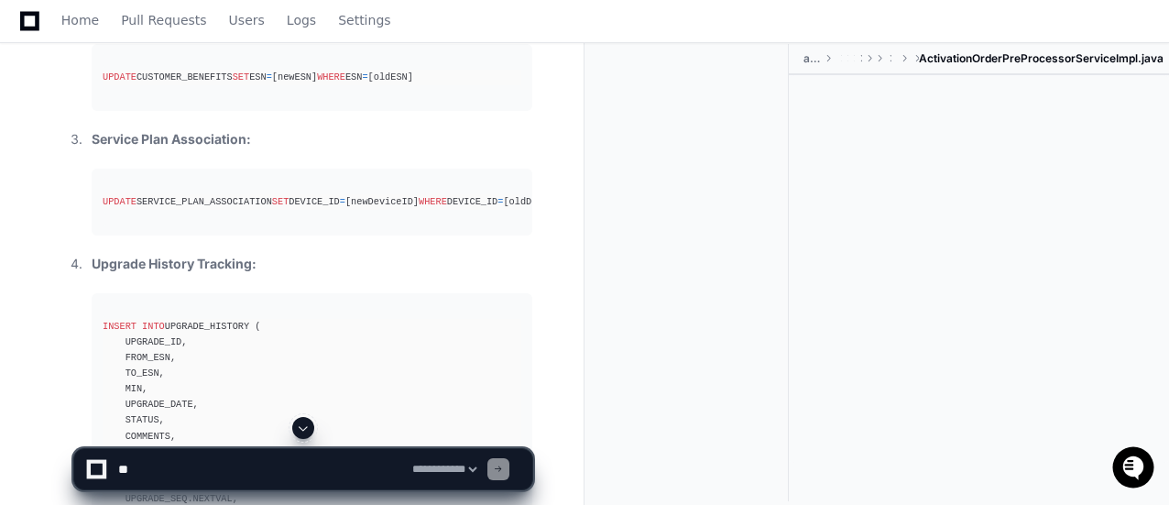
scroll to position [29348, 0]
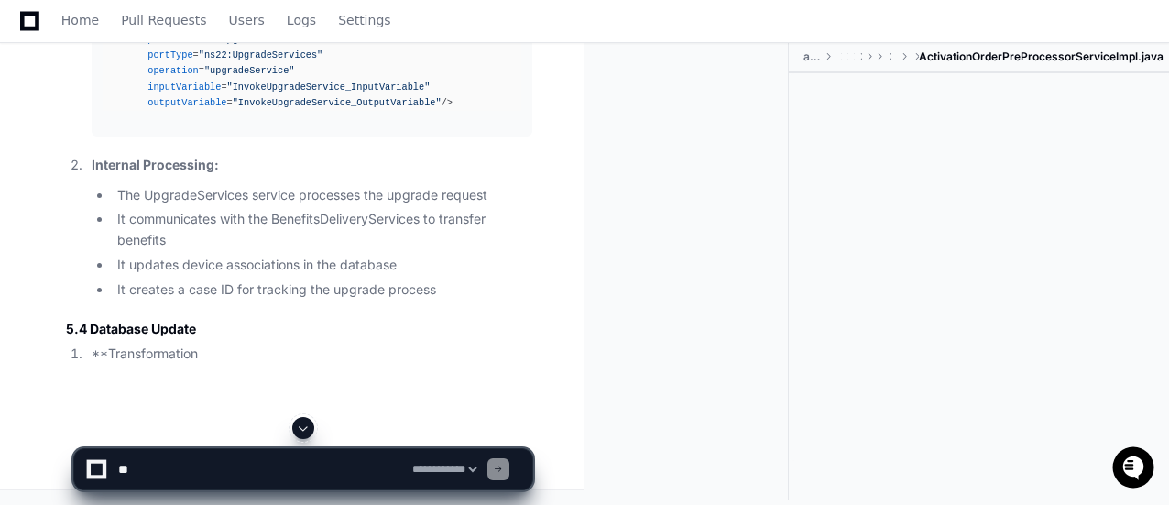
click at [302, 426] on span at bounding box center [303, 428] width 15 height 15
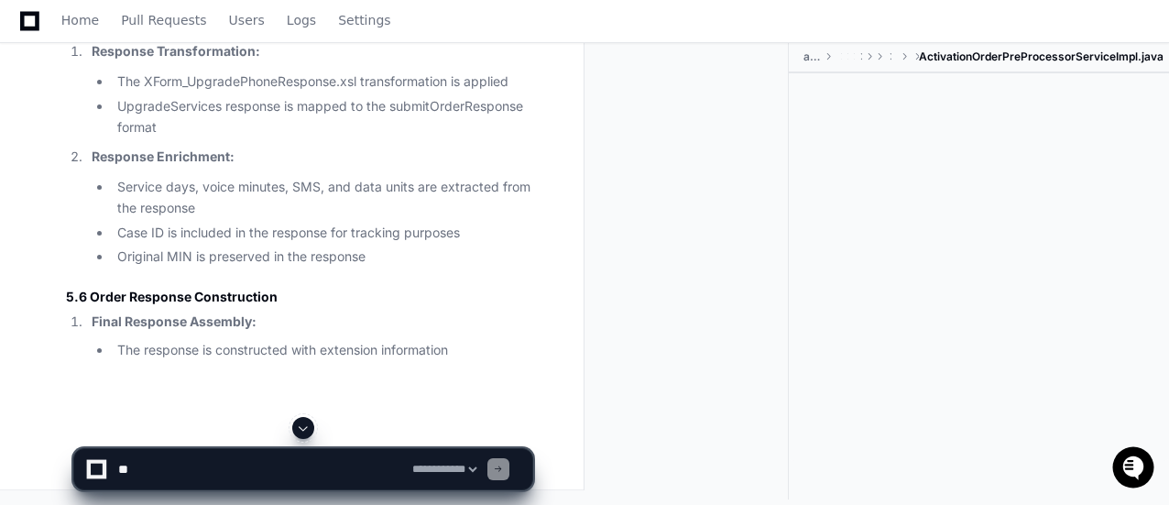
click at [304, 427] on span at bounding box center [303, 428] width 15 height 15
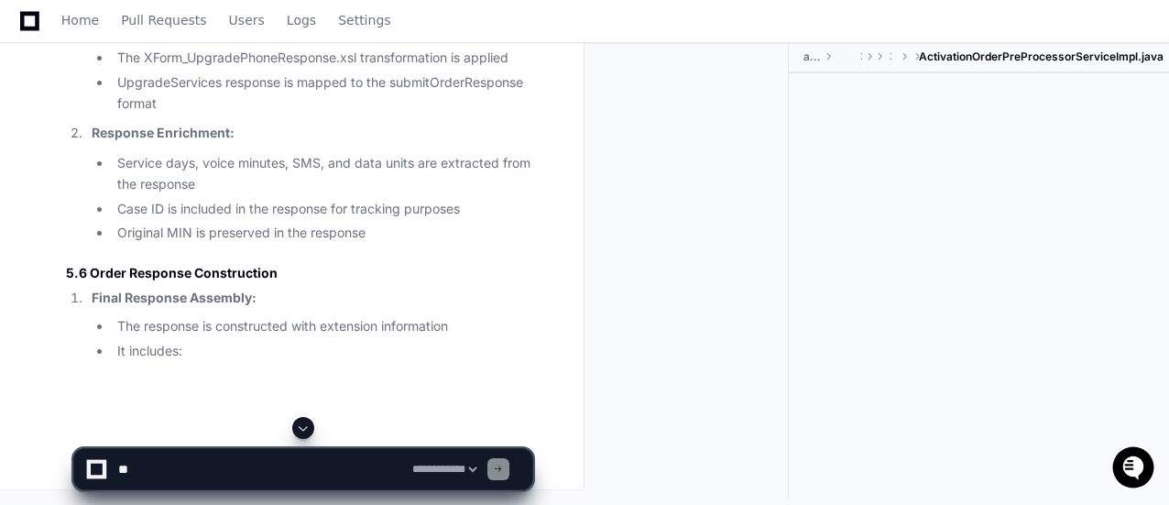
scroll to position [30259, 0]
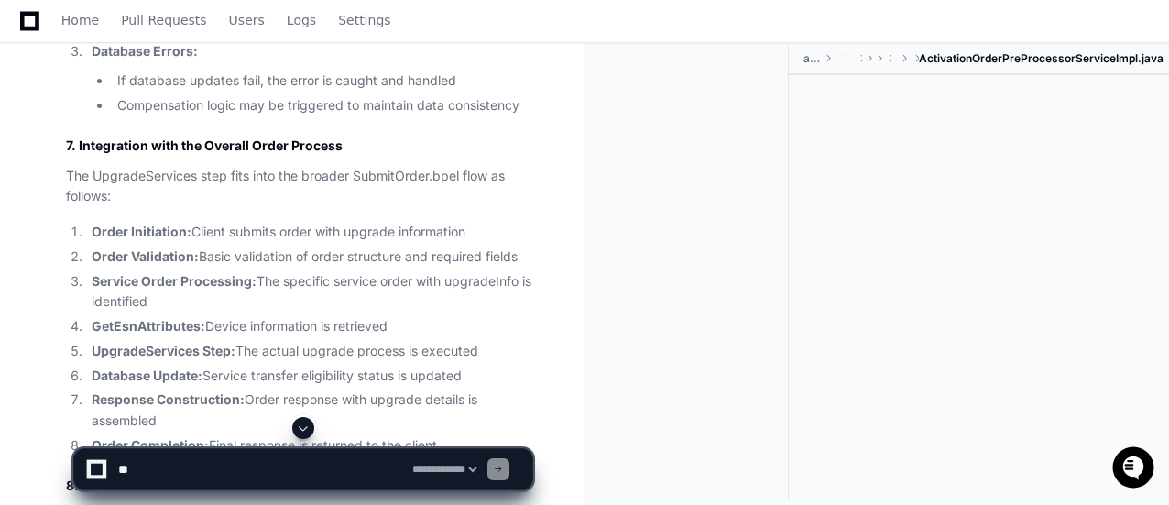
click at [301, 429] on span at bounding box center [303, 428] width 15 height 15
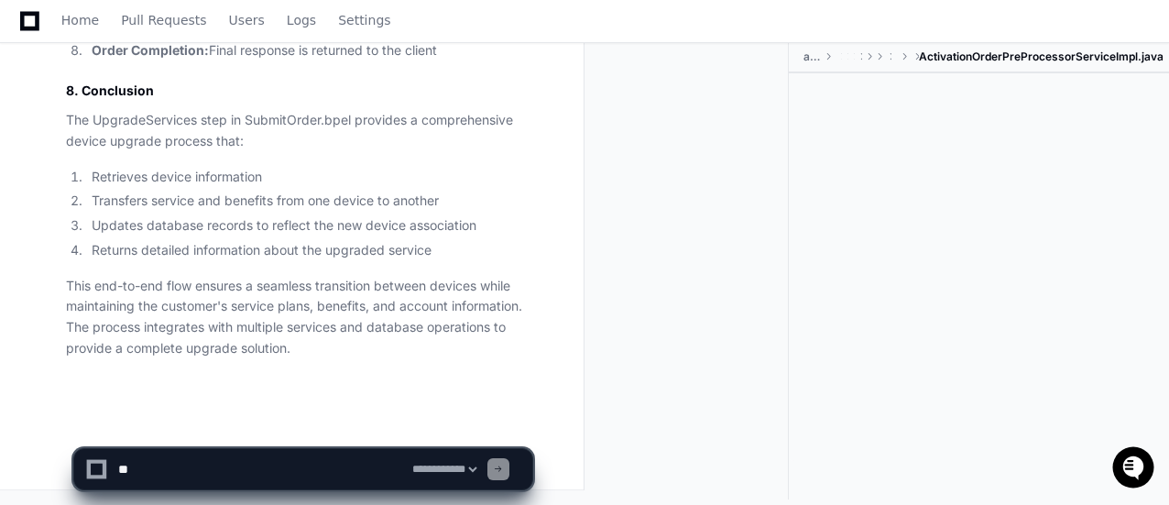
scroll to position [31478, 0]
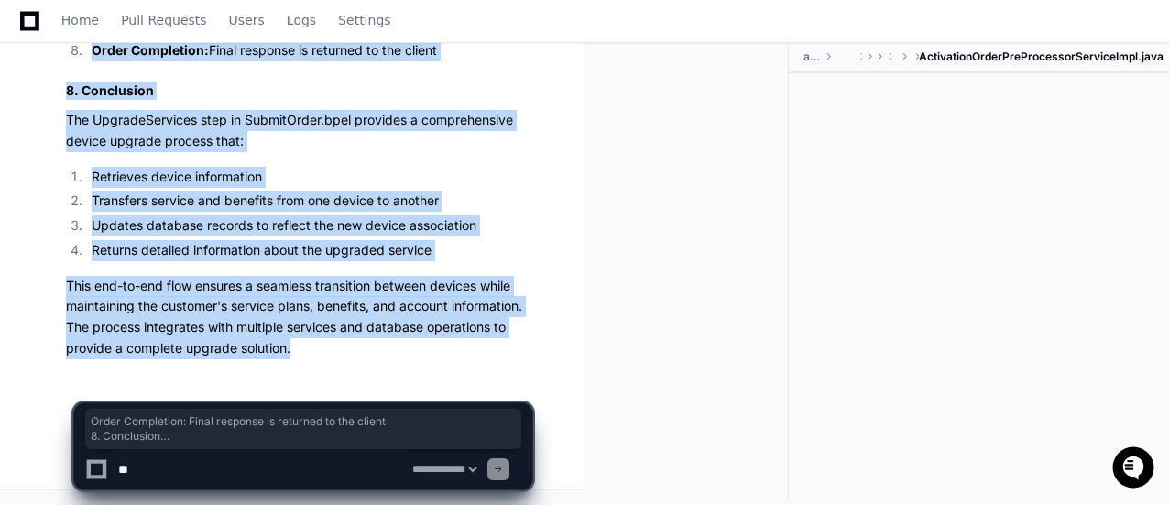
drag, startPoint x: 303, startPoint y: 355, endPoint x: 14, endPoint y: 59, distance: 414.1
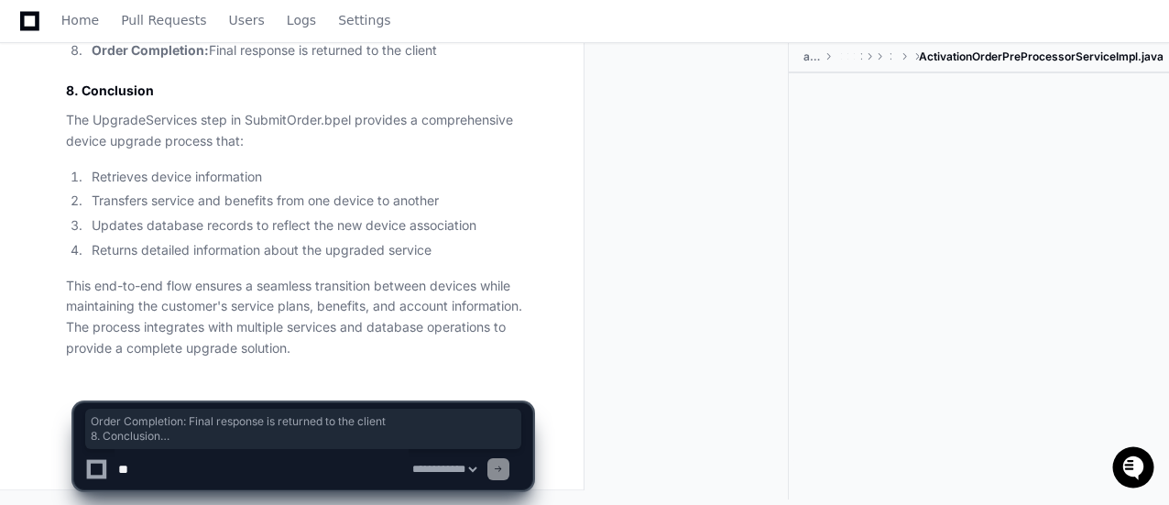
click at [823, 294] on div at bounding box center [979, 267] width 380 height 388
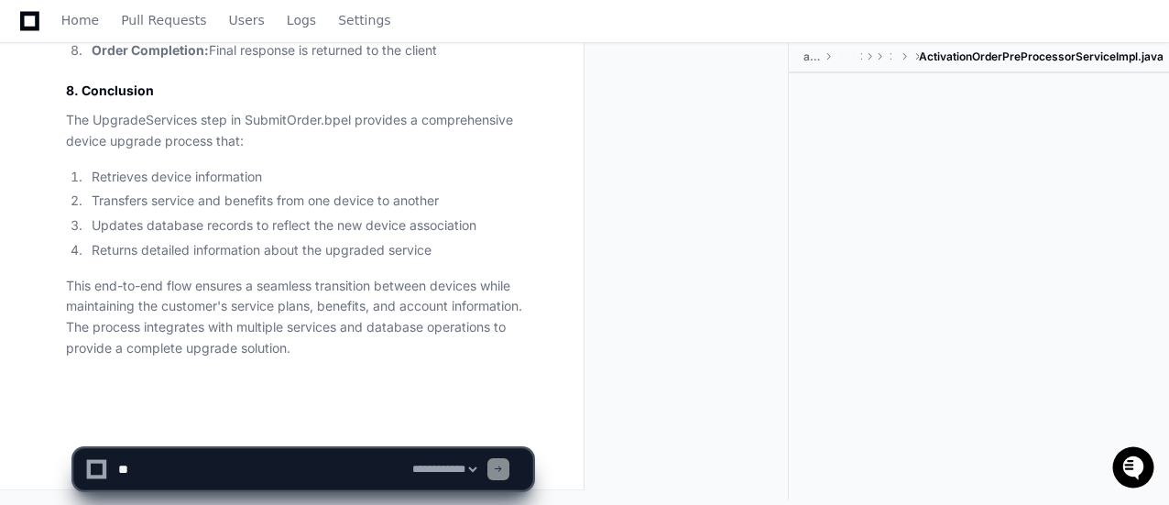
click at [503, 326] on p "This end-to-end flow ensures a seamless transition between devices while mainta…" at bounding box center [299, 317] width 466 height 83
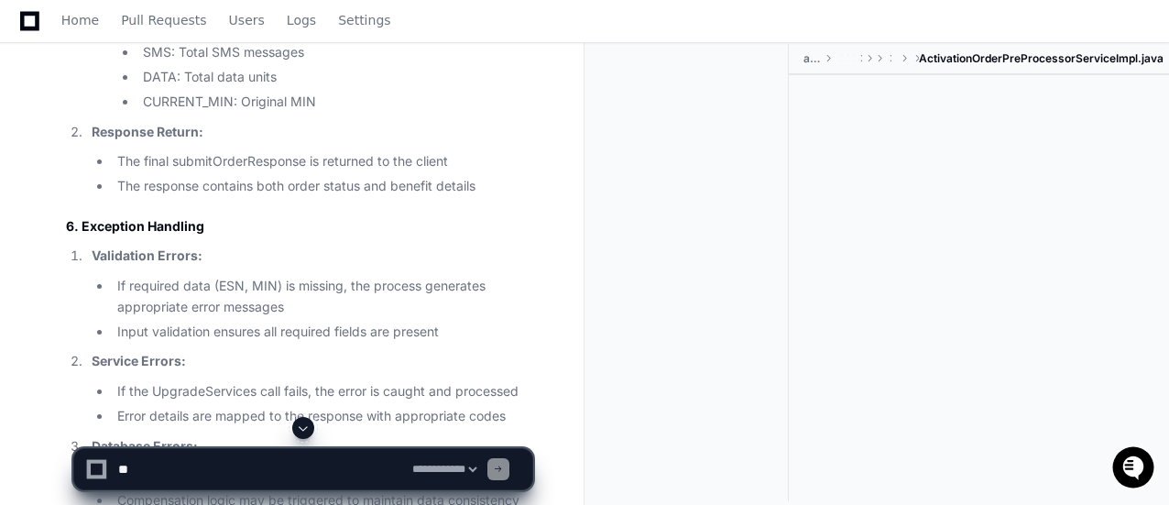
scroll to position [29535, 0]
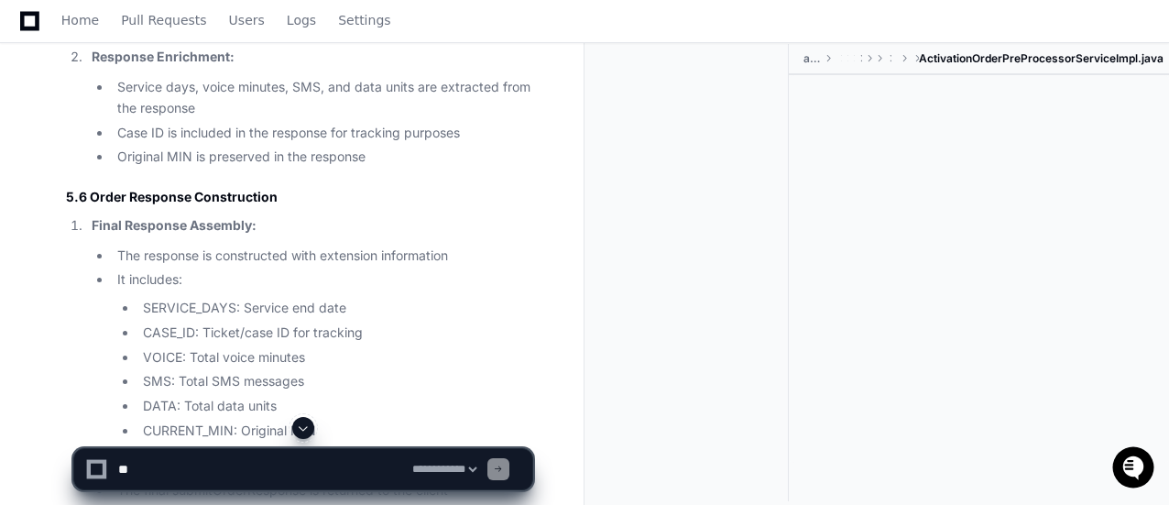
click at [306, 427] on span at bounding box center [303, 428] width 15 height 15
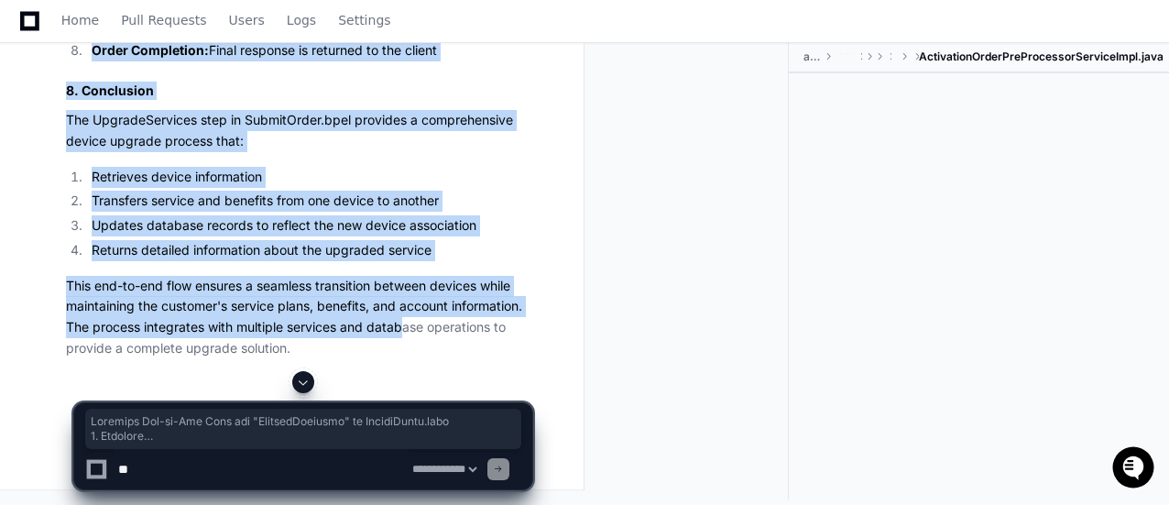
scroll to position [31478, 0]
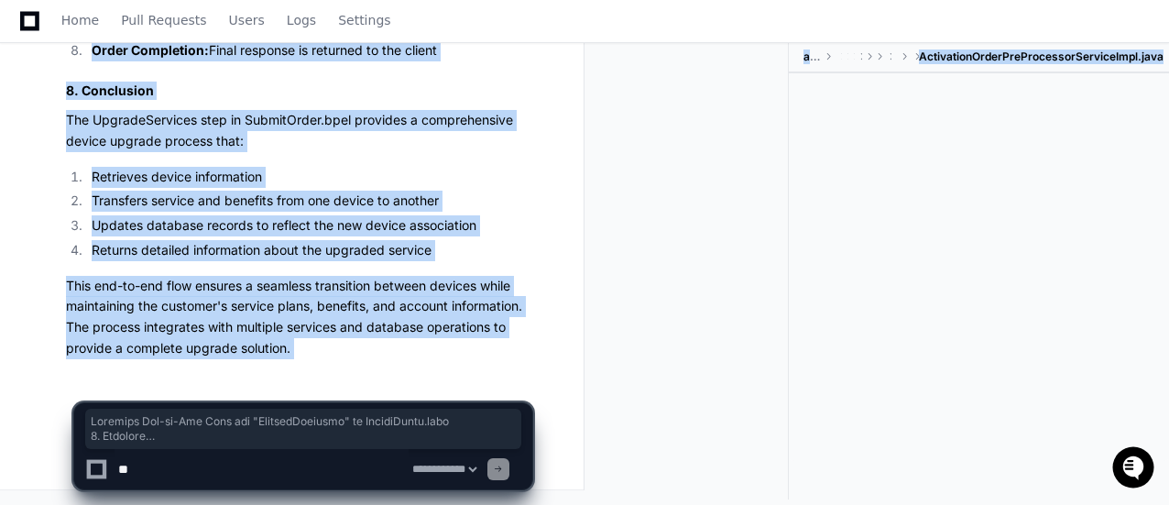
drag, startPoint x: 67, startPoint y: 67, endPoint x: 367, endPoint y: 386, distance: 437.6
copy app-player-page "Complete End-to-End Flow for "UpgradeServices" in SubmitOrder.bpel 1. Overview …"
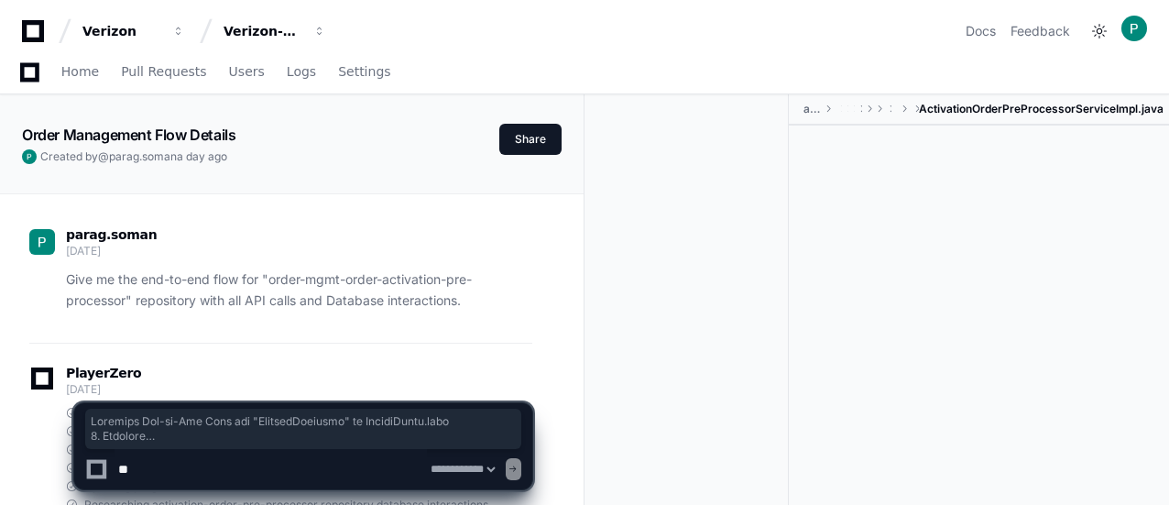
select select "*********"
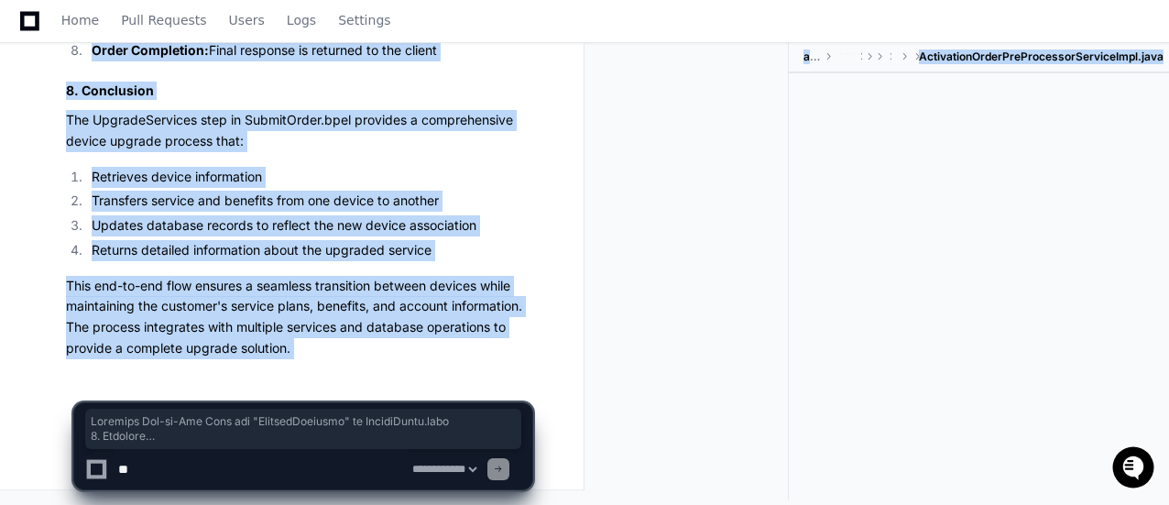
scroll to position [31478, 0]
click at [506, 306] on p "This end-to-end flow ensures a seamless transition between devices while mainta…" at bounding box center [299, 317] width 466 height 83
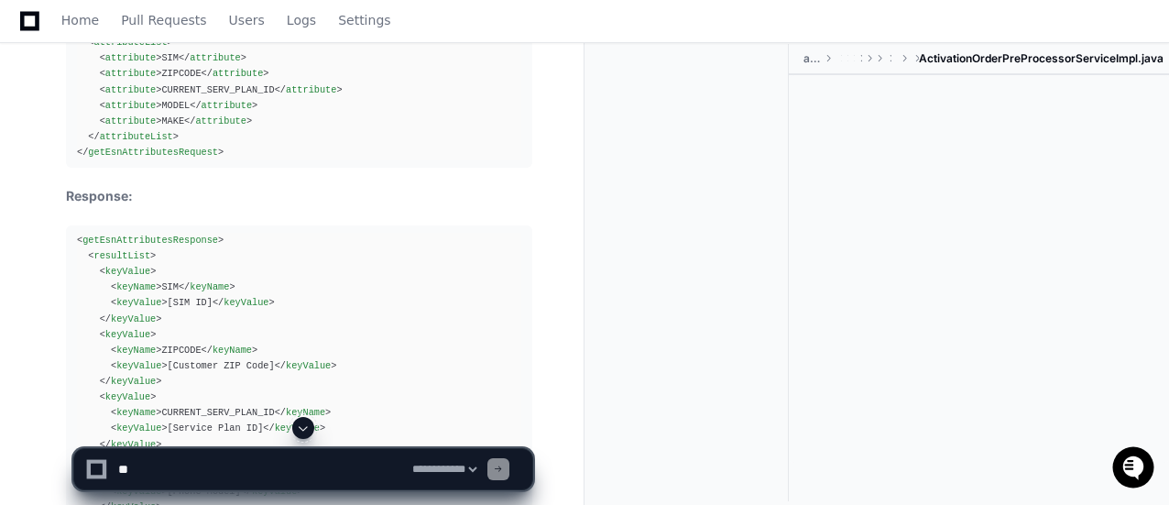
scroll to position [24770, 0]
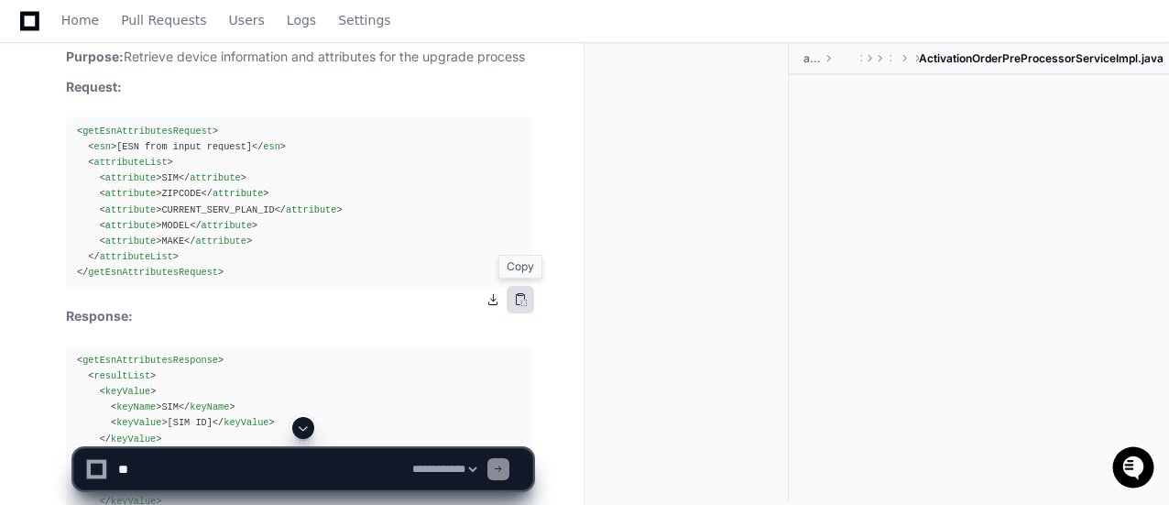
click at [525, 290] on button at bounding box center [520, 299] width 27 height 27
click at [493, 298] on button at bounding box center [492, 299] width 27 height 27
